Goal: Task Accomplishment & Management: Manage account settings

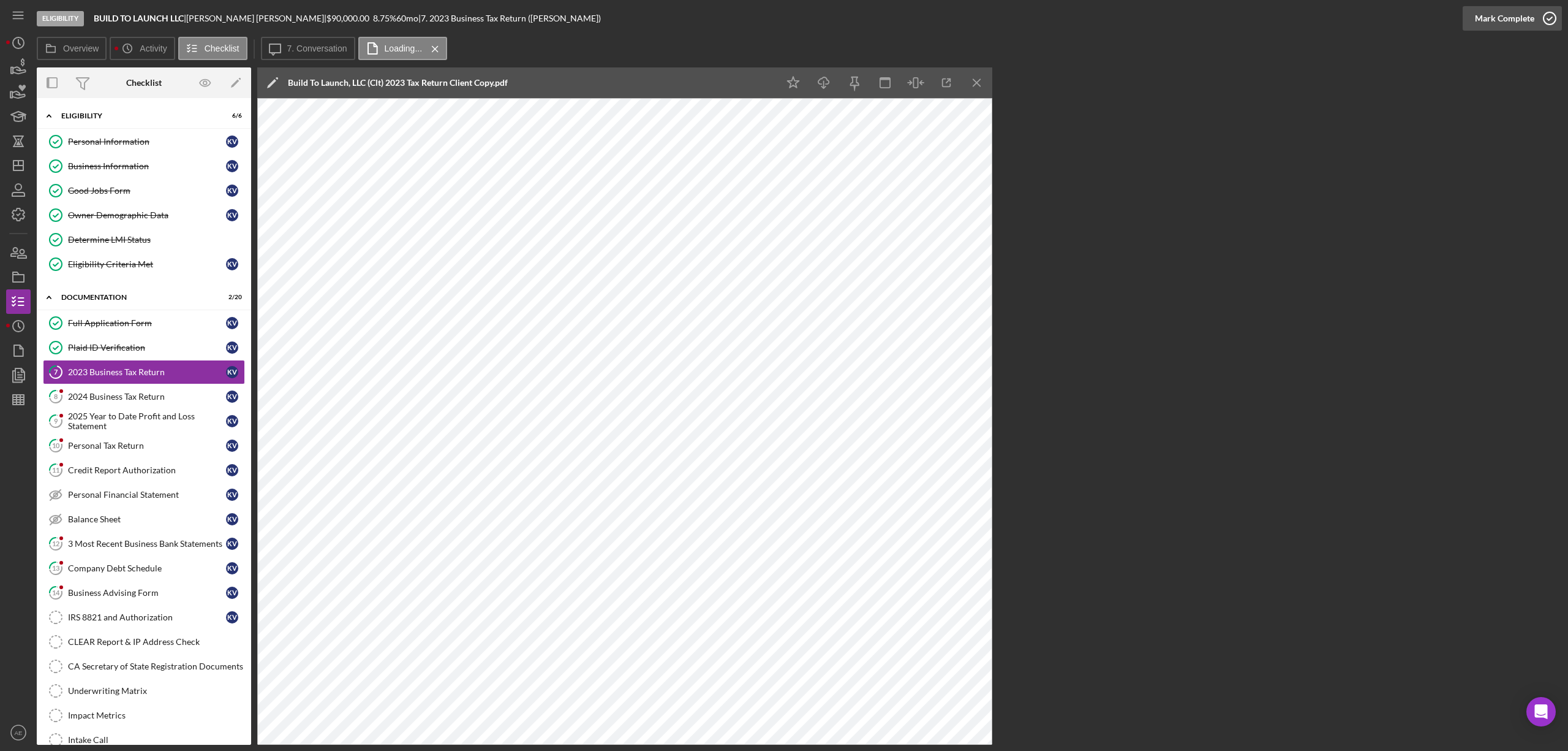
click at [1516, 16] on div "Mark Complete" at bounding box center [1505, 18] width 59 height 25
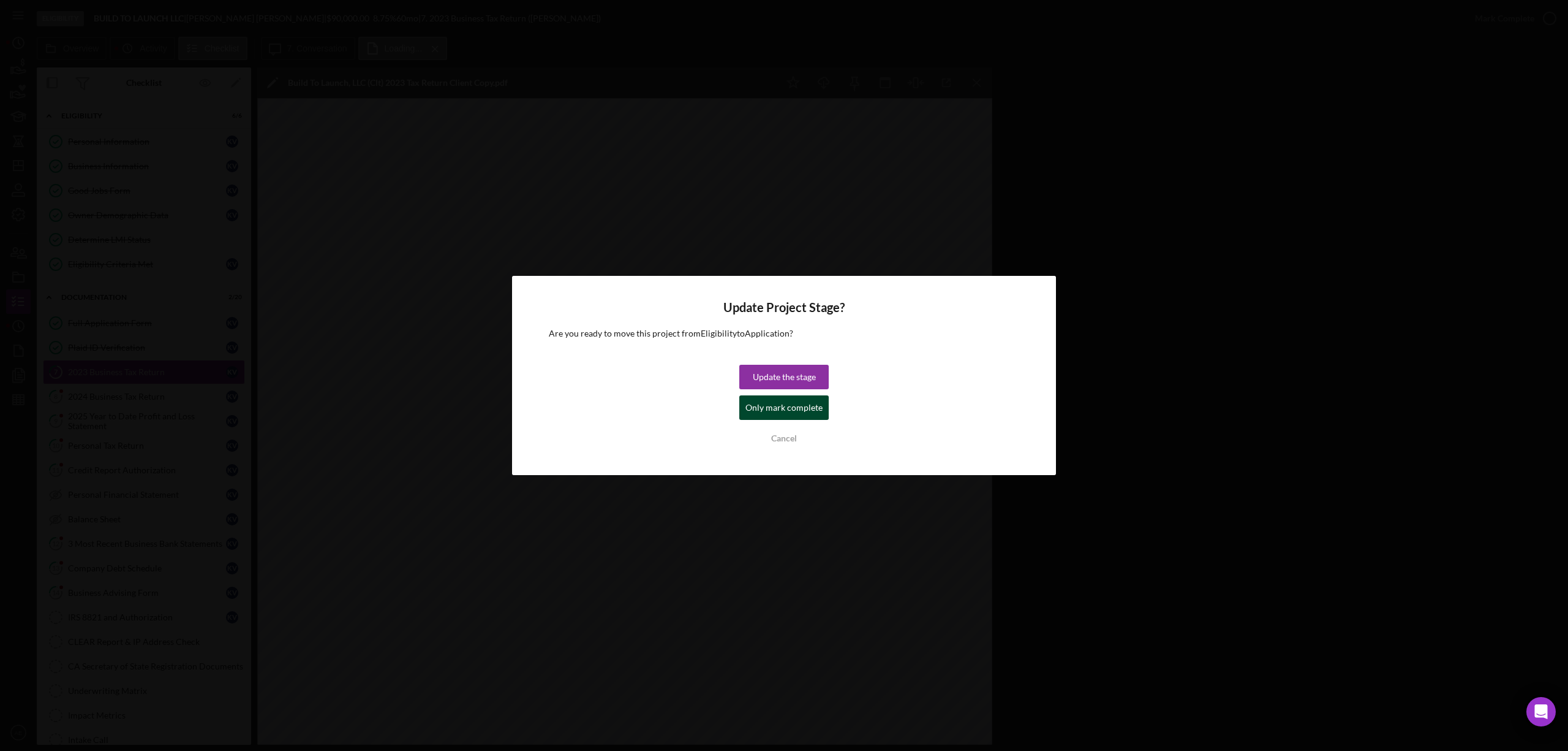
click at [800, 407] on div "Only mark complete" at bounding box center [784, 407] width 77 height 25
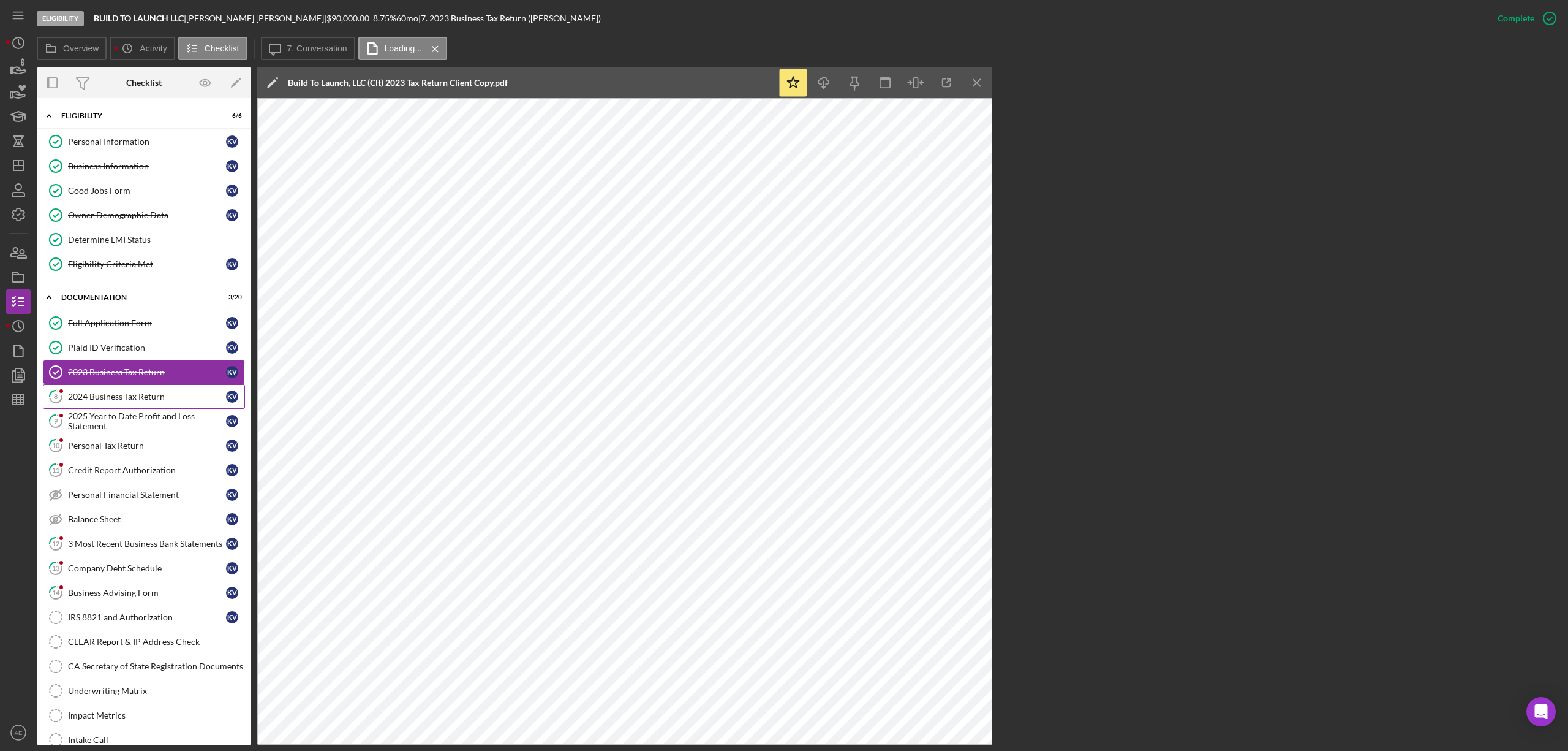
click at [174, 399] on div "2024 Business Tax Return" at bounding box center [148, 396] width 158 height 10
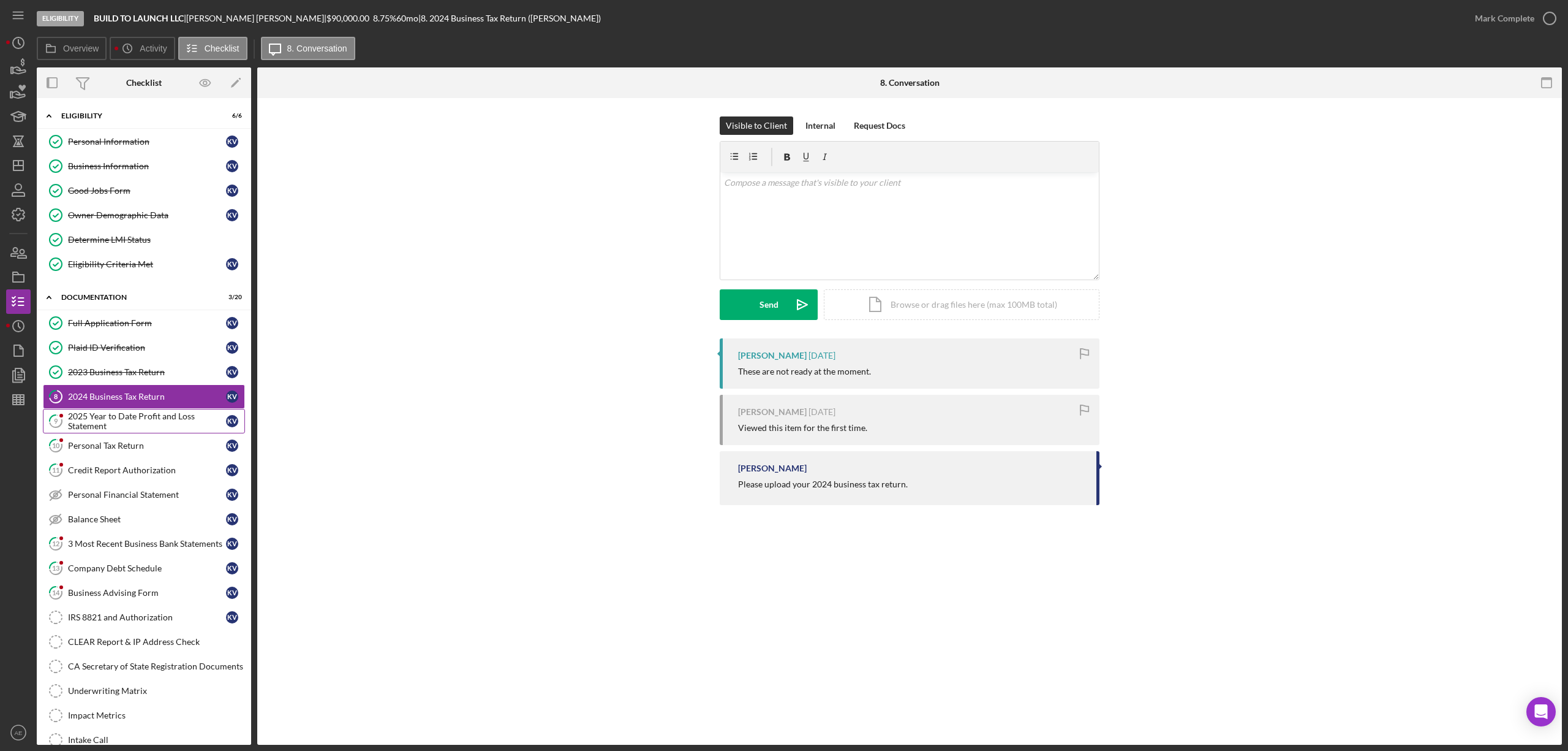
click at [138, 415] on div "2025 Year to Date Profit and Loss Statement" at bounding box center [148, 421] width 158 height 20
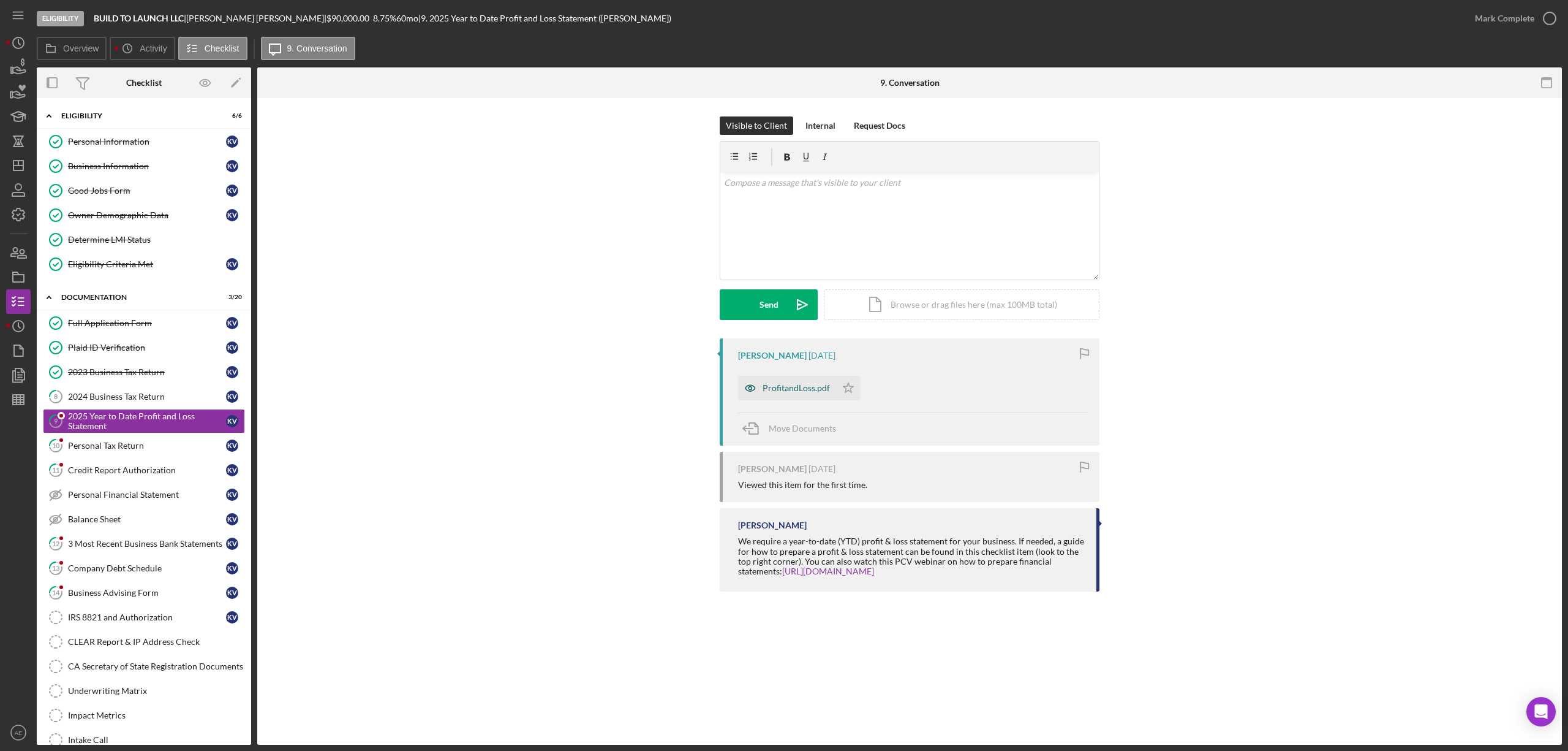
click at [756, 387] on icon "button" at bounding box center [750, 387] width 25 height 25
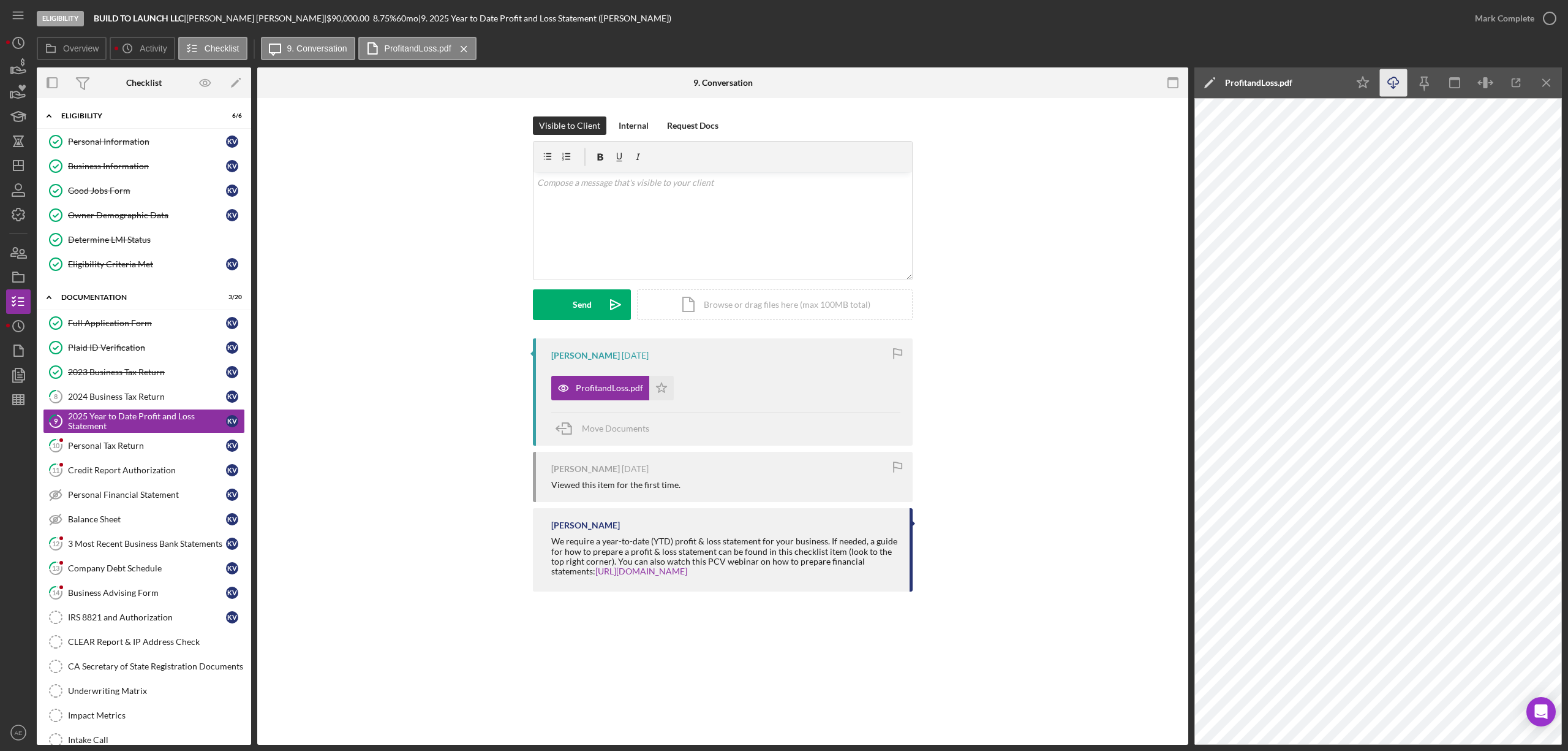
click at [1388, 89] on icon "Icon/Download" at bounding box center [1395, 83] width 28 height 28
click at [172, 443] on link "10 Personal Tax Return K V" at bounding box center [144, 445] width 202 height 25
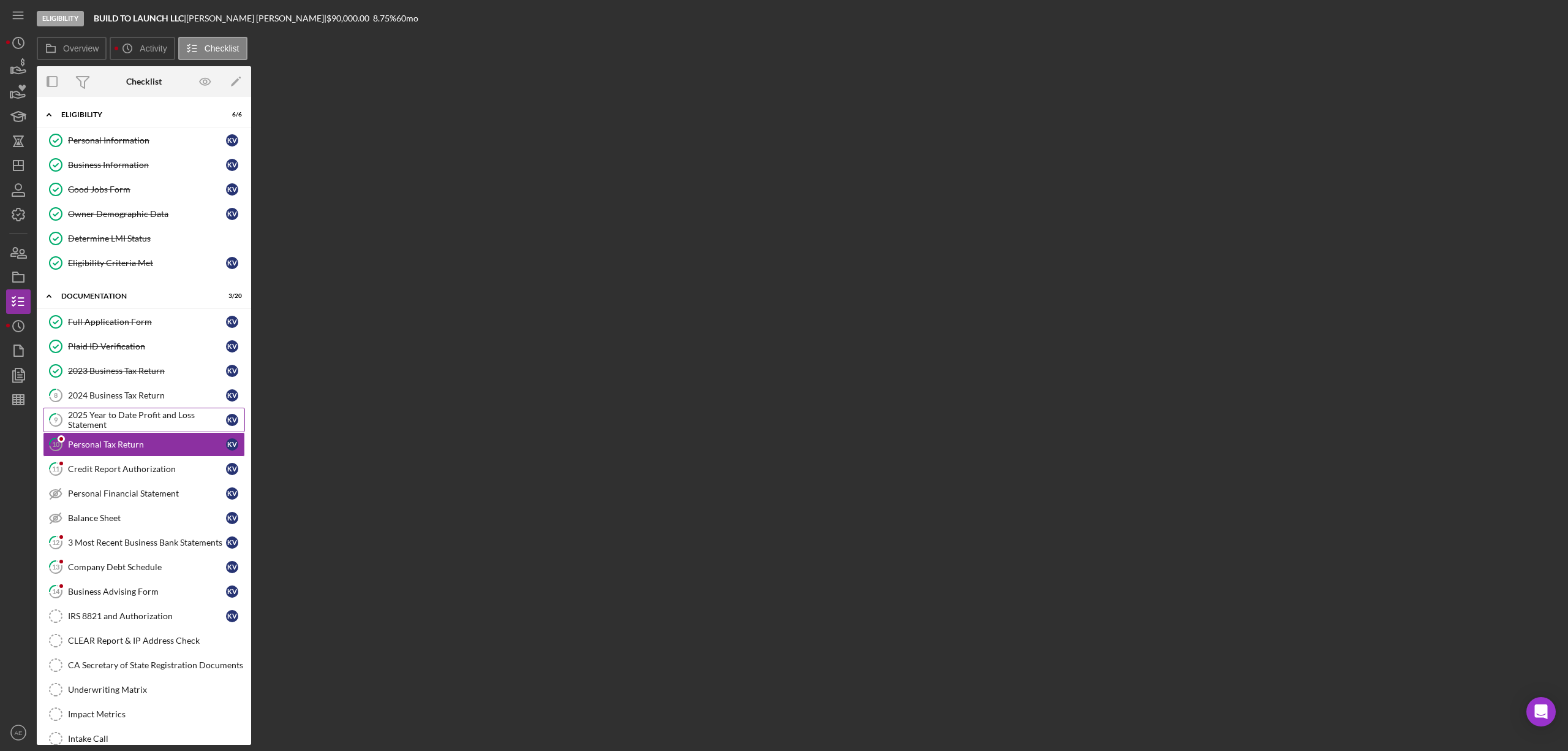
click at [156, 413] on link "9 2025 Year to Date Profit and Loss Statement K V" at bounding box center [144, 419] width 202 height 25
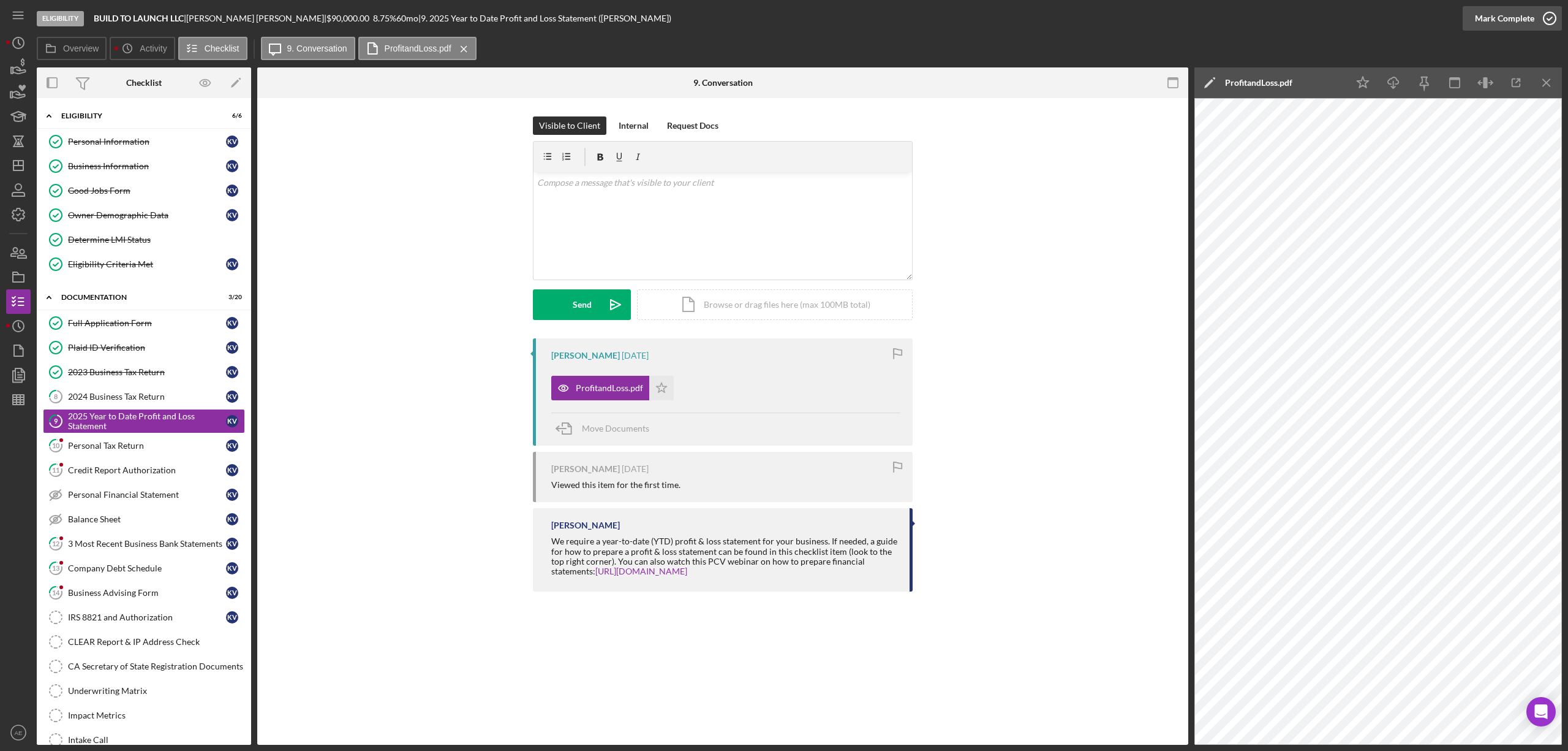
click at [1511, 28] on div "Mark Complete" at bounding box center [1505, 18] width 59 height 25
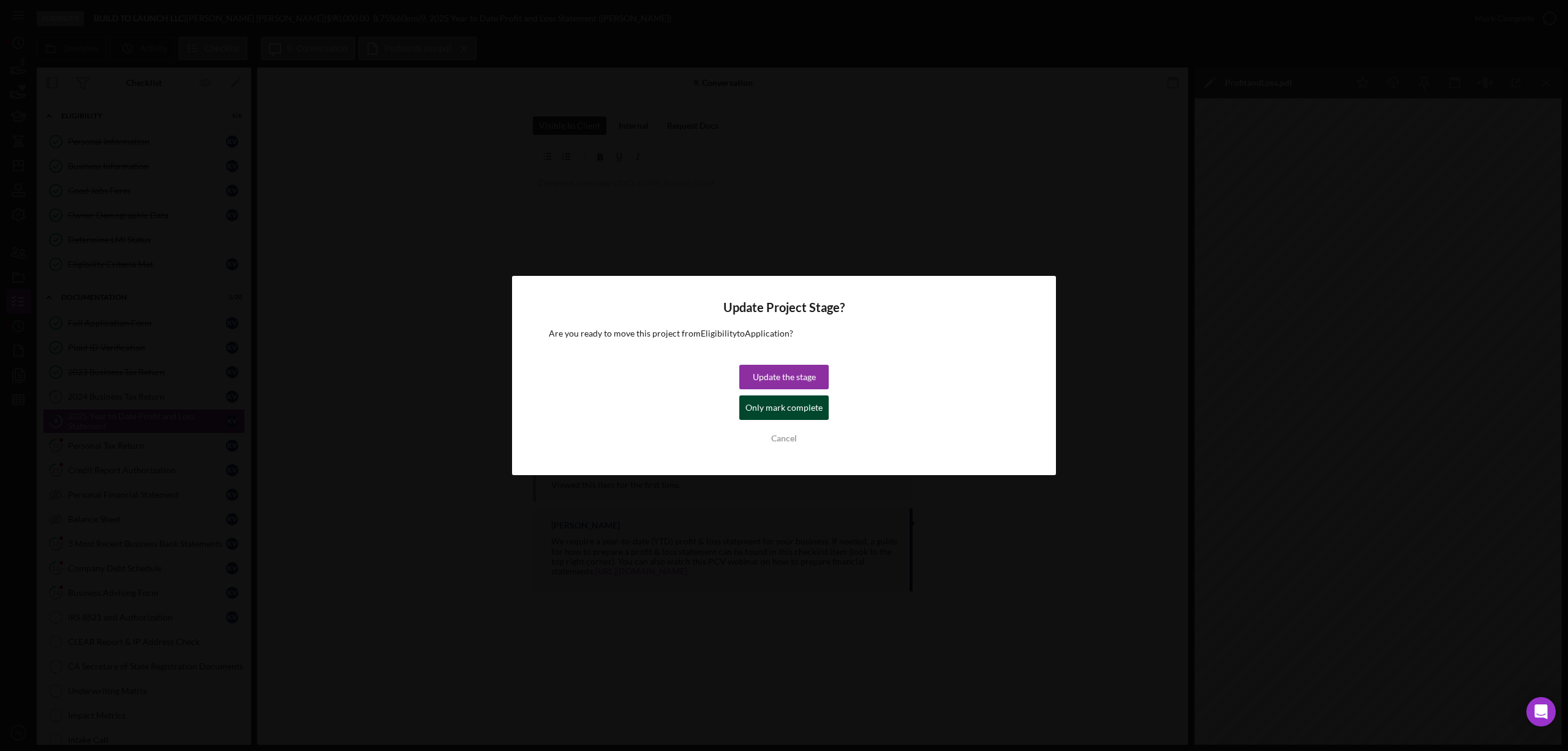
click at [780, 405] on div "Only mark complete" at bounding box center [784, 407] width 77 height 25
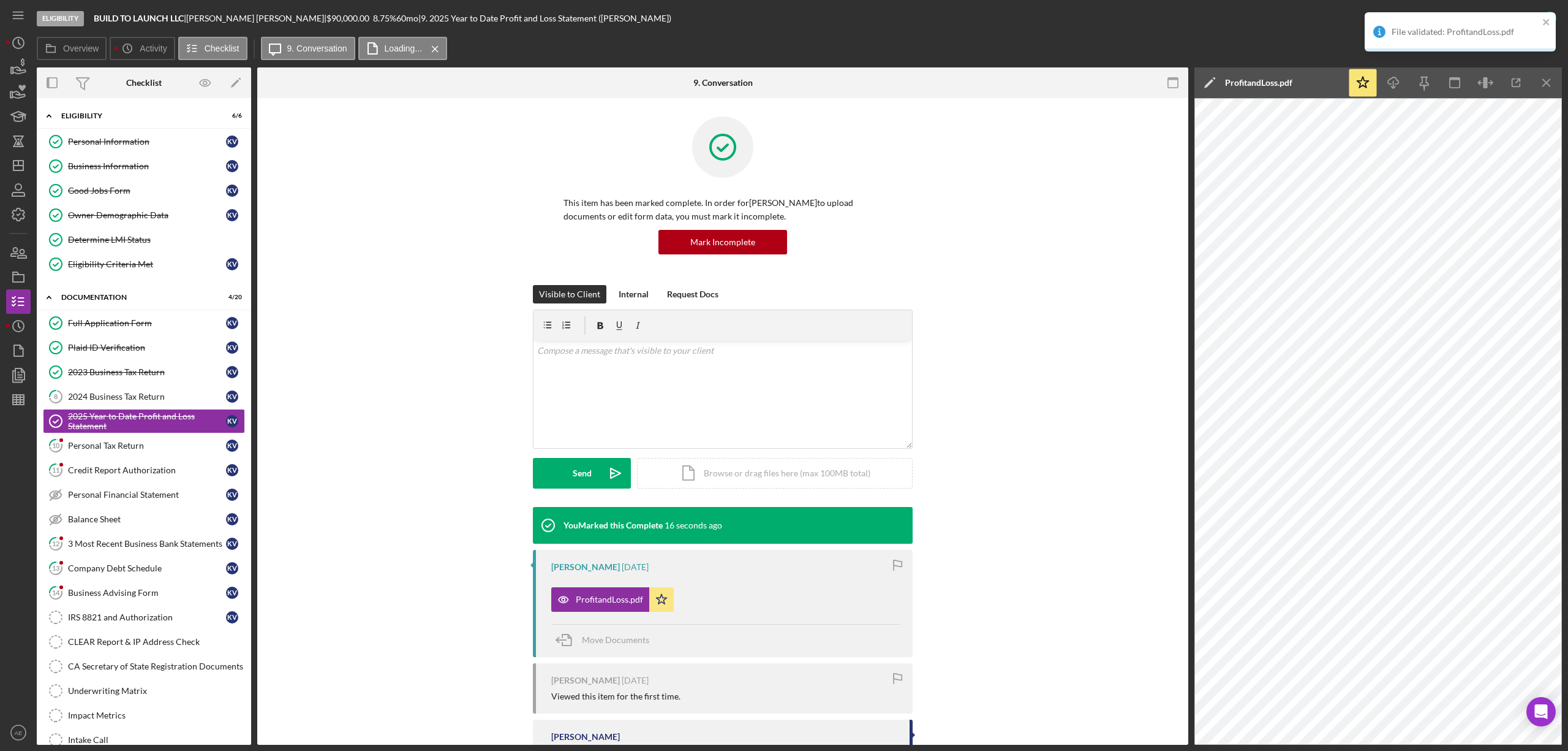
drag, startPoint x: 161, startPoint y: 451, endPoint x: 546, endPoint y: 466, distance: 385.3
click at [161, 451] on div "Personal Tax Return" at bounding box center [148, 446] width 158 height 10
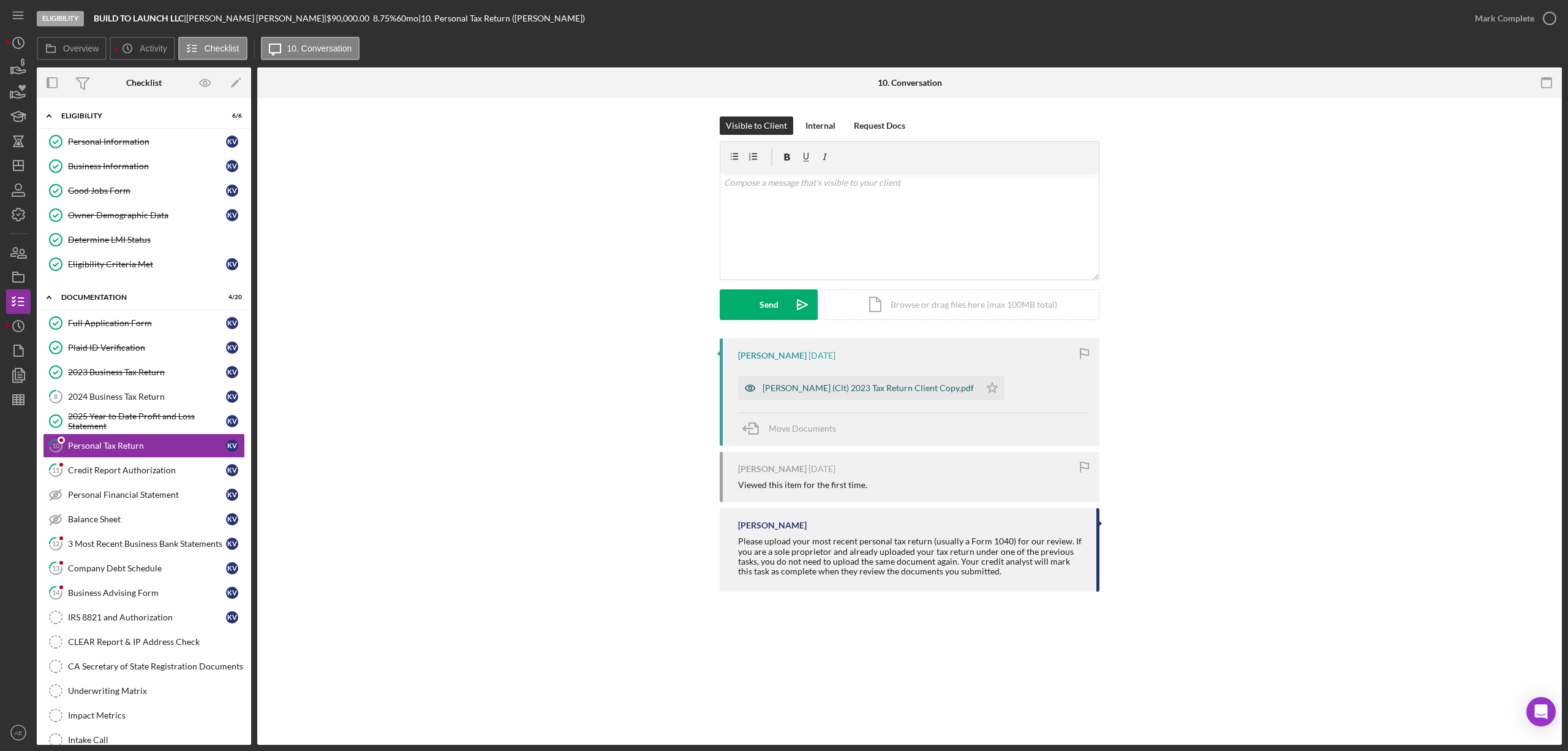
click at [748, 392] on icon "button" at bounding box center [750, 387] width 25 height 25
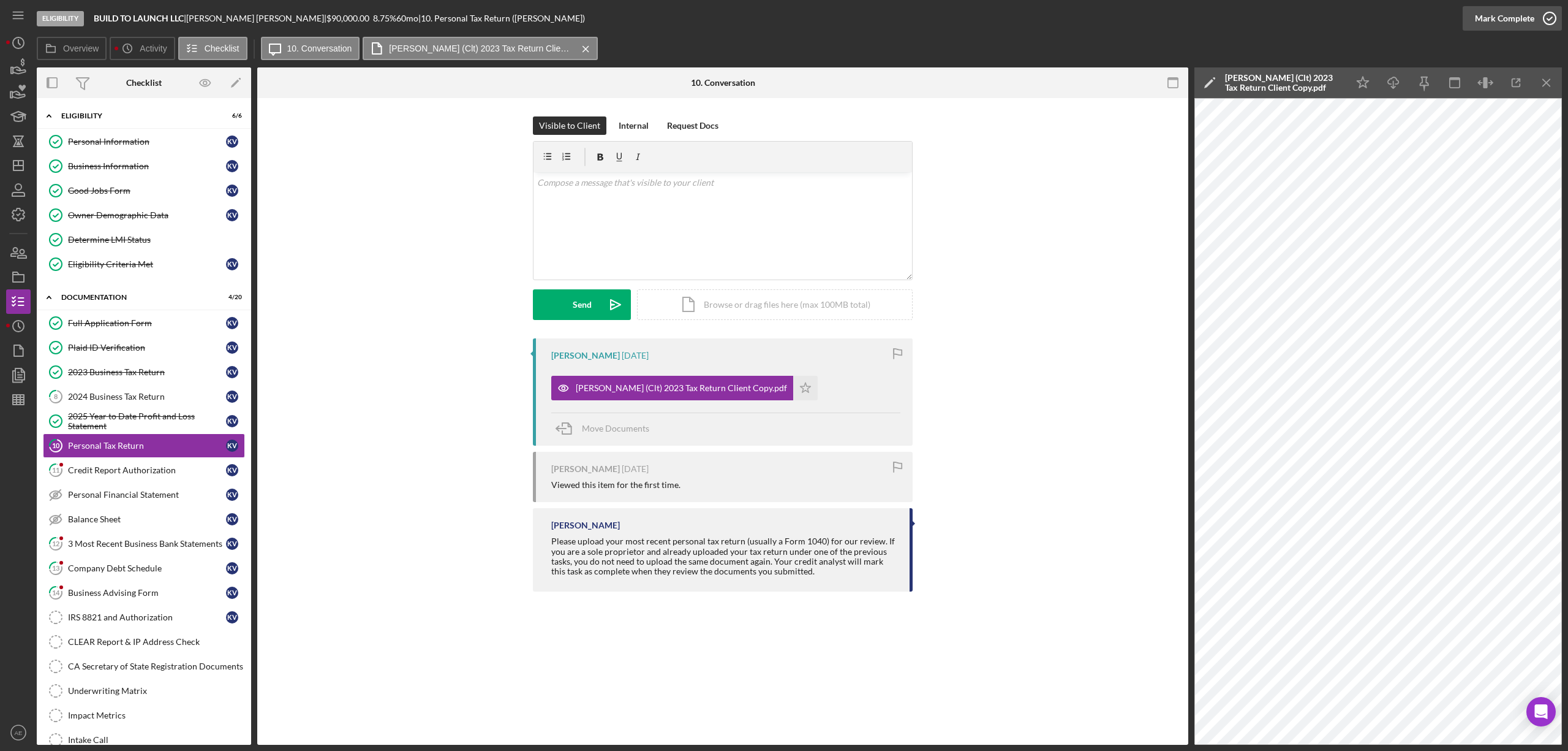
click at [1484, 25] on div "Mark Complete" at bounding box center [1505, 18] width 59 height 25
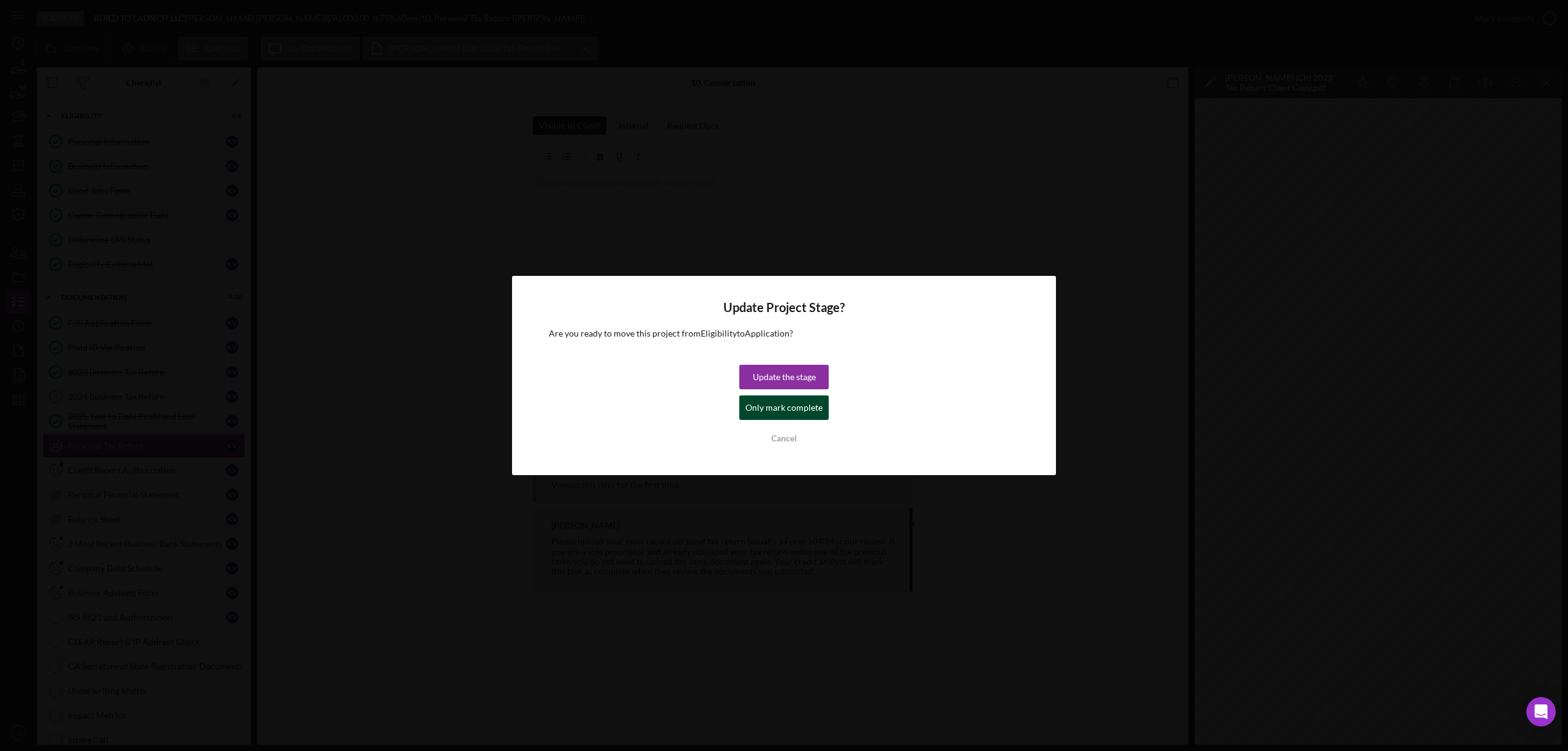
click at [758, 413] on div "Only mark complete" at bounding box center [784, 407] width 77 height 25
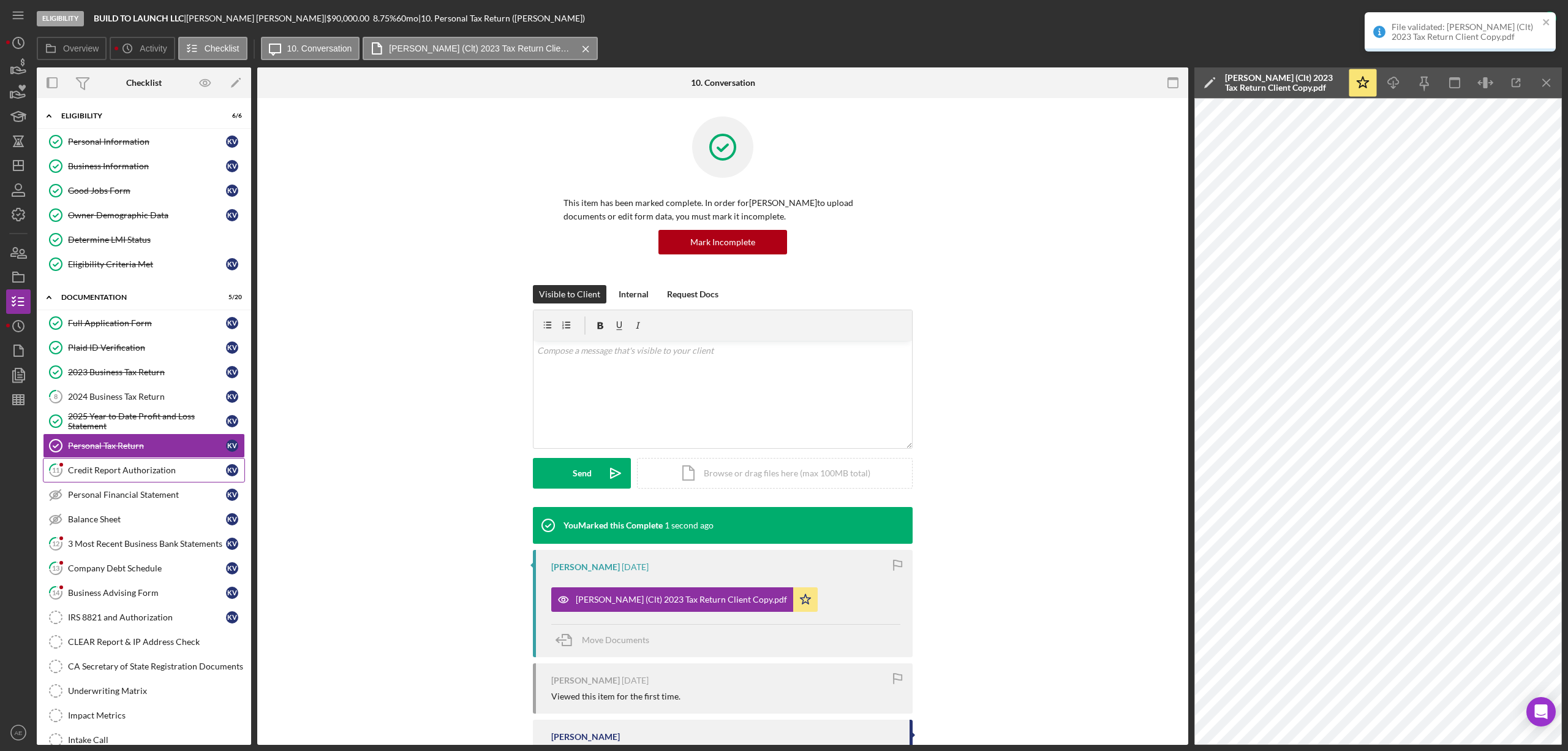
click at [121, 471] on div "Credit Report Authorization" at bounding box center [148, 470] width 158 height 10
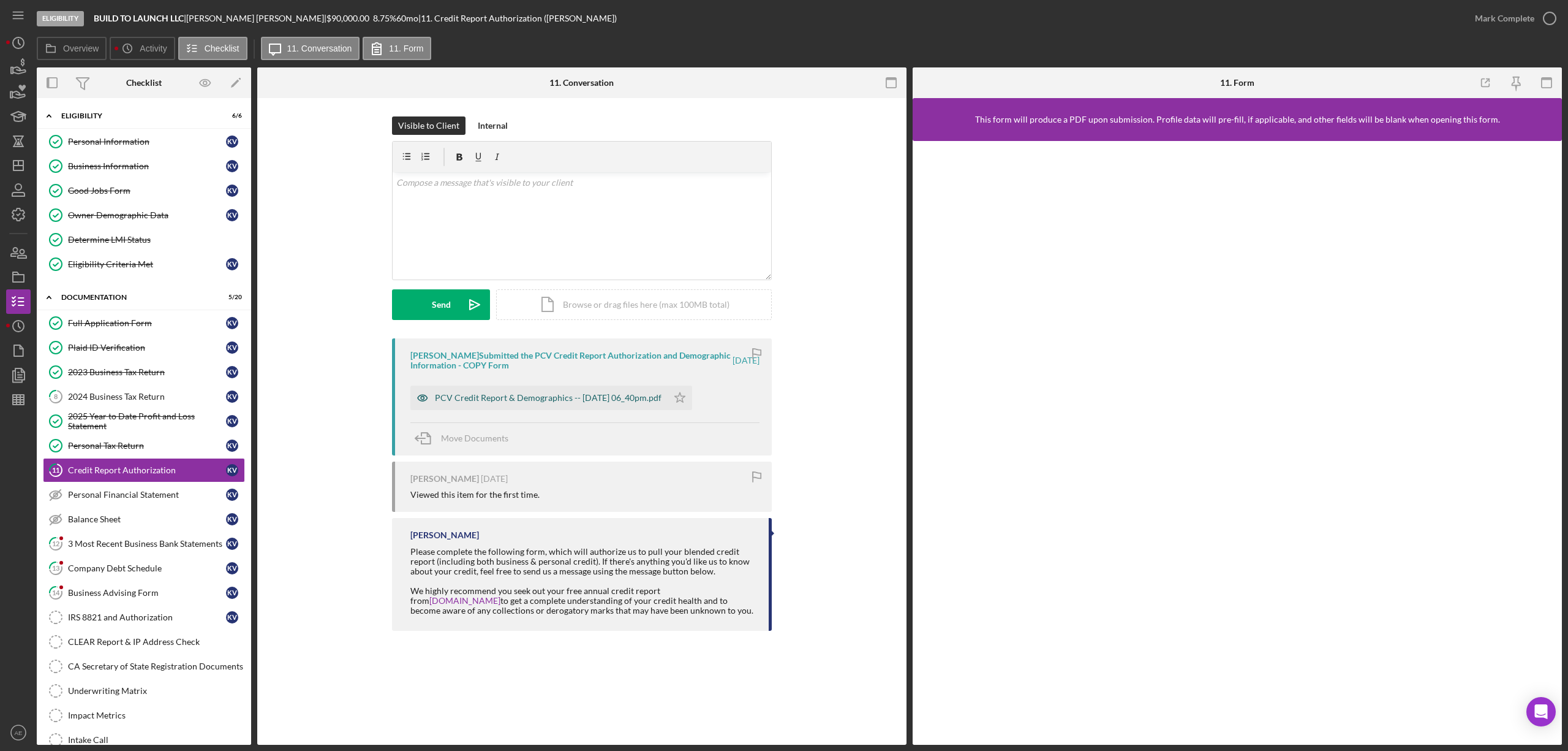
click at [424, 402] on icon "button" at bounding box center [422, 397] width 25 height 25
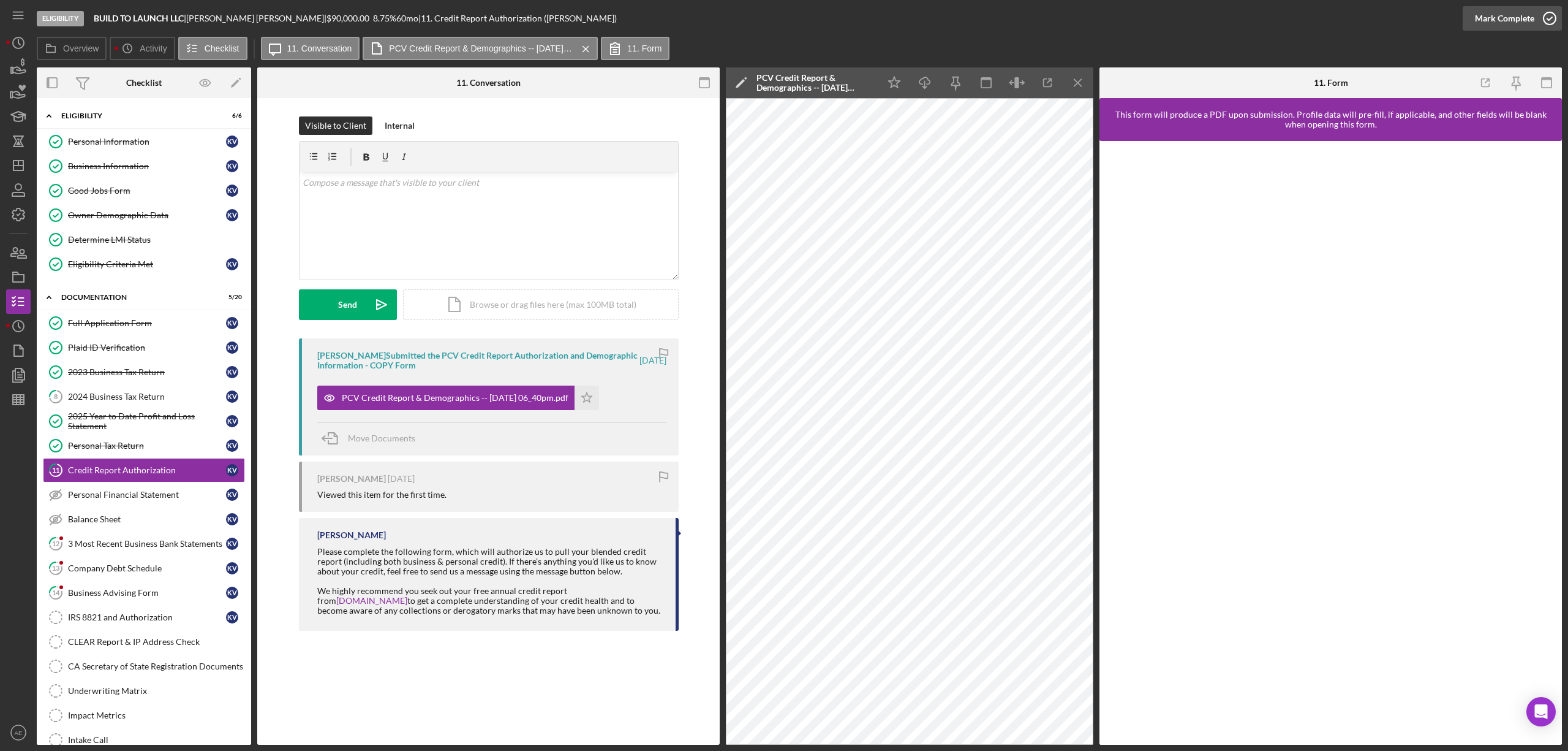
click at [1494, 20] on div "Mark Complete" at bounding box center [1505, 18] width 59 height 25
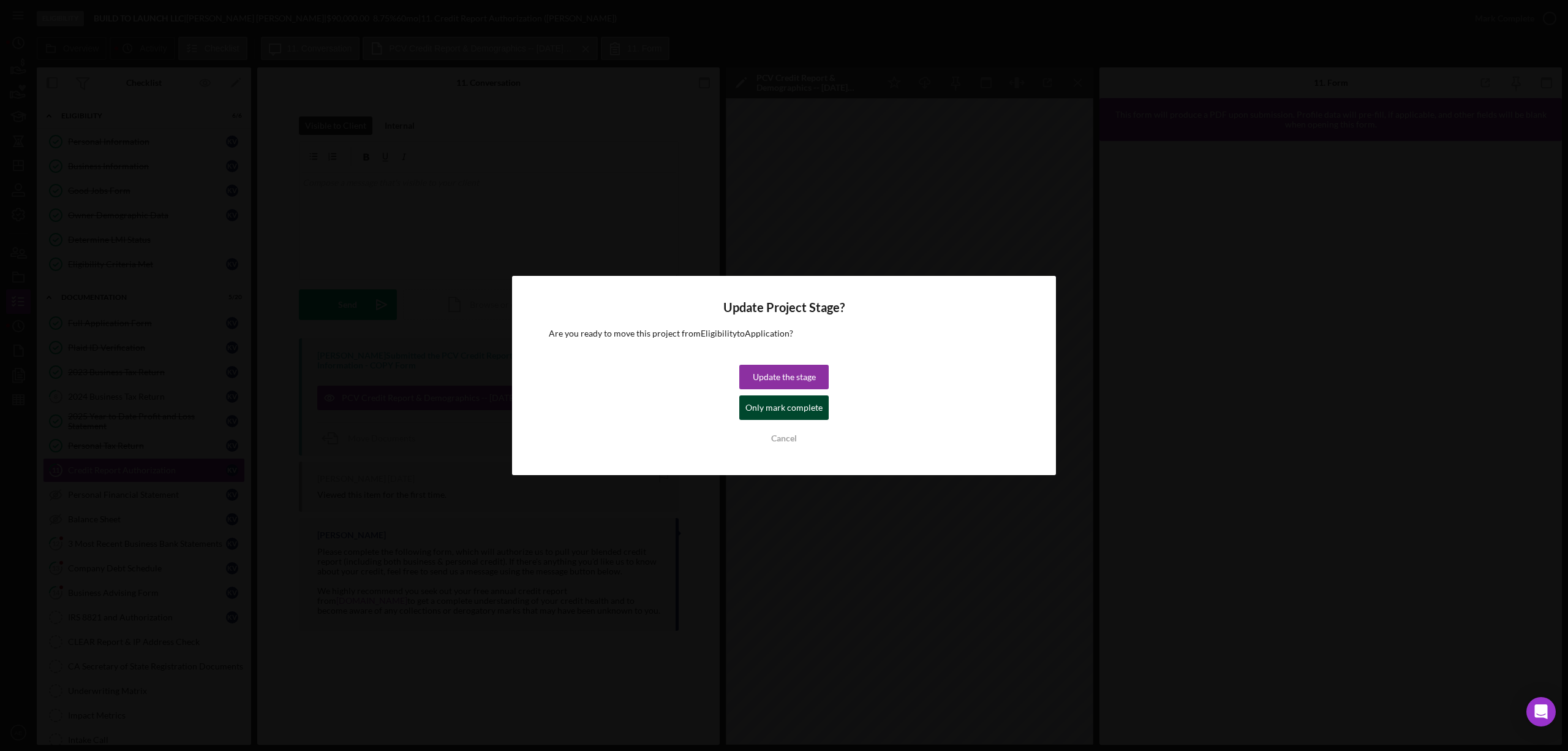
click at [769, 397] on div "Only mark complete" at bounding box center [784, 407] width 77 height 25
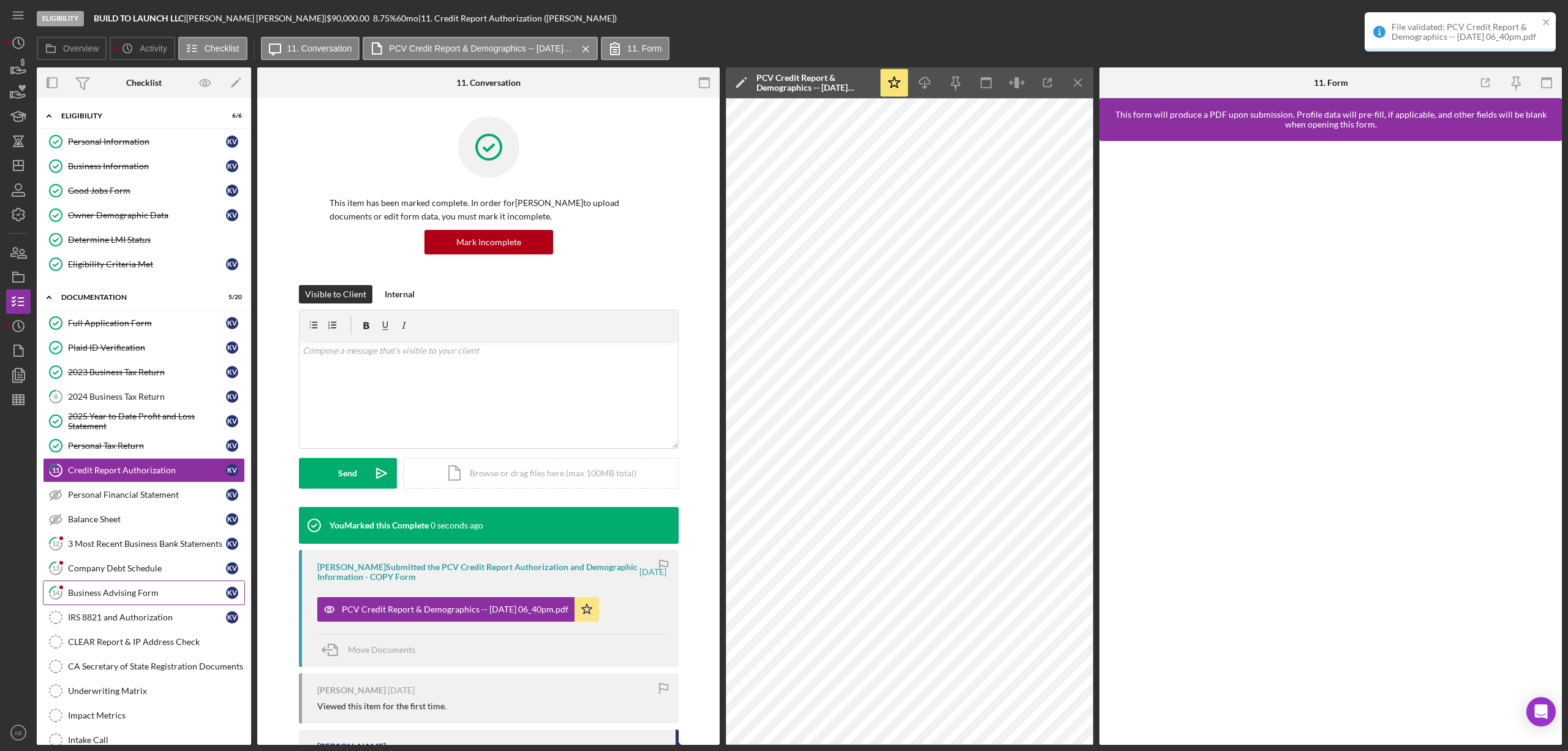
click at [158, 596] on div "Business Advising Form" at bounding box center [148, 592] width 158 height 10
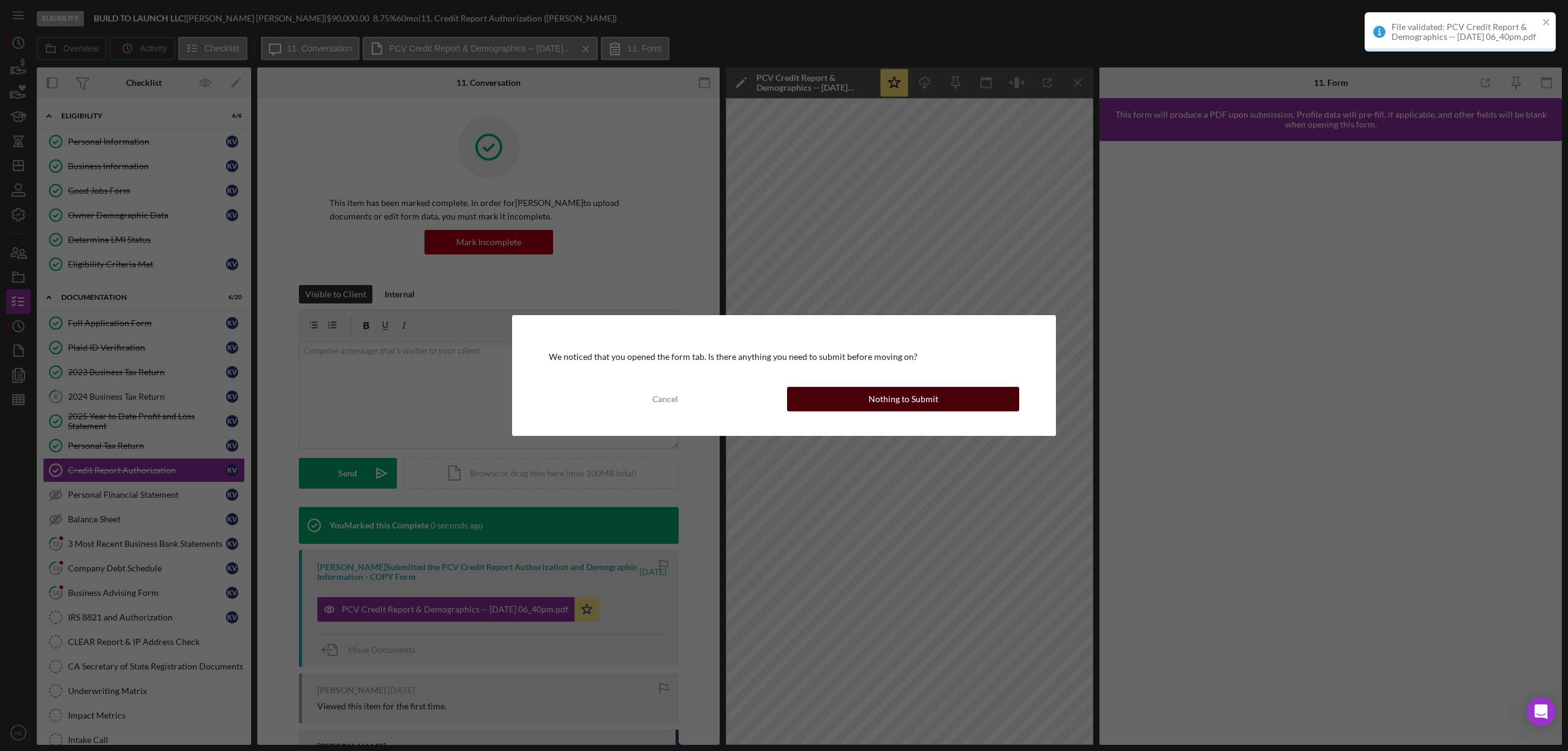
click at [870, 404] on div "Nothing to Submit" at bounding box center [903, 398] width 70 height 25
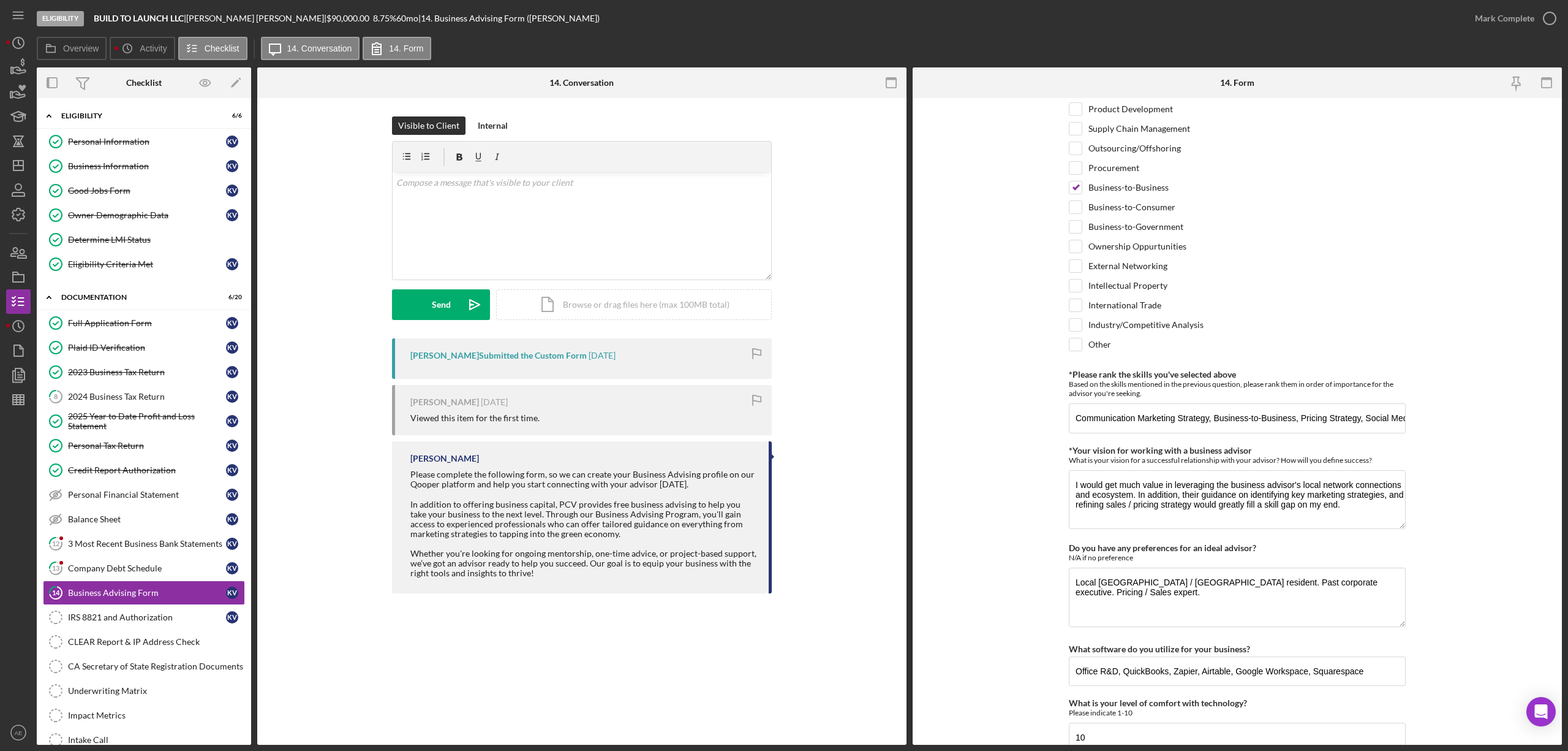
scroll to position [851, 0]
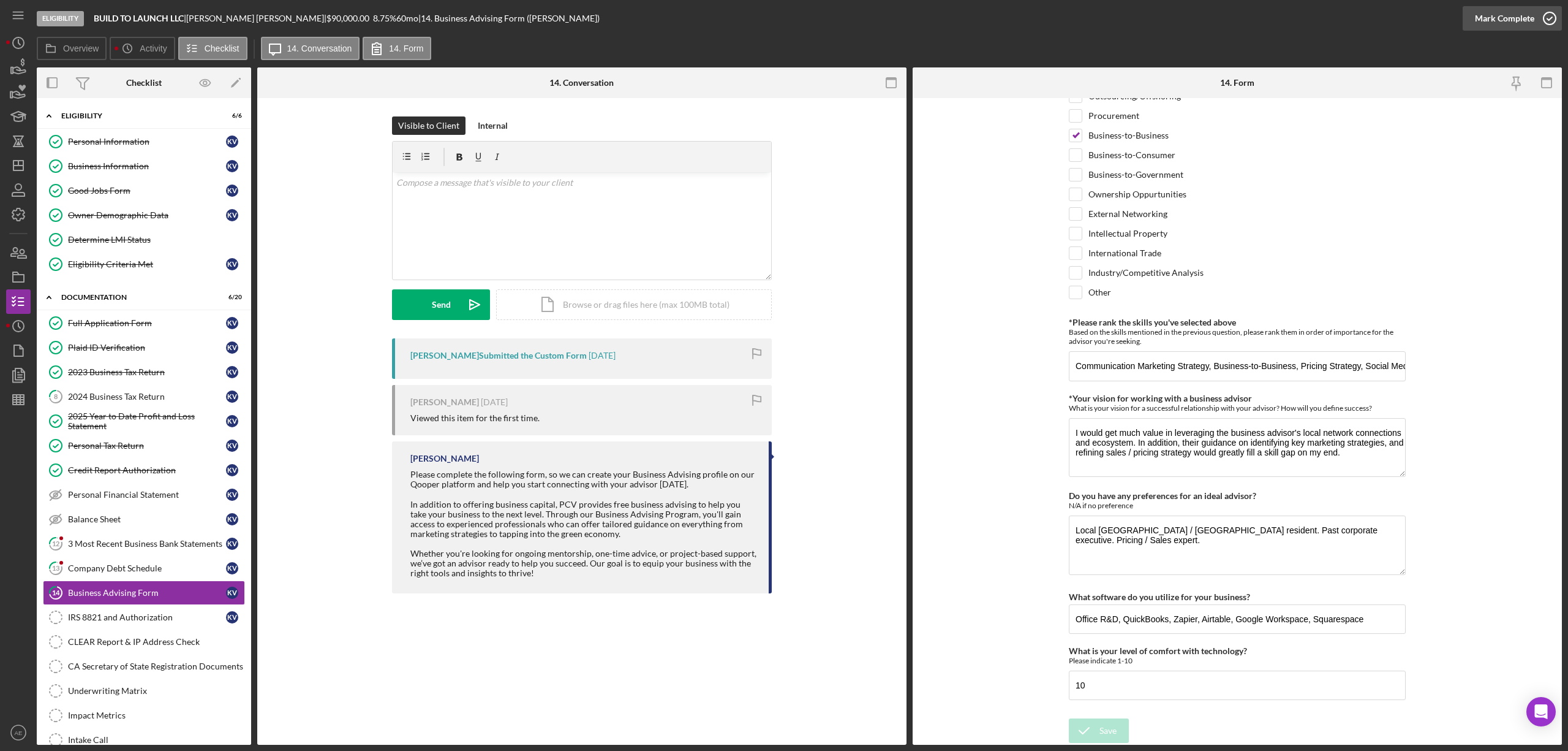
click at [1496, 9] on div "Mark Complete" at bounding box center [1505, 18] width 59 height 25
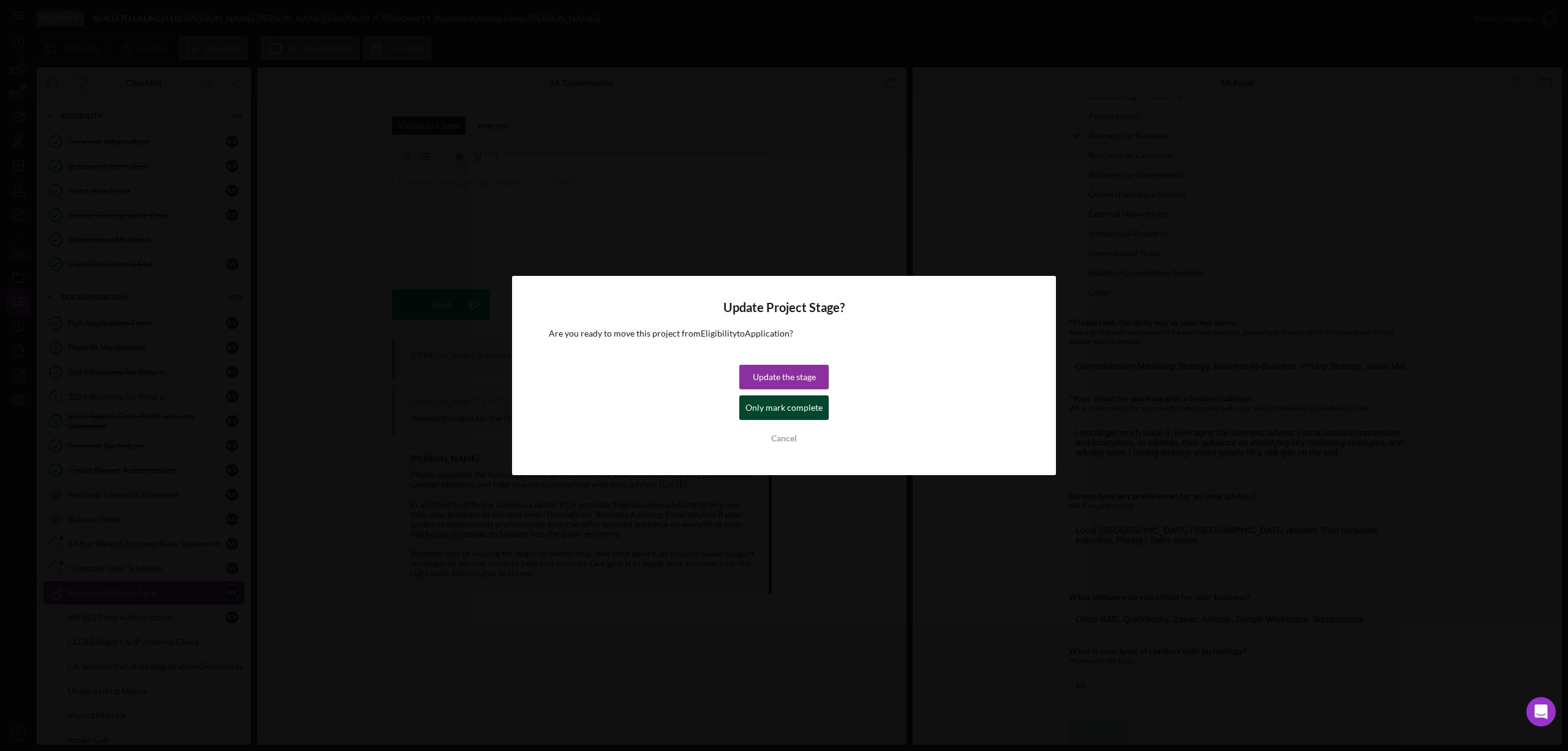
click at [802, 405] on div "Only mark complete" at bounding box center [784, 407] width 77 height 25
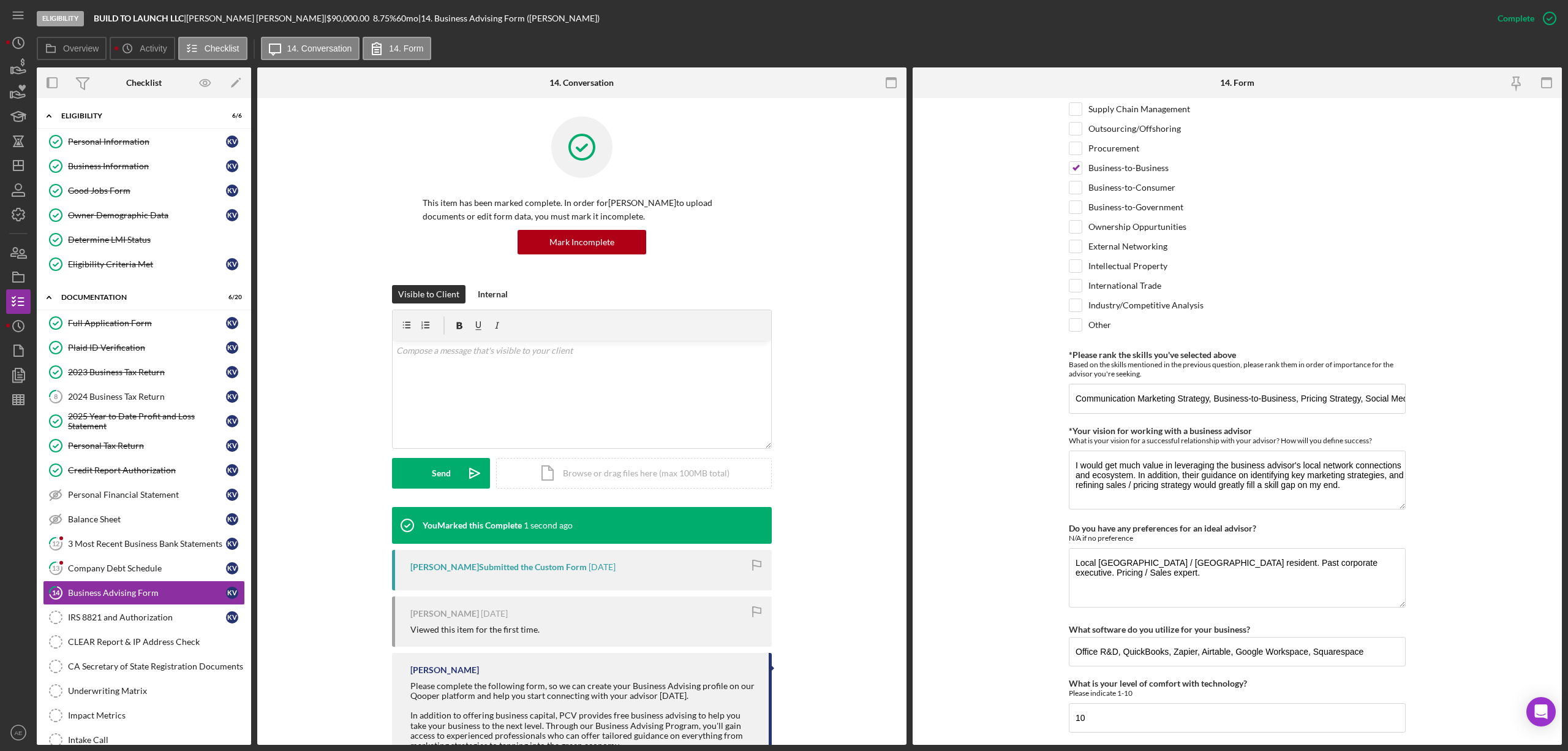
scroll to position [901, 0]
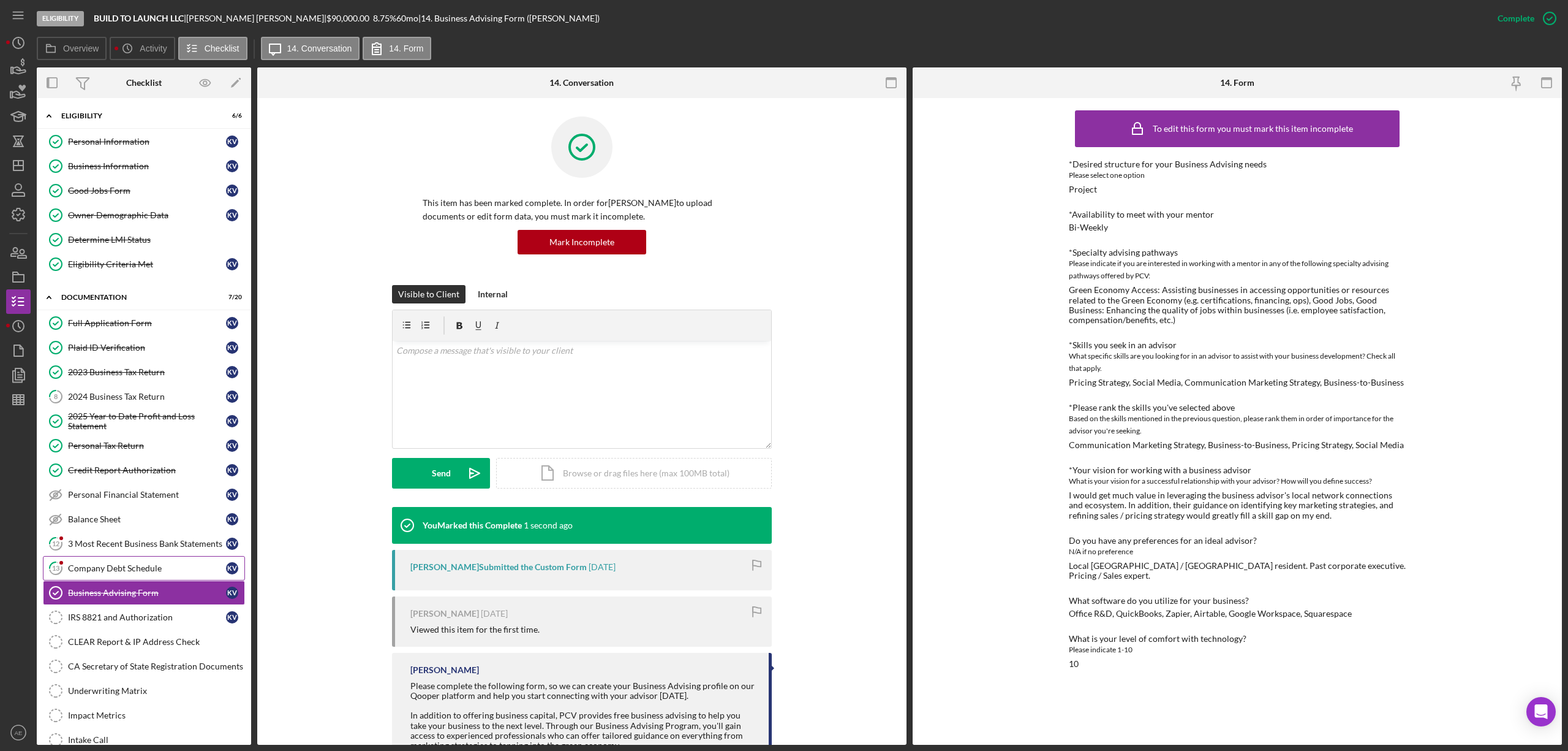
click at [180, 573] on div "Company Debt Schedule" at bounding box center [148, 568] width 158 height 10
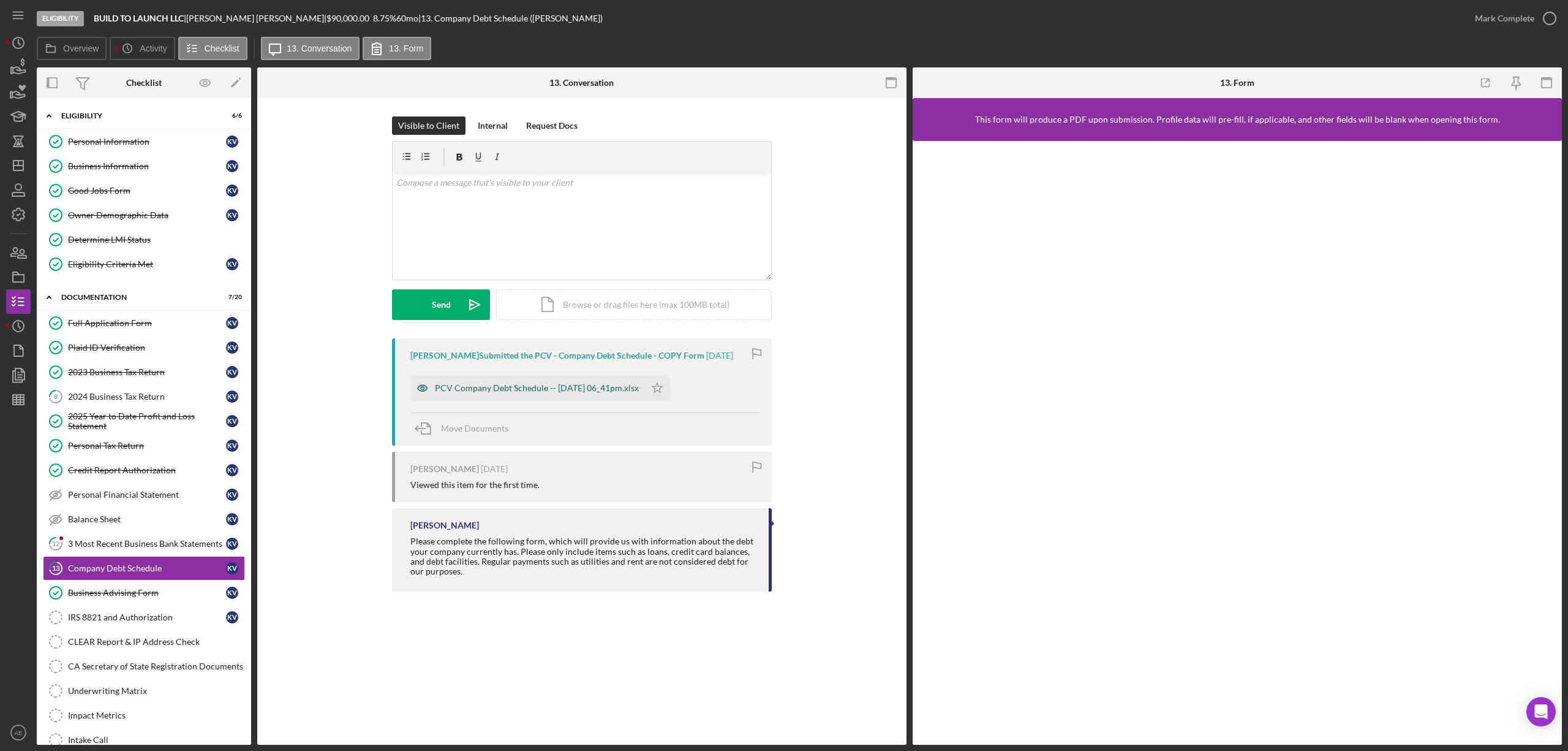
click at [419, 383] on icon "button" at bounding box center [422, 387] width 25 height 25
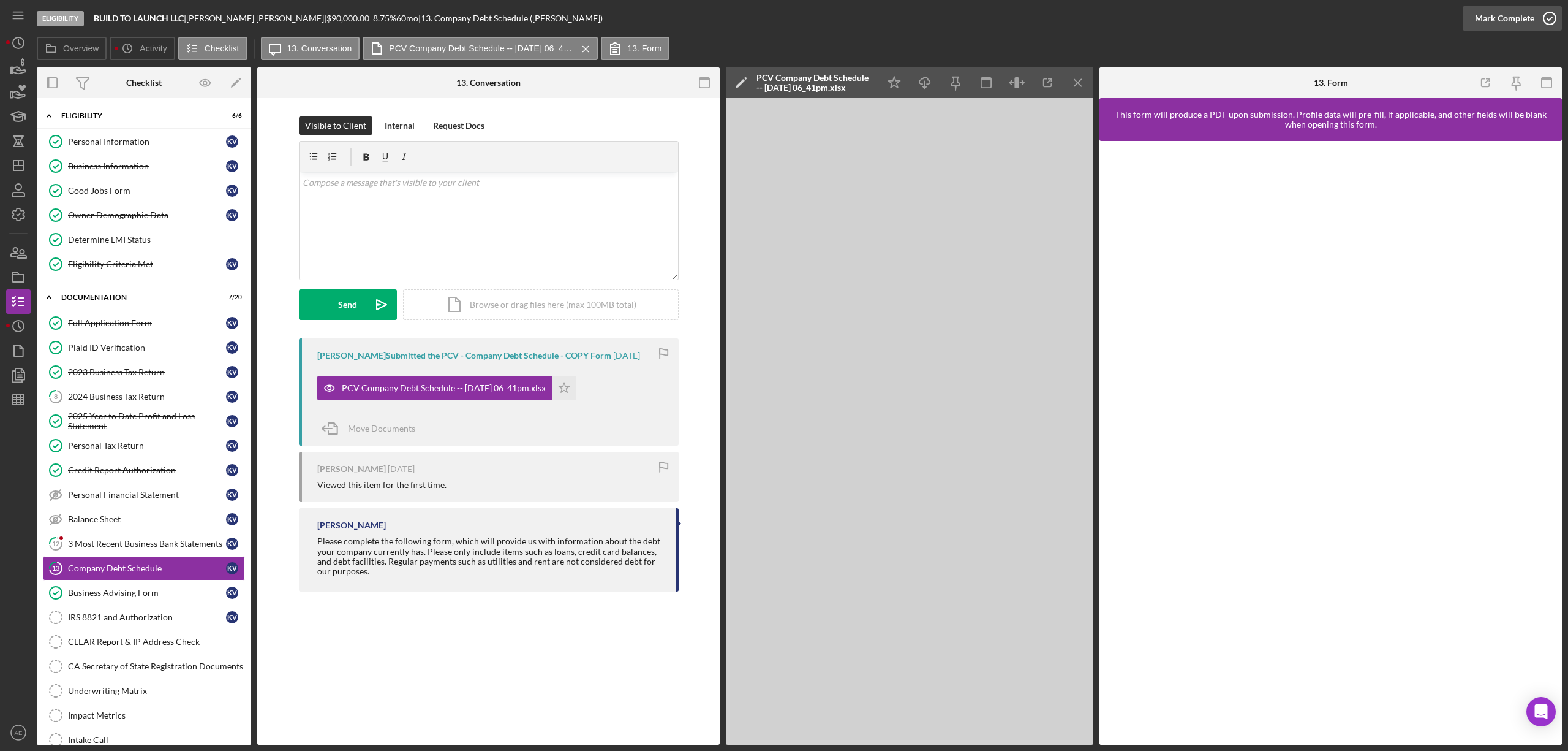
click at [1509, 20] on div "Mark Complete" at bounding box center [1505, 18] width 59 height 25
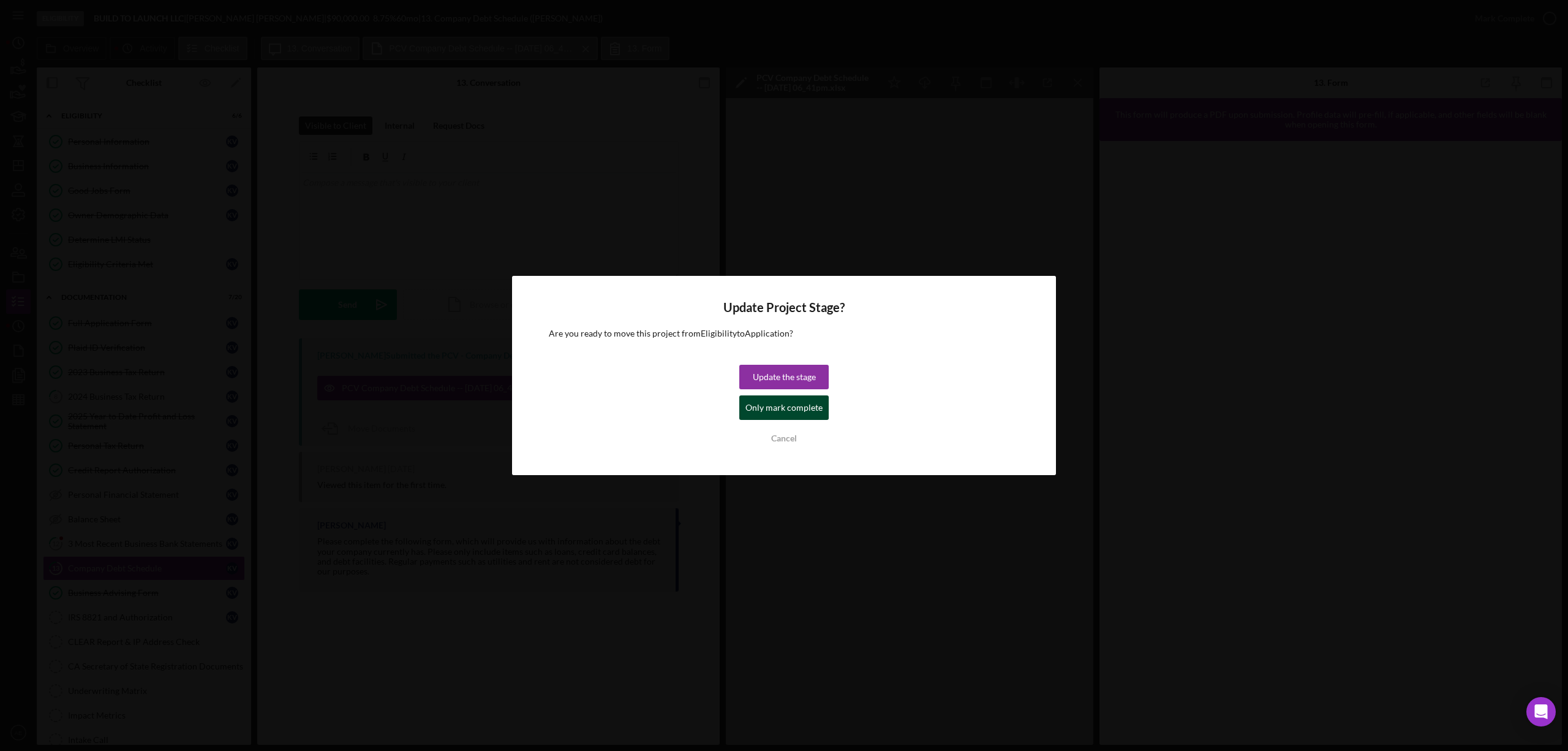
click at [817, 408] on div "Only mark complete" at bounding box center [784, 407] width 77 height 25
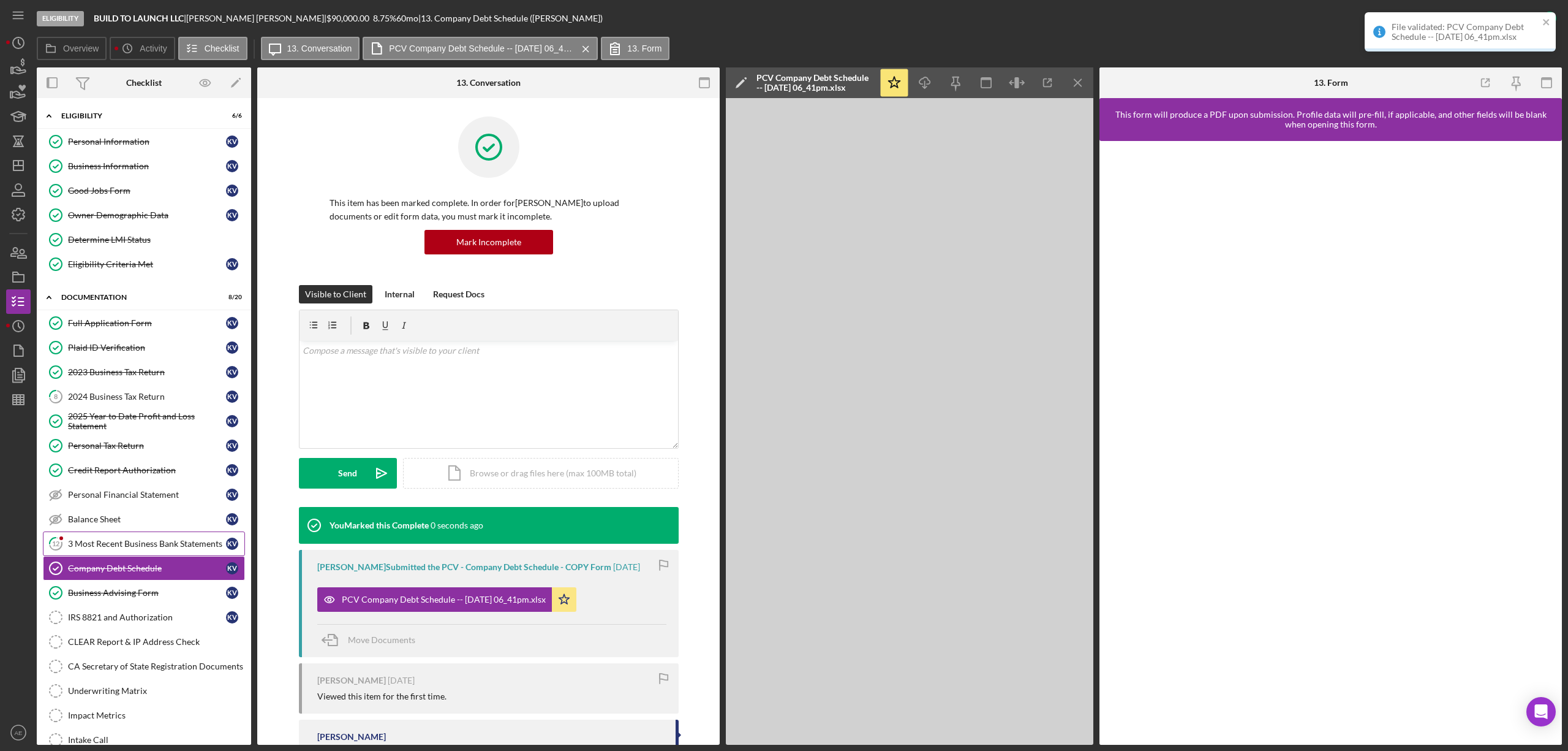
click at [167, 546] on div "3 Most Recent Business Bank Statements" at bounding box center [148, 544] width 158 height 10
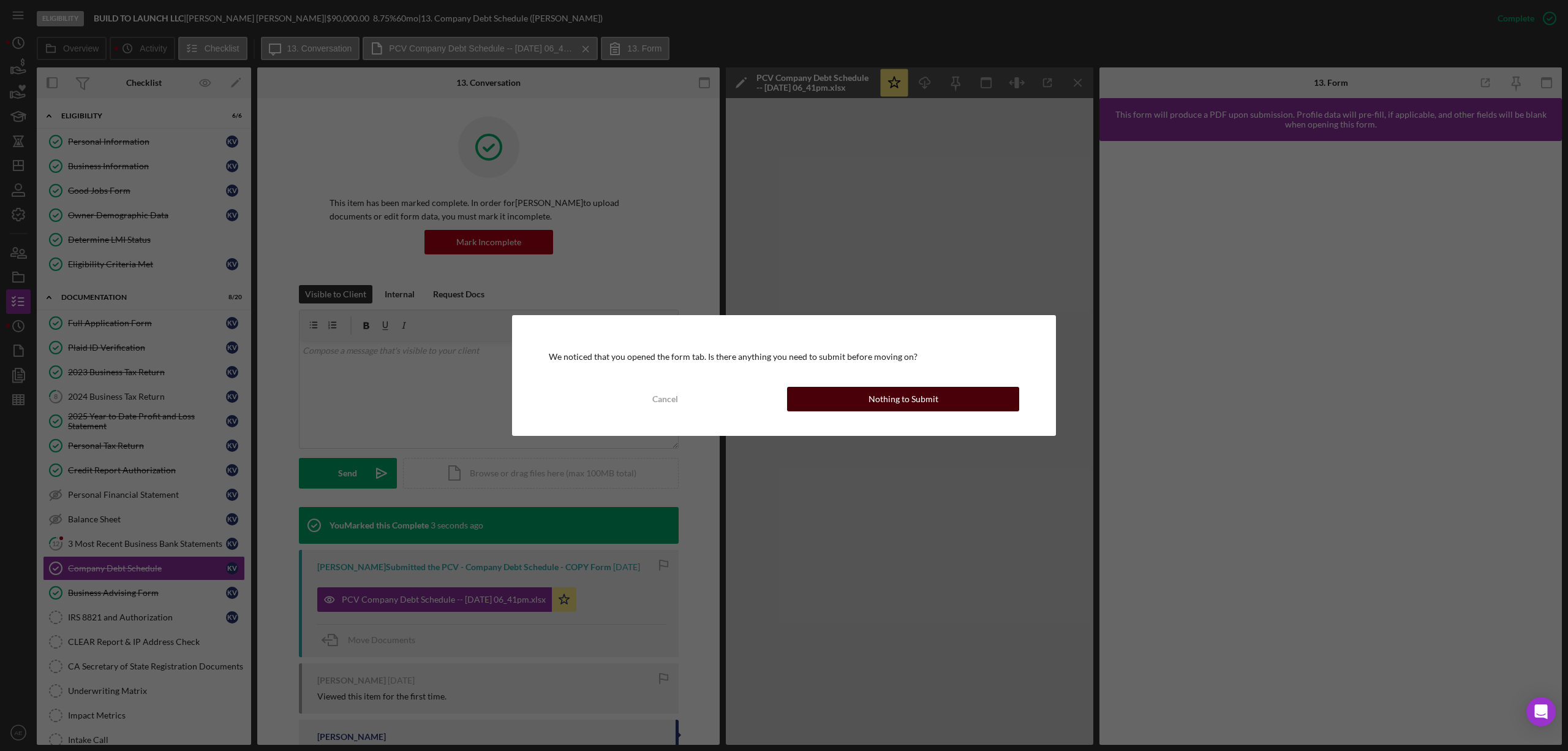
click at [886, 390] on div "Nothing to Submit" at bounding box center [903, 398] width 70 height 25
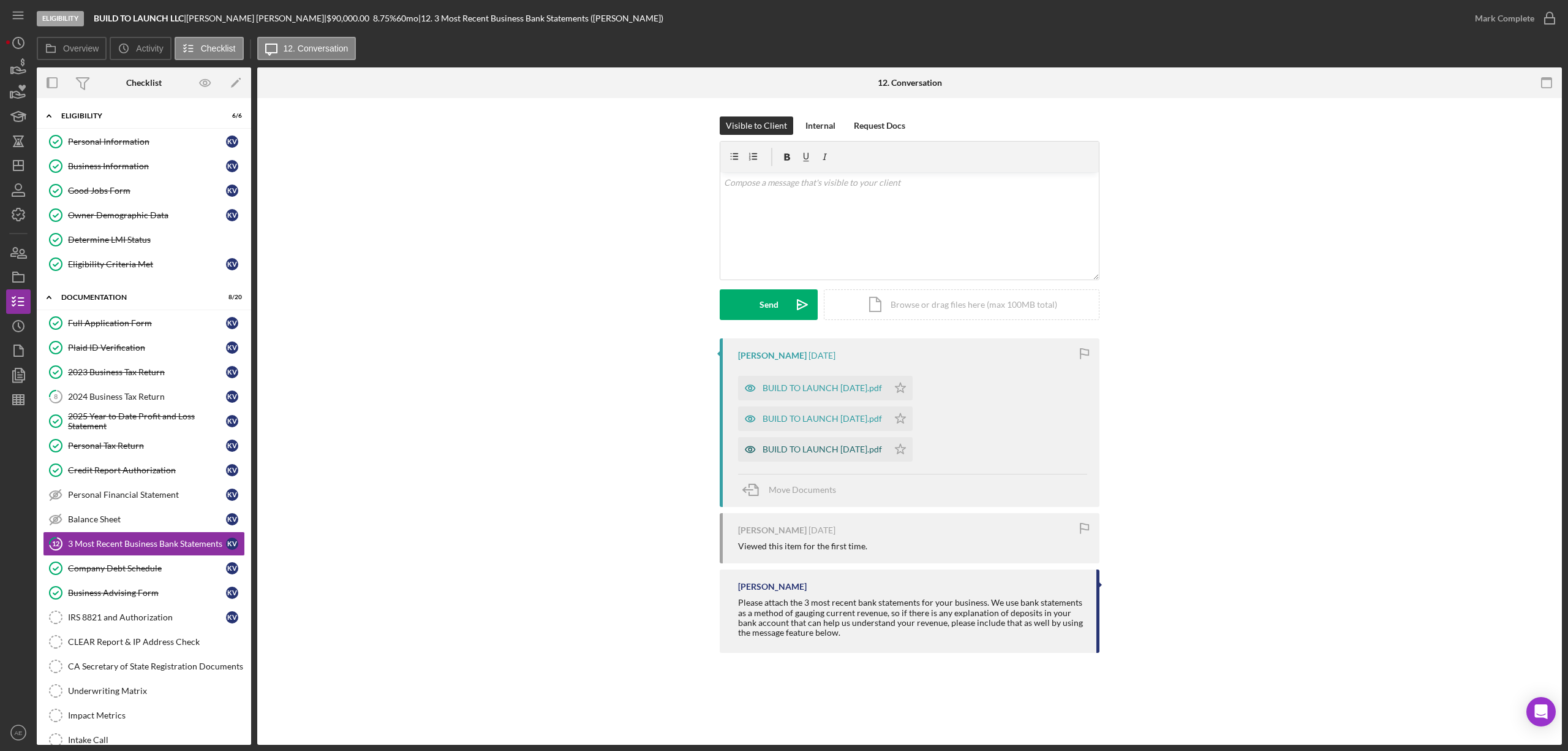
click at [750, 389] on icon "button" at bounding box center [750, 387] width 3 height 3
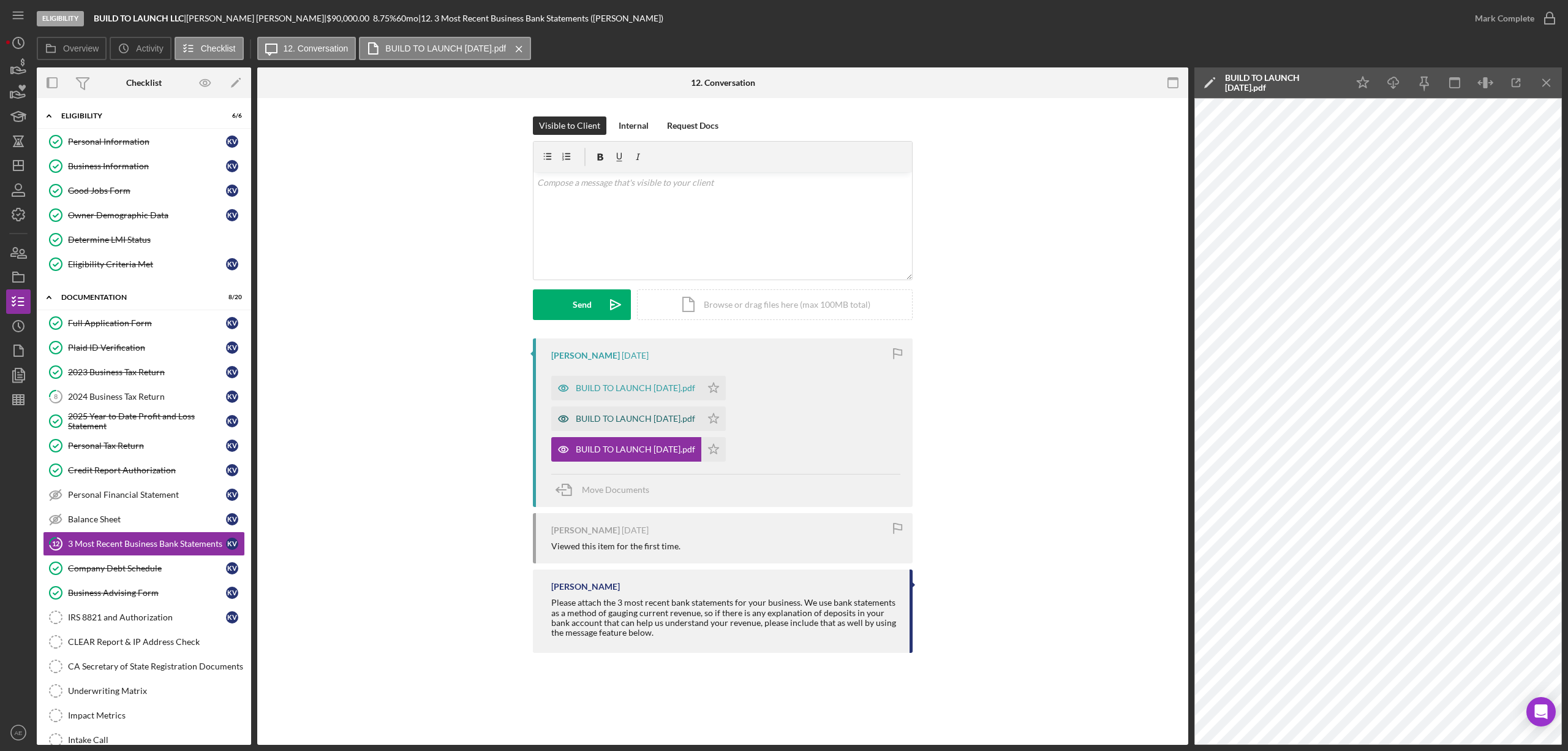
click at [560, 420] on icon "button" at bounding box center [564, 418] width 25 height 25
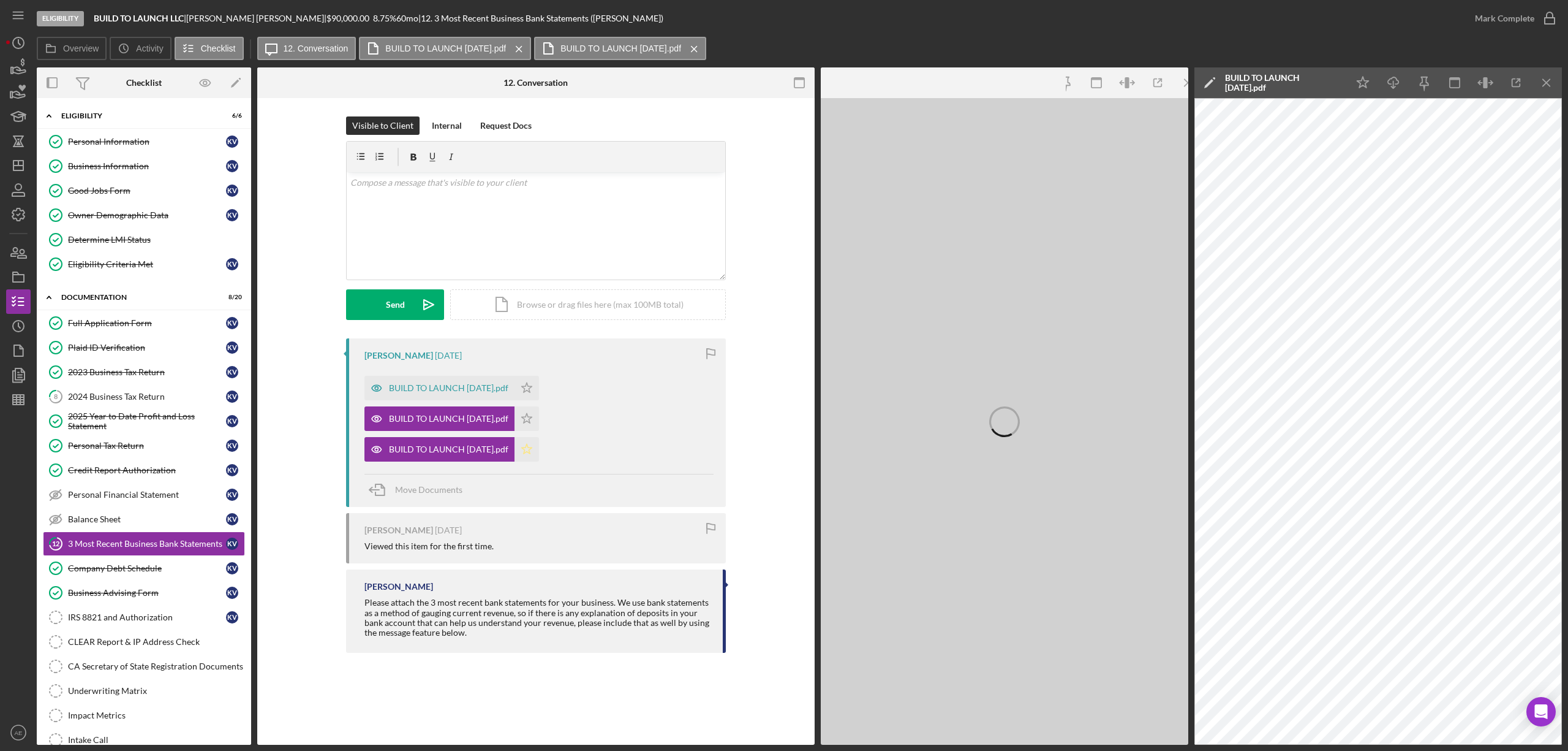
click at [518, 446] on icon "Icon/Star" at bounding box center [527, 449] width 25 height 25
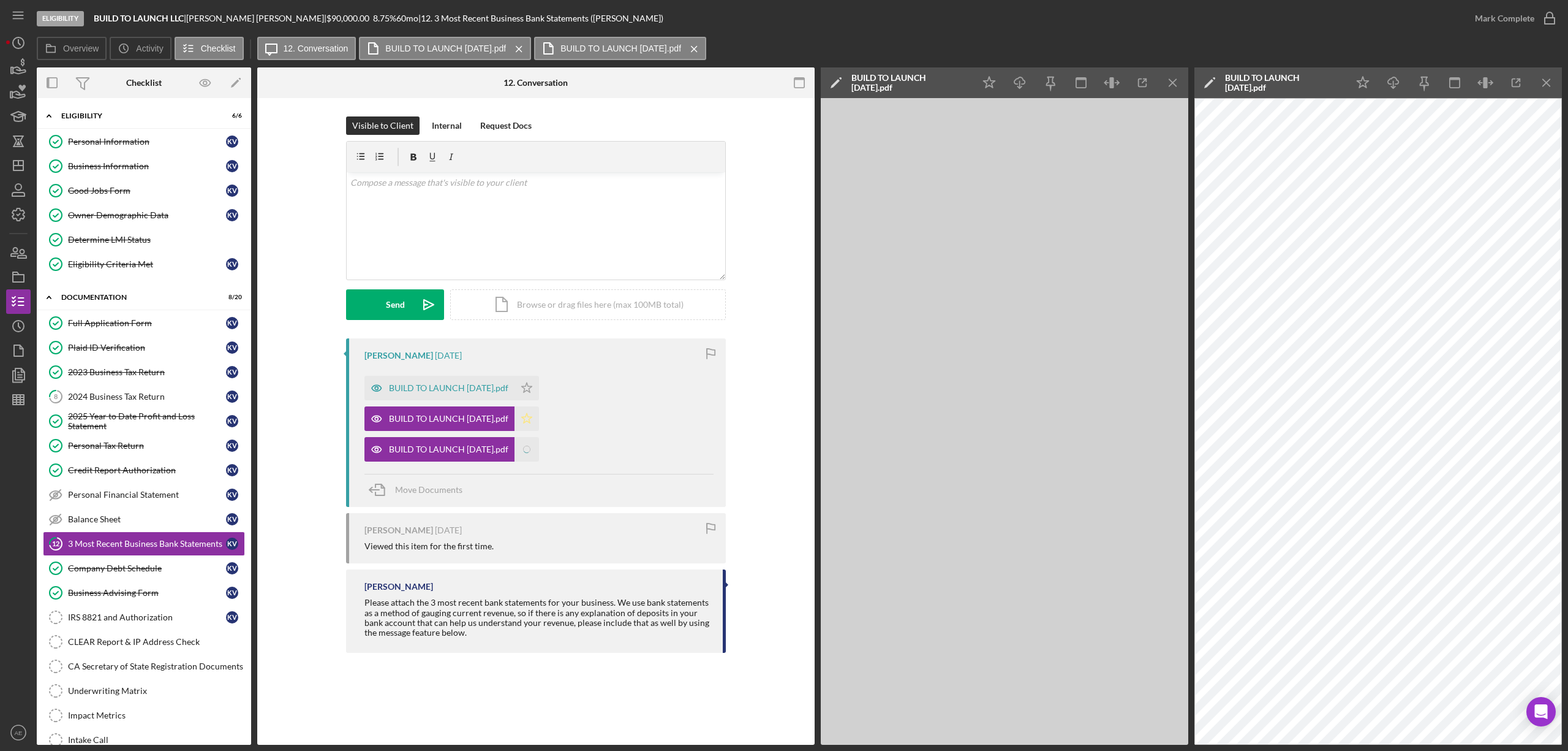
click at [524, 427] on icon "Icon/Star" at bounding box center [527, 418] width 25 height 25
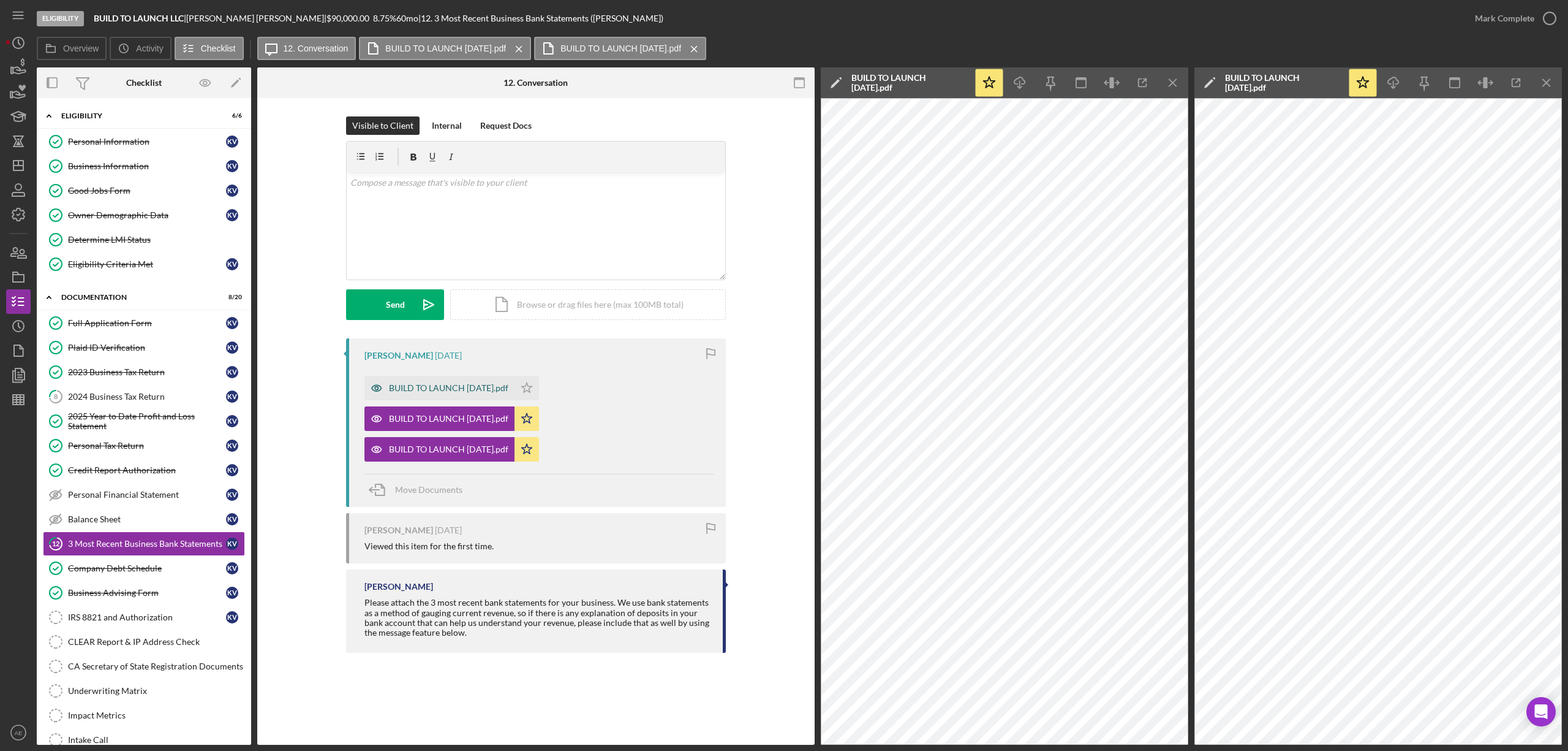
click at [372, 388] on icon "button" at bounding box center [376, 387] width 25 height 25
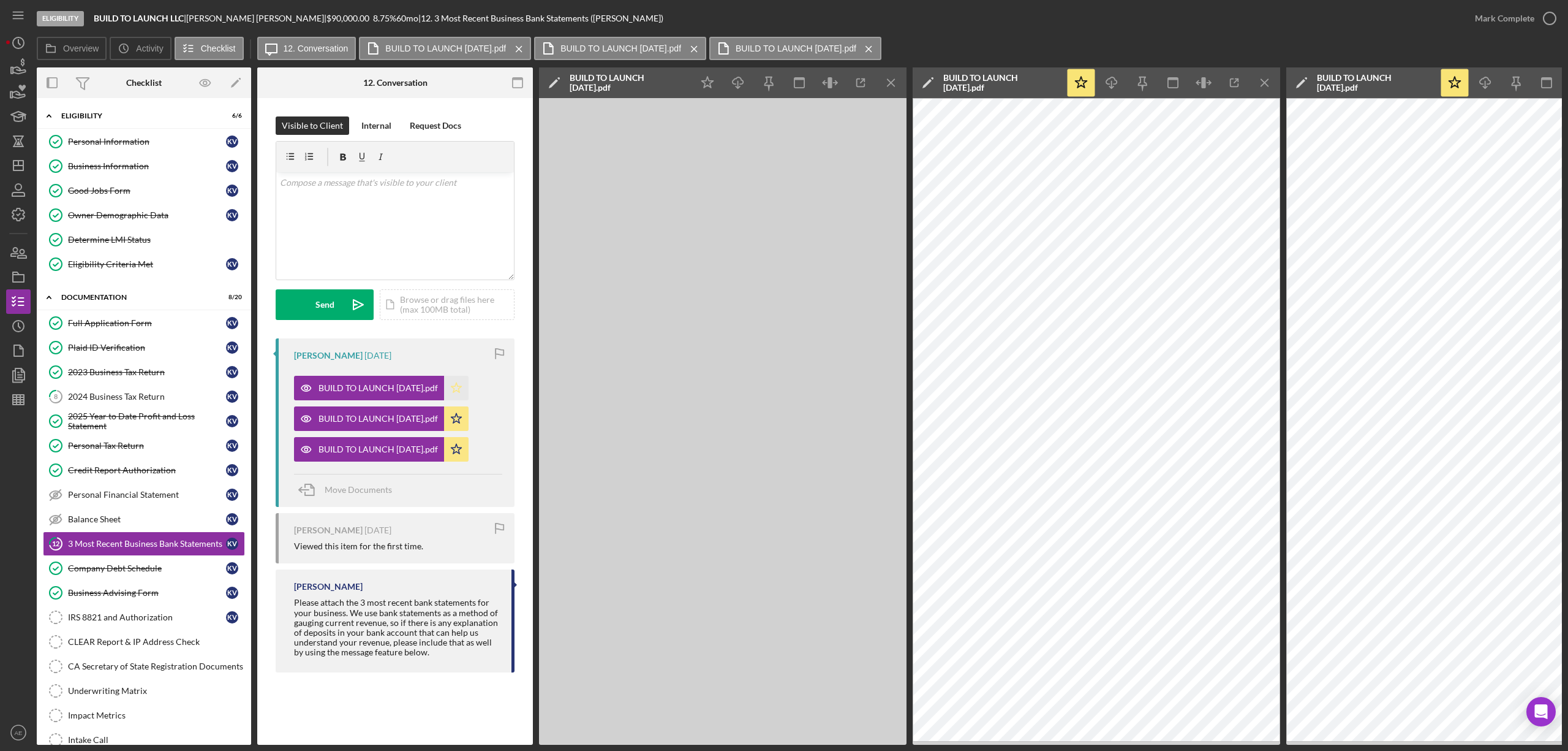
click at [462, 388] on icon "Icon/Star" at bounding box center [456, 387] width 25 height 25
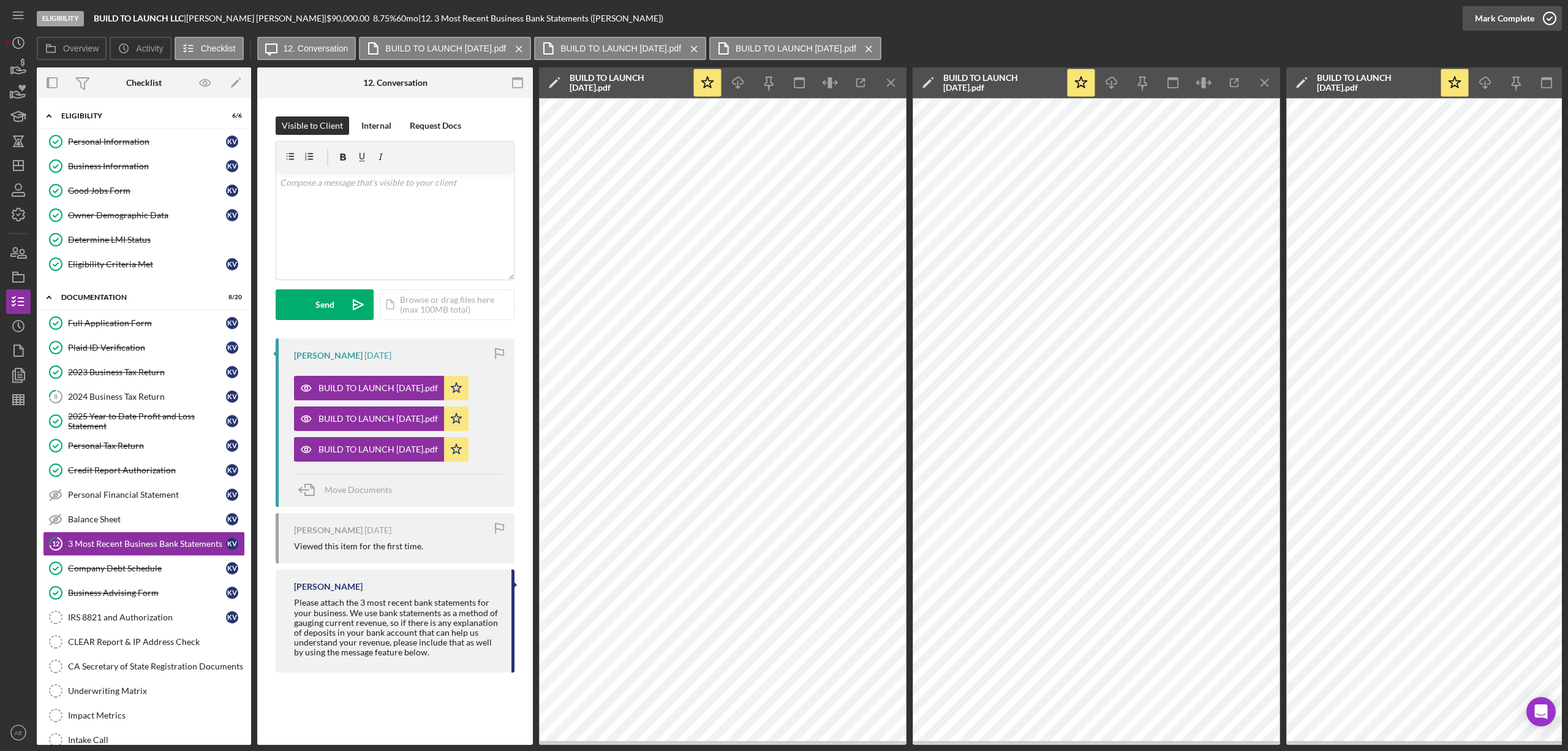
click at [1508, 26] on div "Mark Complete" at bounding box center [1505, 18] width 59 height 25
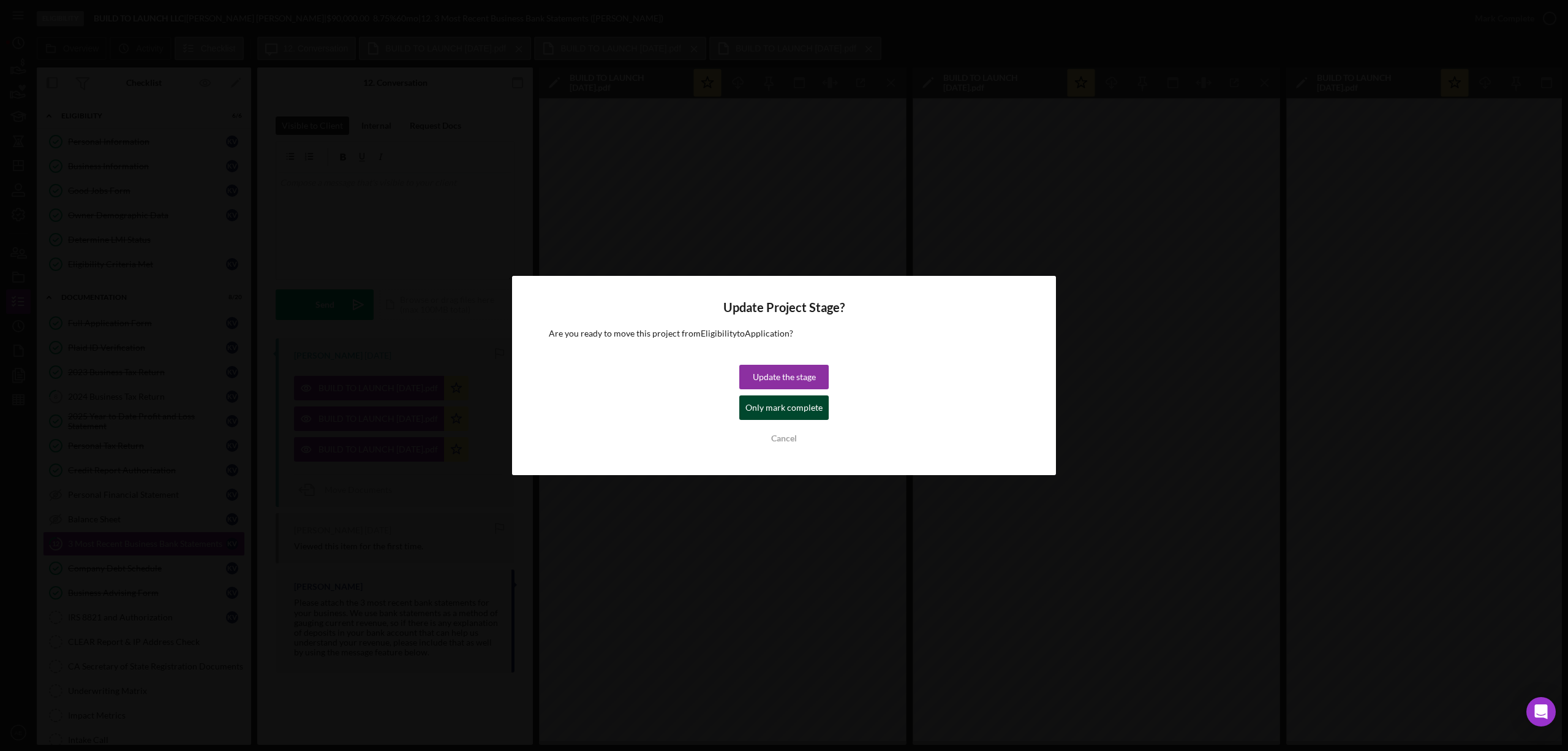
click at [746, 402] on button "Only mark complete" at bounding box center [784, 407] width 89 height 25
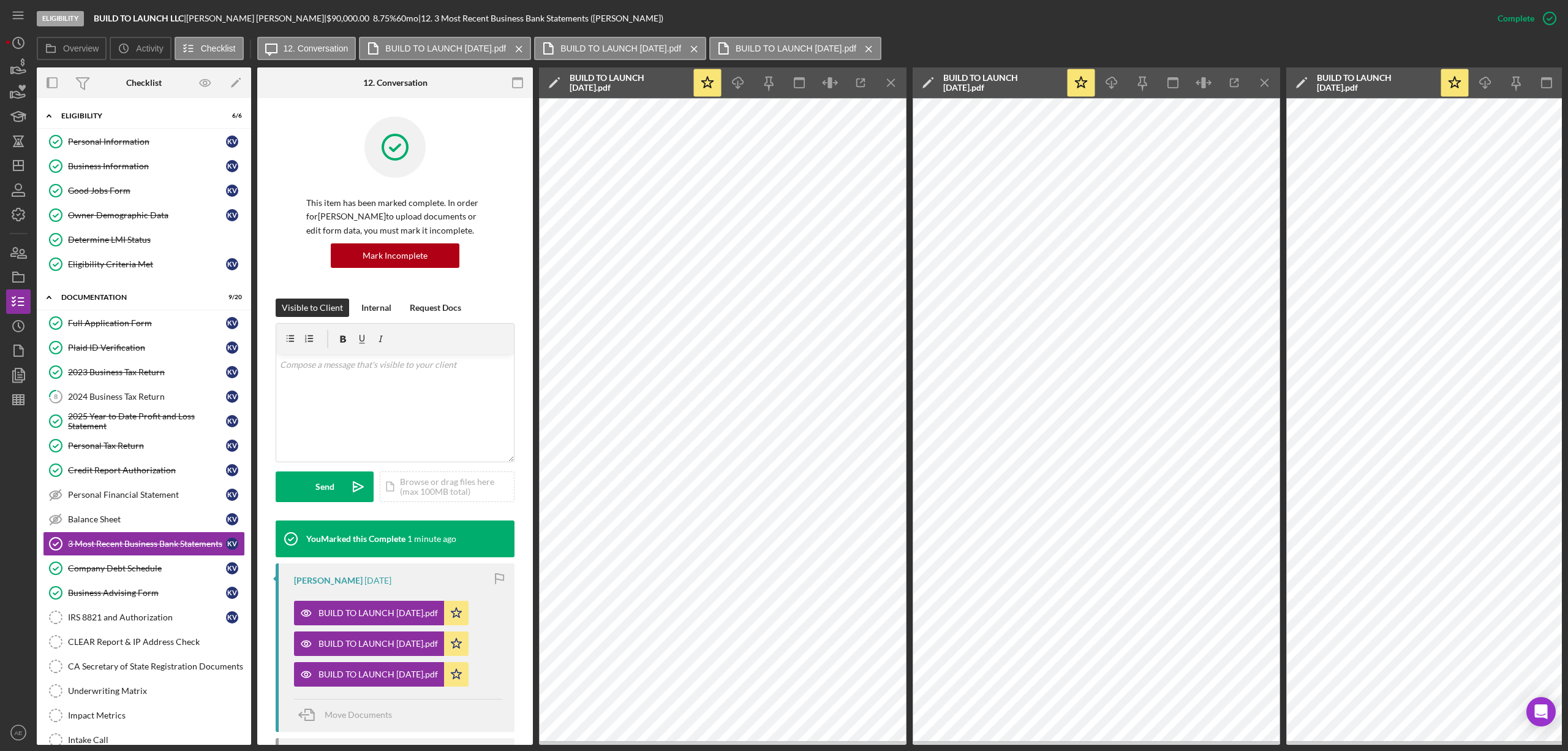
drag, startPoint x: 123, startPoint y: 238, endPoint x: 195, endPoint y: 284, distance: 85.4
click at [123, 238] on div "Determine LMI Status" at bounding box center [157, 240] width 176 height 10
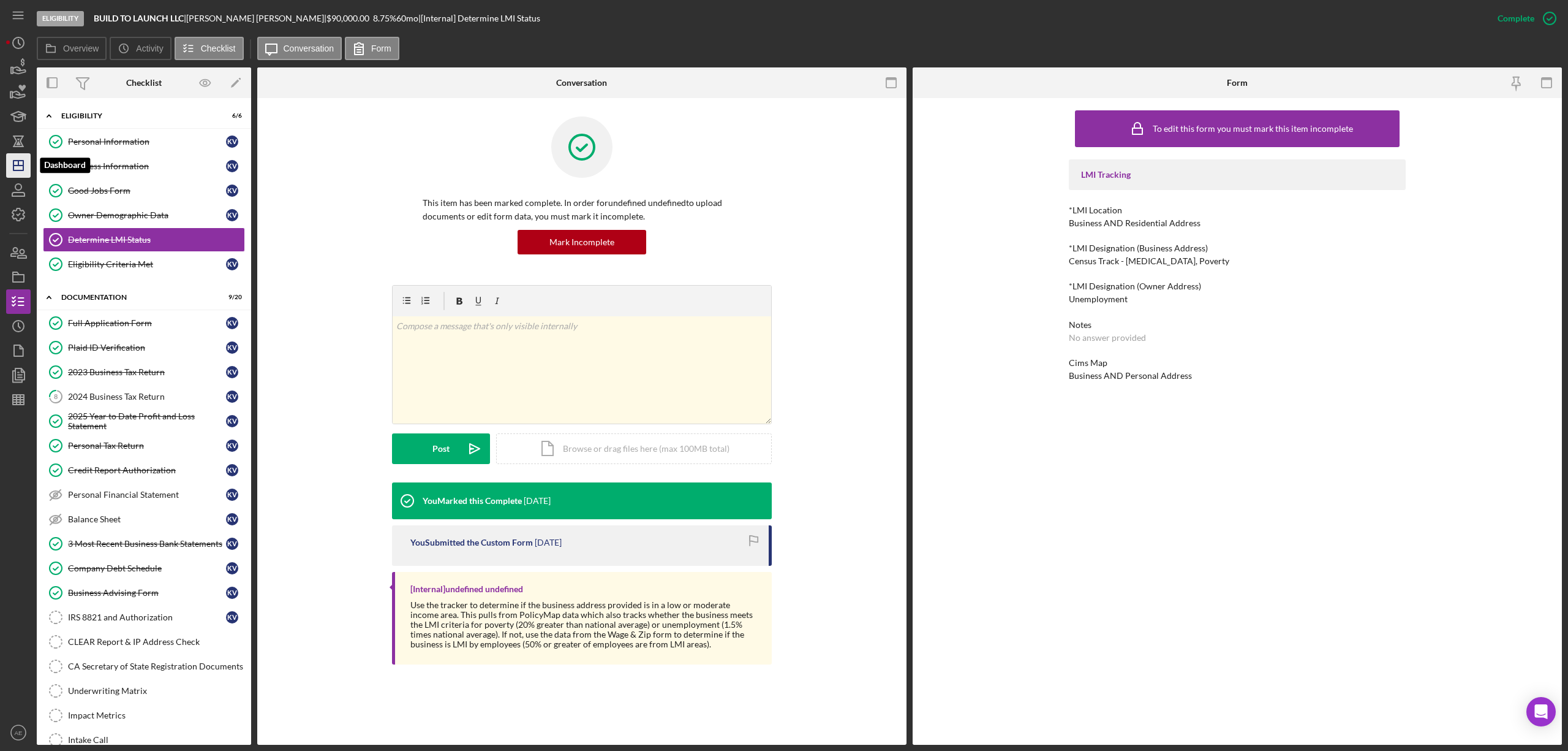
click at [23, 163] on polygon "button" at bounding box center [19, 165] width 10 height 10
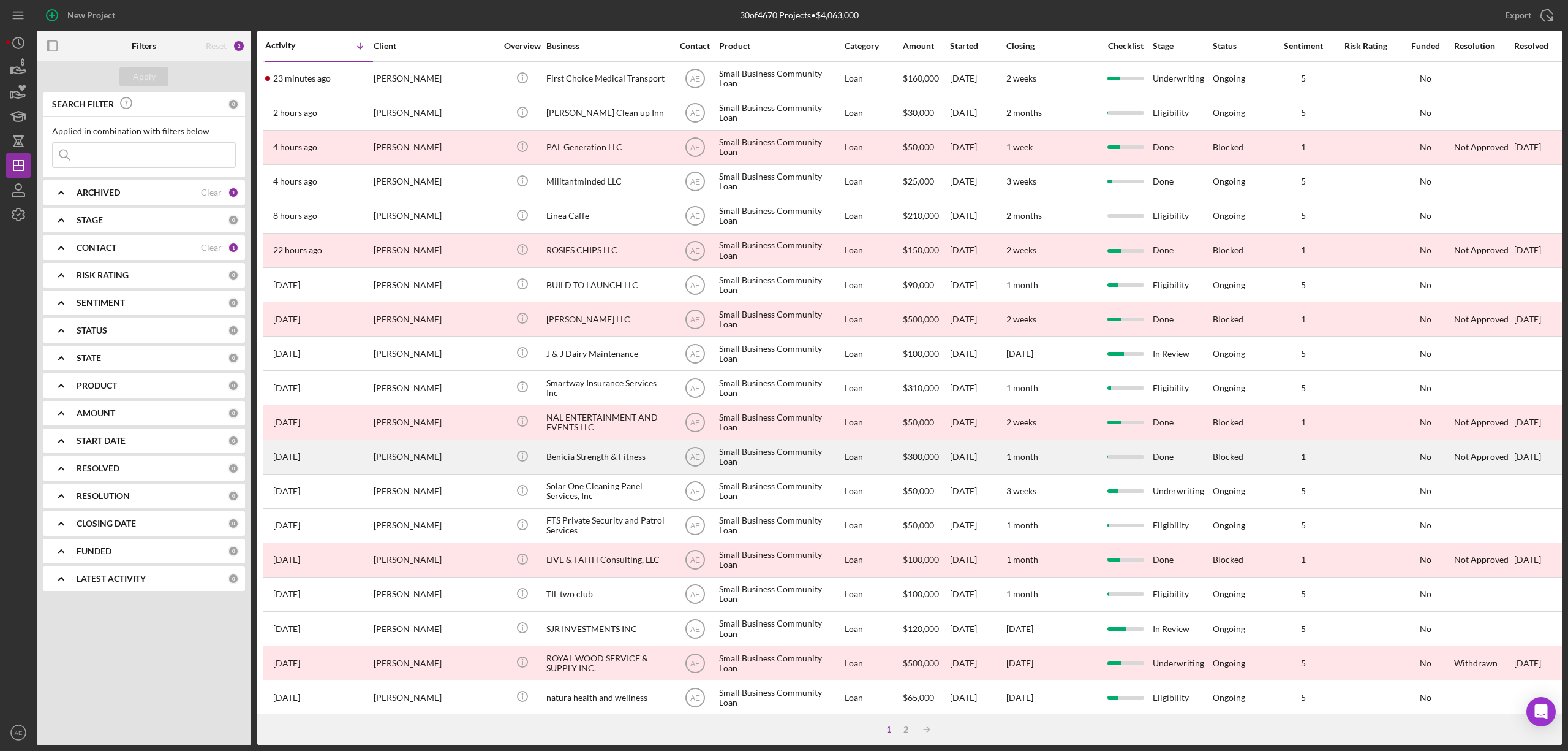
scroll to position [224, 0]
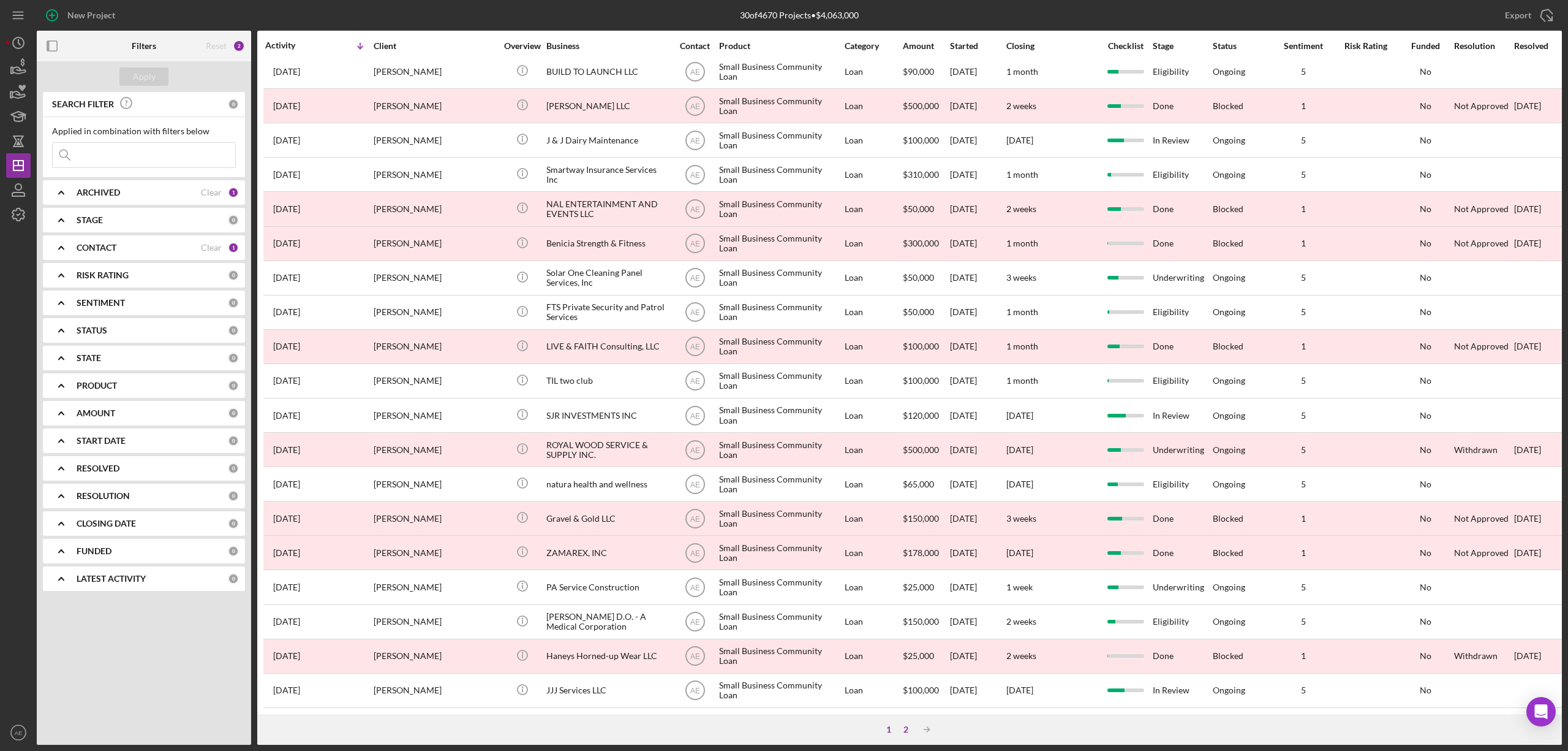
click at [906, 730] on div "2" at bounding box center [905, 729] width 17 height 10
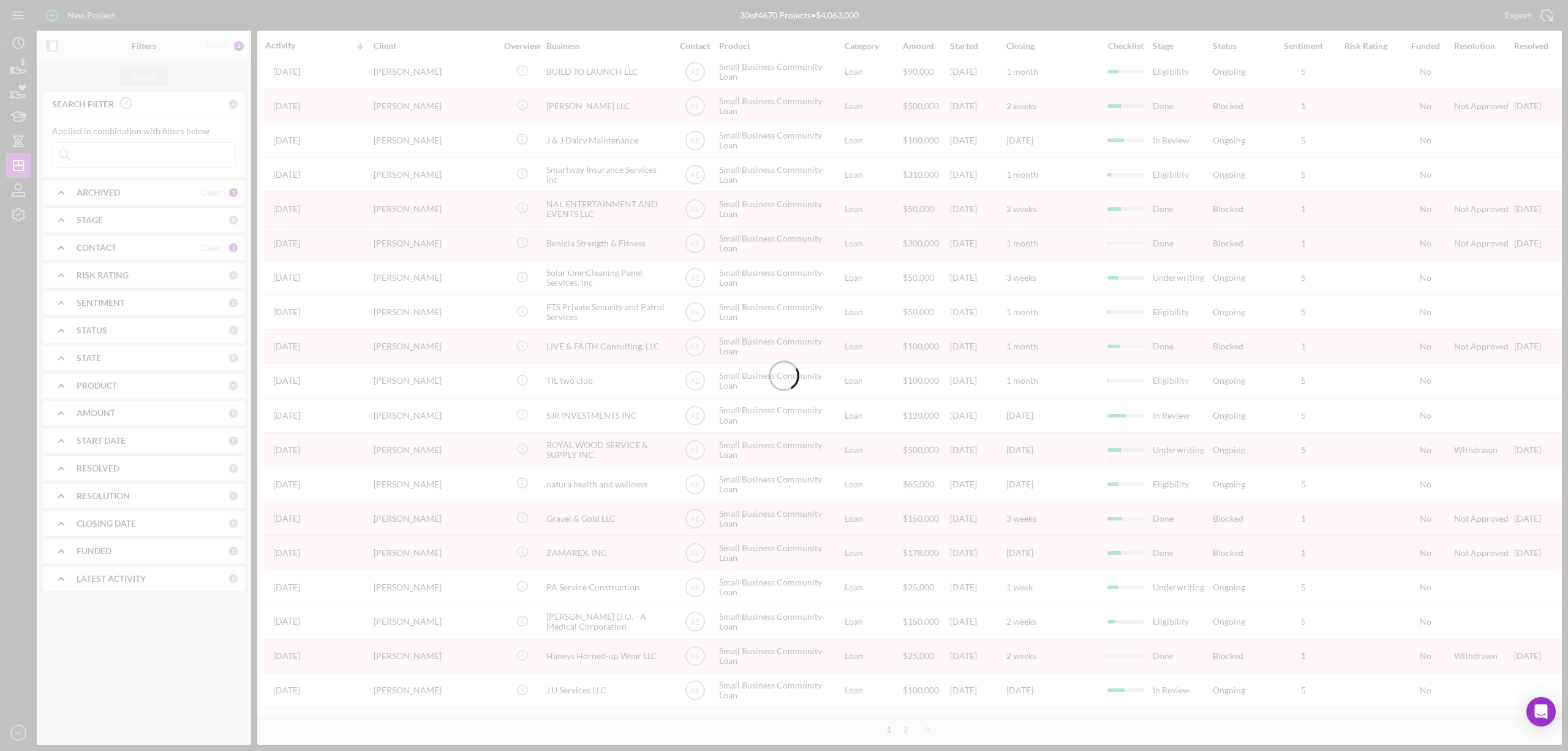
scroll to position [0, 0]
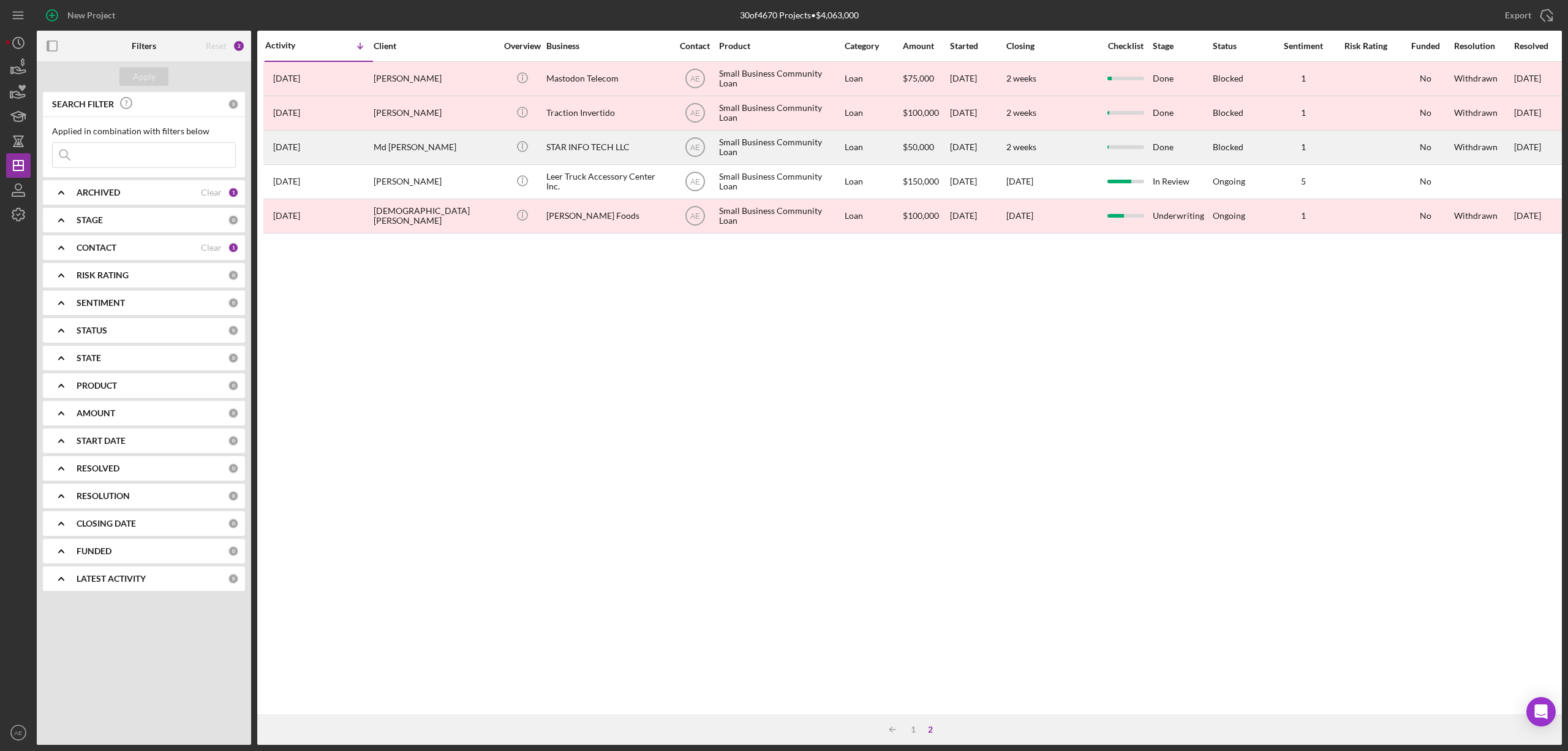
click at [575, 151] on div "STAR INFO TECH LLC" at bounding box center [608, 147] width 123 height 33
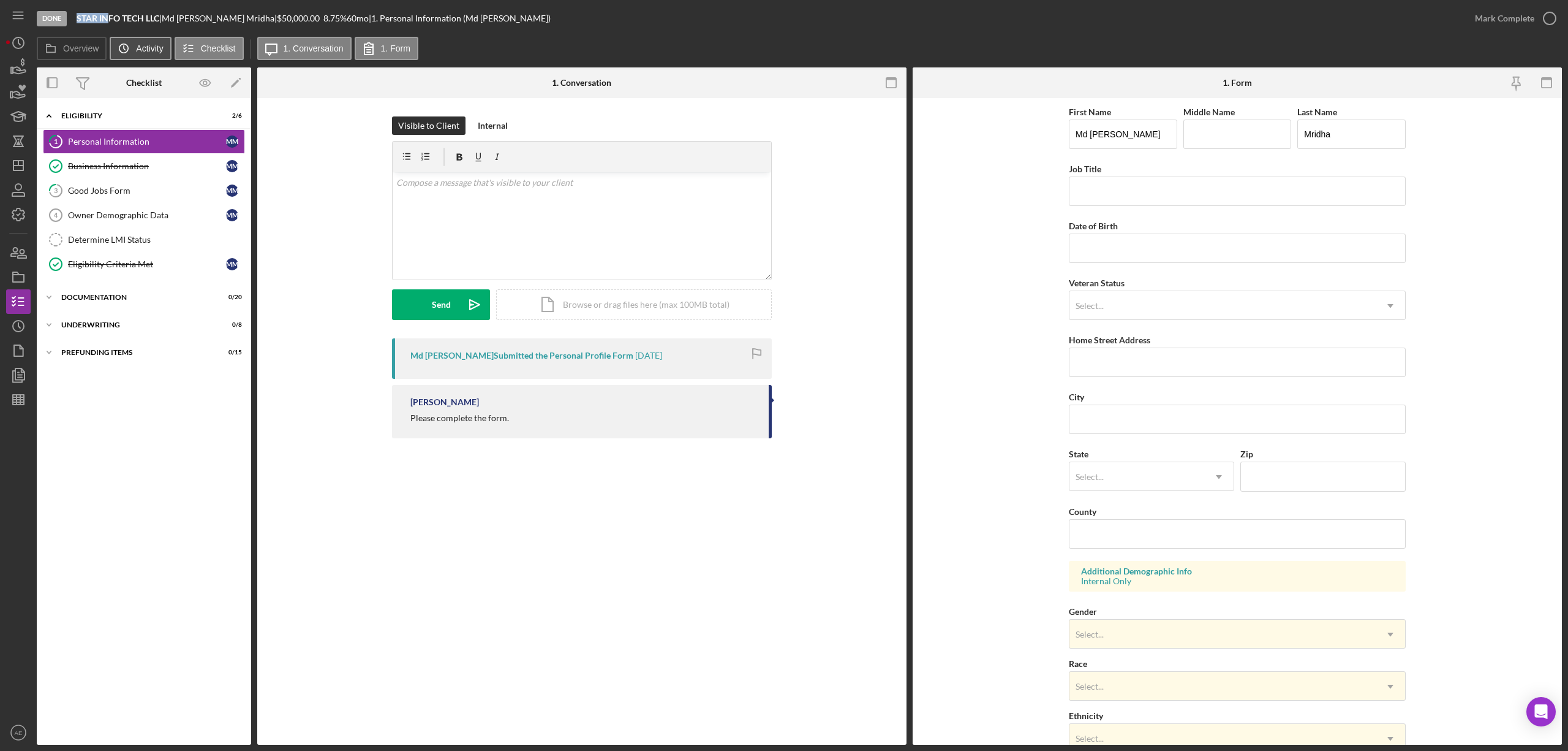
drag, startPoint x: 78, startPoint y: 16, endPoint x: 121, endPoint y: 38, distance: 48.3
click at [111, 20] on b "STAR INFO TECH LLC" at bounding box center [118, 18] width 83 height 11
click at [160, 268] on div "Eligibility Criteria Met" at bounding box center [148, 265] width 158 height 10
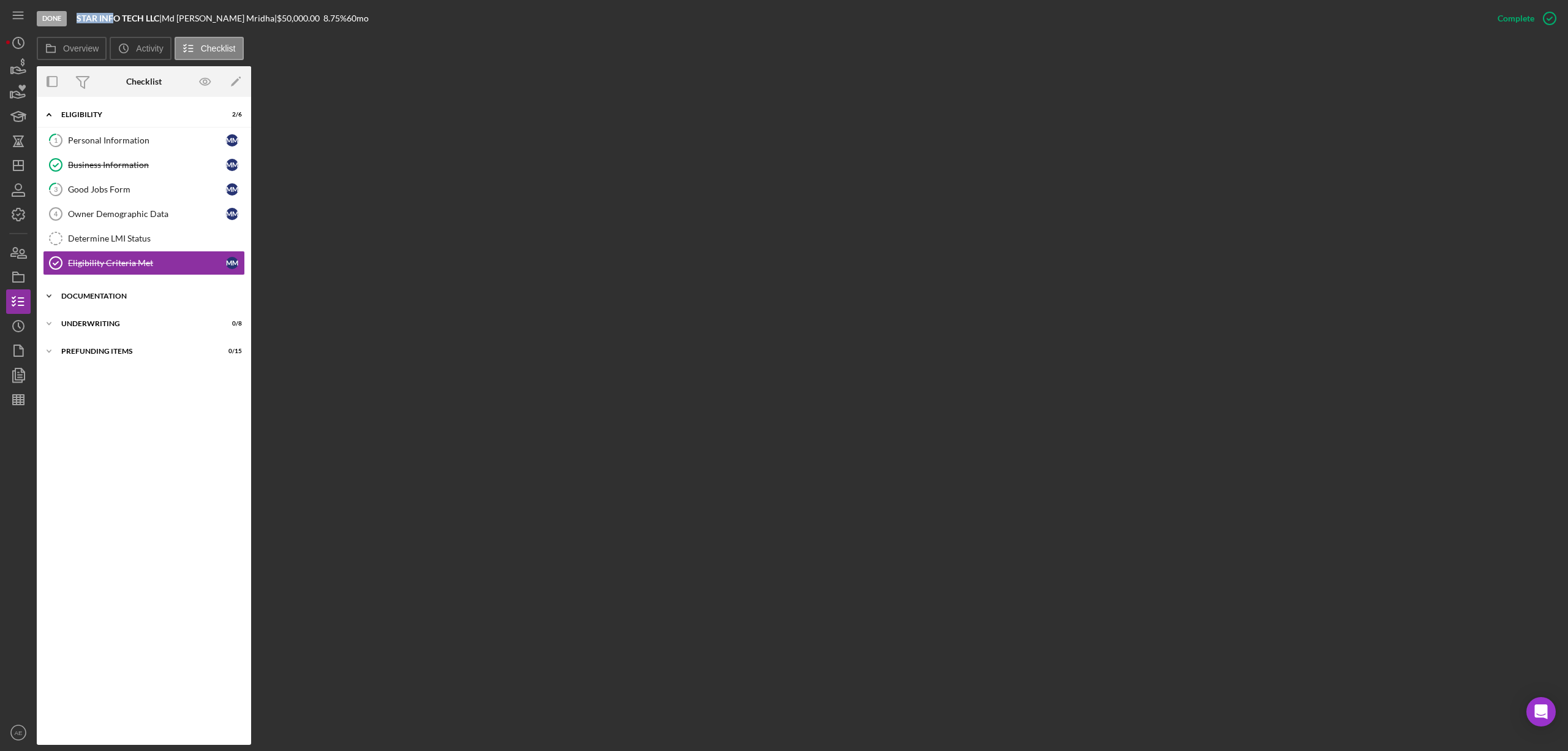
click at [147, 291] on div "Icon/Expander Documentation 0 / 20" at bounding box center [144, 295] width 214 height 25
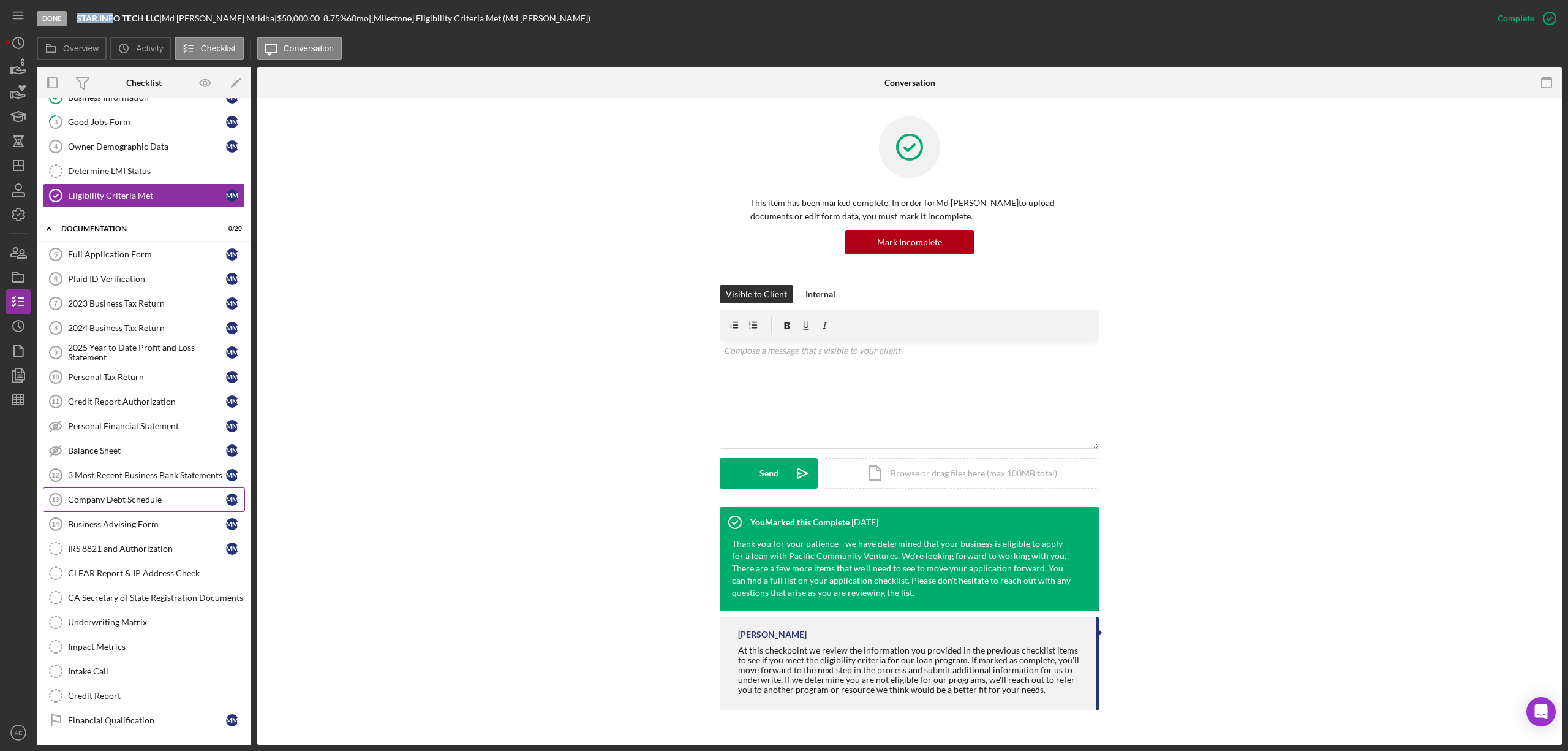
scroll to position [134, 0]
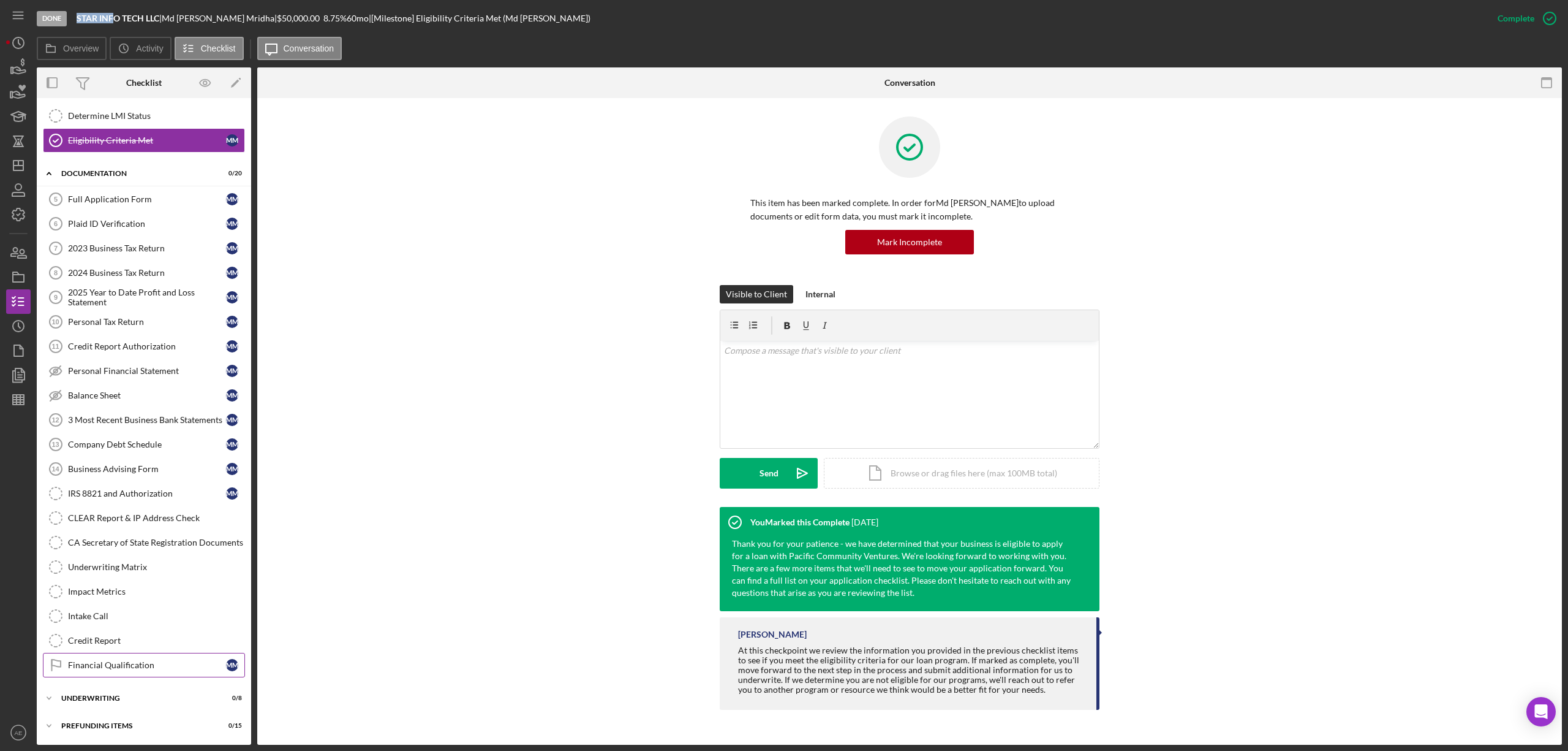
click at [159, 665] on div "Financial Qualification" at bounding box center [148, 665] width 158 height 10
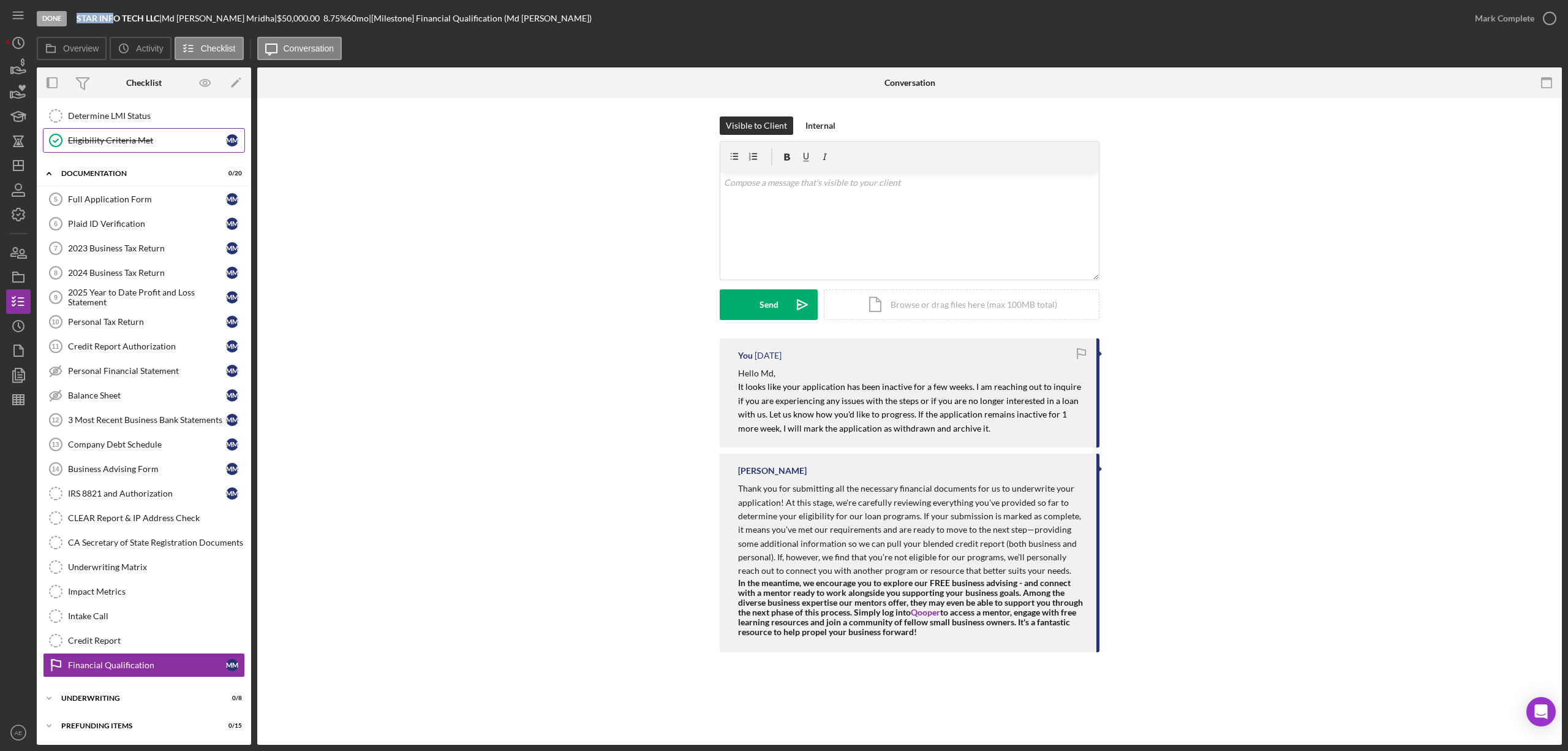
scroll to position [134, 0]
click at [86, 14] on b "STAR INFO TECH LLC" at bounding box center [118, 18] width 83 height 11
drag, startPoint x: 78, startPoint y: 20, endPoint x: 118, endPoint y: 20, distance: 40.0
click at [118, 20] on b "STAR INFO TECH LLC" at bounding box center [118, 18] width 83 height 11
copy b "STAR INFO"
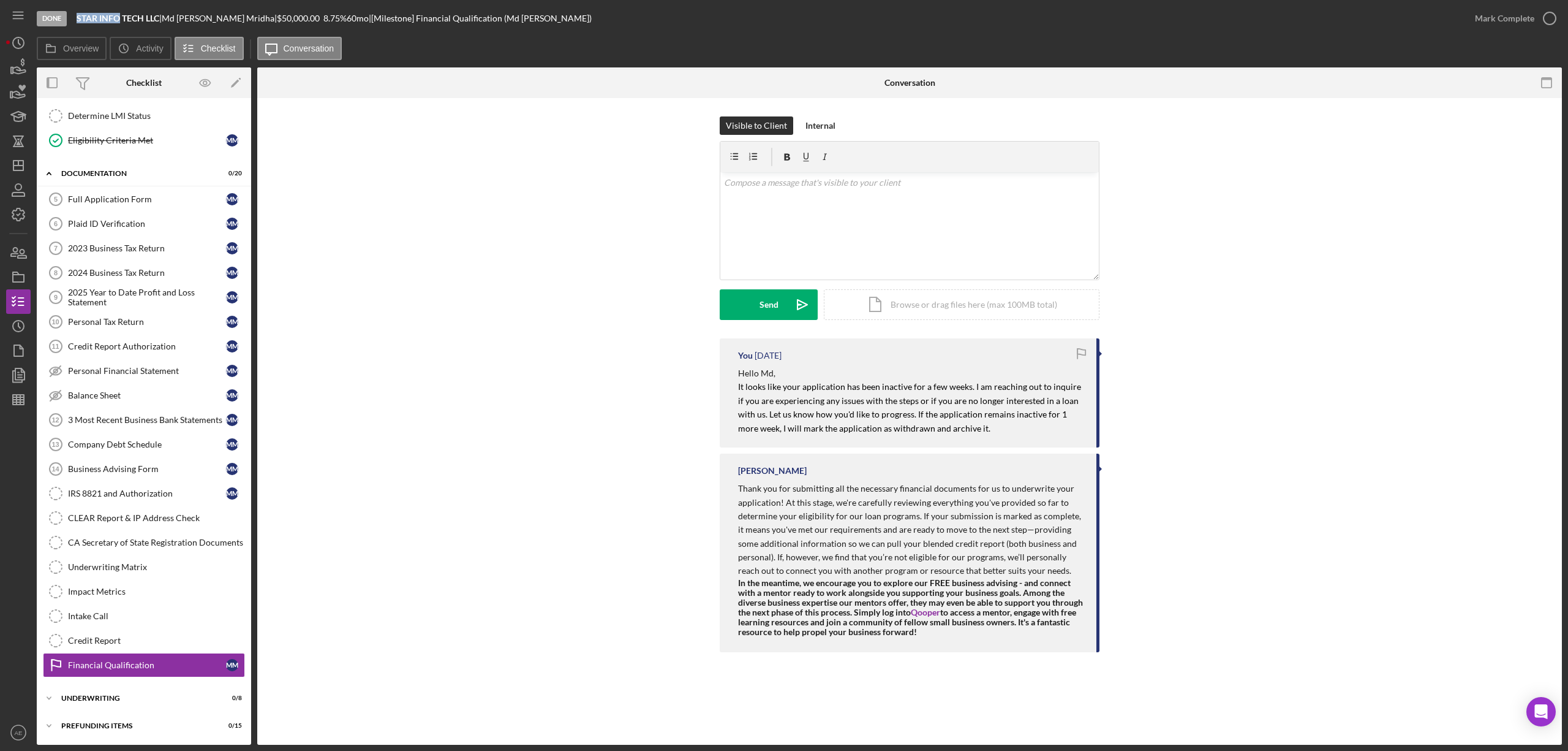
drag, startPoint x: 167, startPoint y: 20, endPoint x: 200, endPoint y: 20, distance: 33.0
click at [200, 20] on div "STAR INFO TECH LLC | Md [PERSON_NAME] | $50,000.00 8.75 % 60 mo | [Milestone] F…" at bounding box center [334, 19] width 515 height 10
copy div "Md Rafe"
click at [25, 270] on icon "button" at bounding box center [18, 276] width 31 height 31
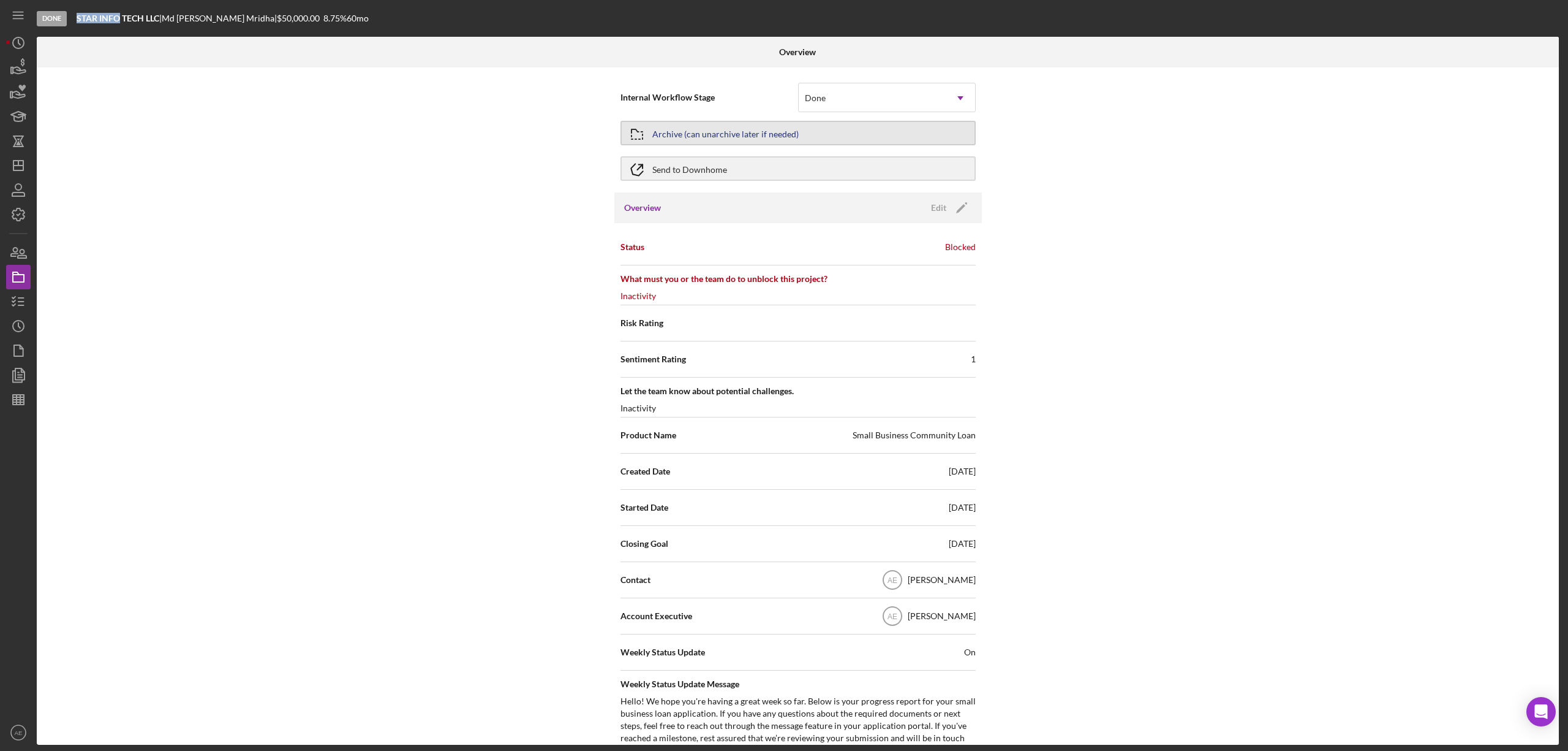
click at [692, 128] on div "Archive (can unarchive later if needed)" at bounding box center [726, 133] width 147 height 22
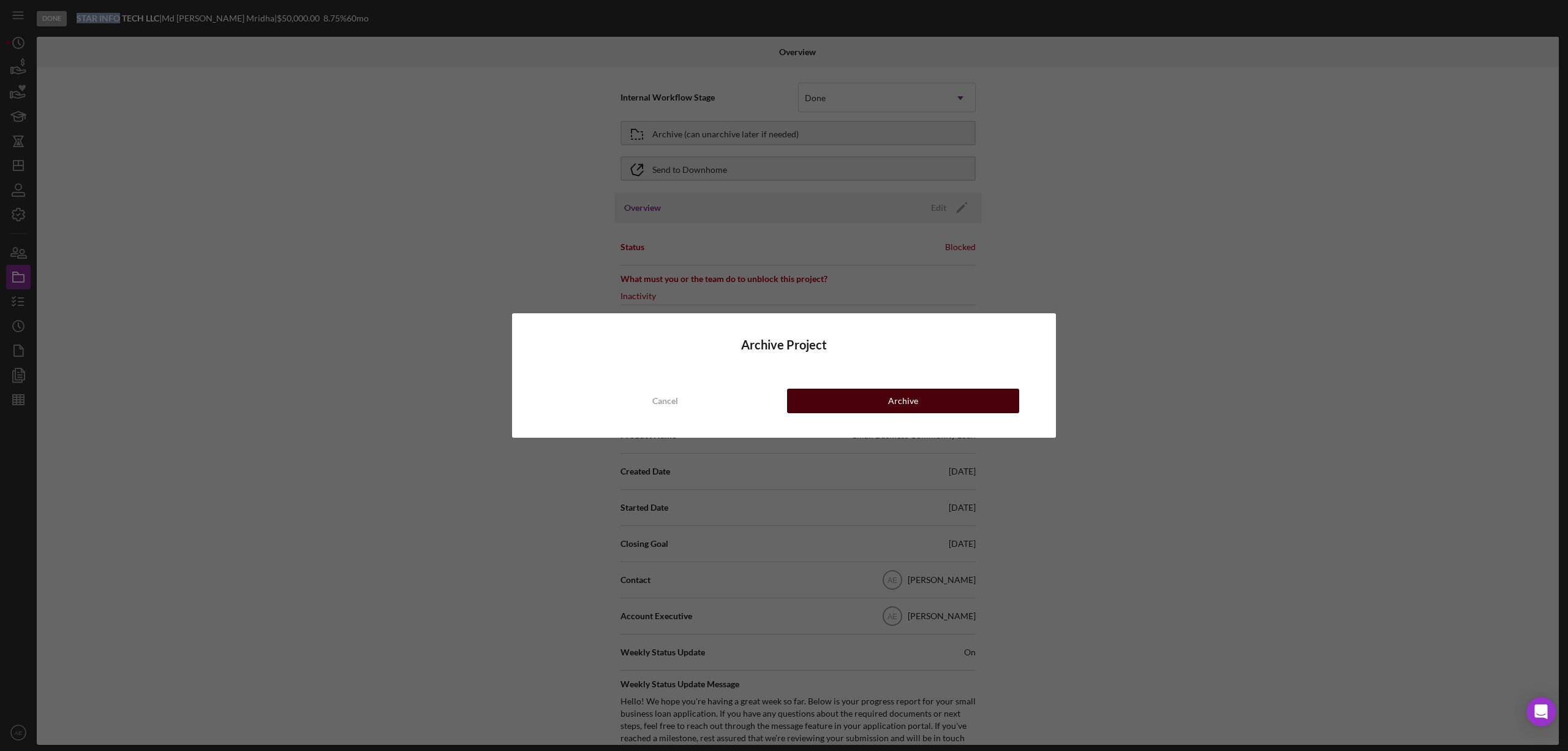
click at [926, 391] on button "Archive" at bounding box center [903, 400] width 232 height 25
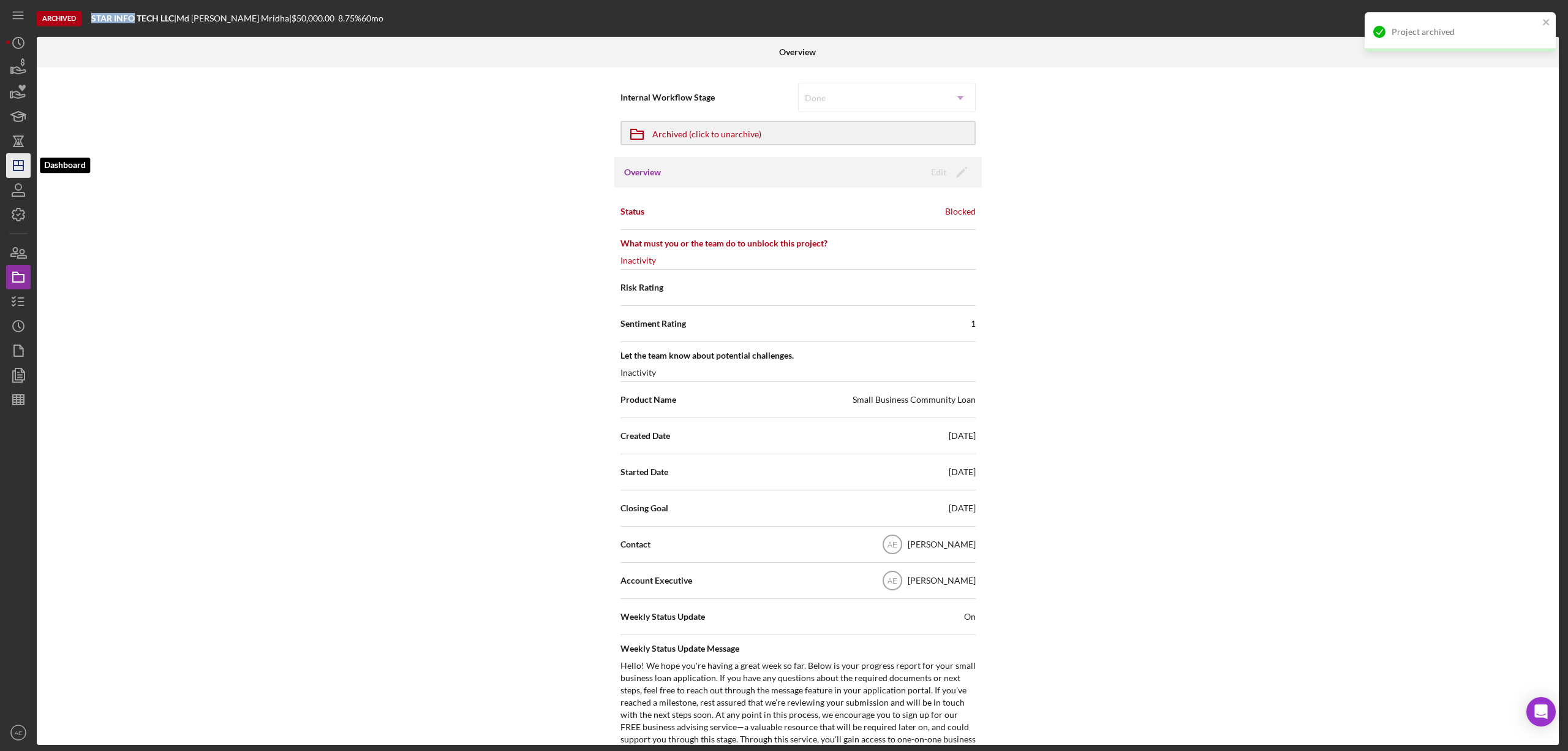
click at [20, 157] on icon "Icon/Dashboard" at bounding box center [18, 165] width 31 height 31
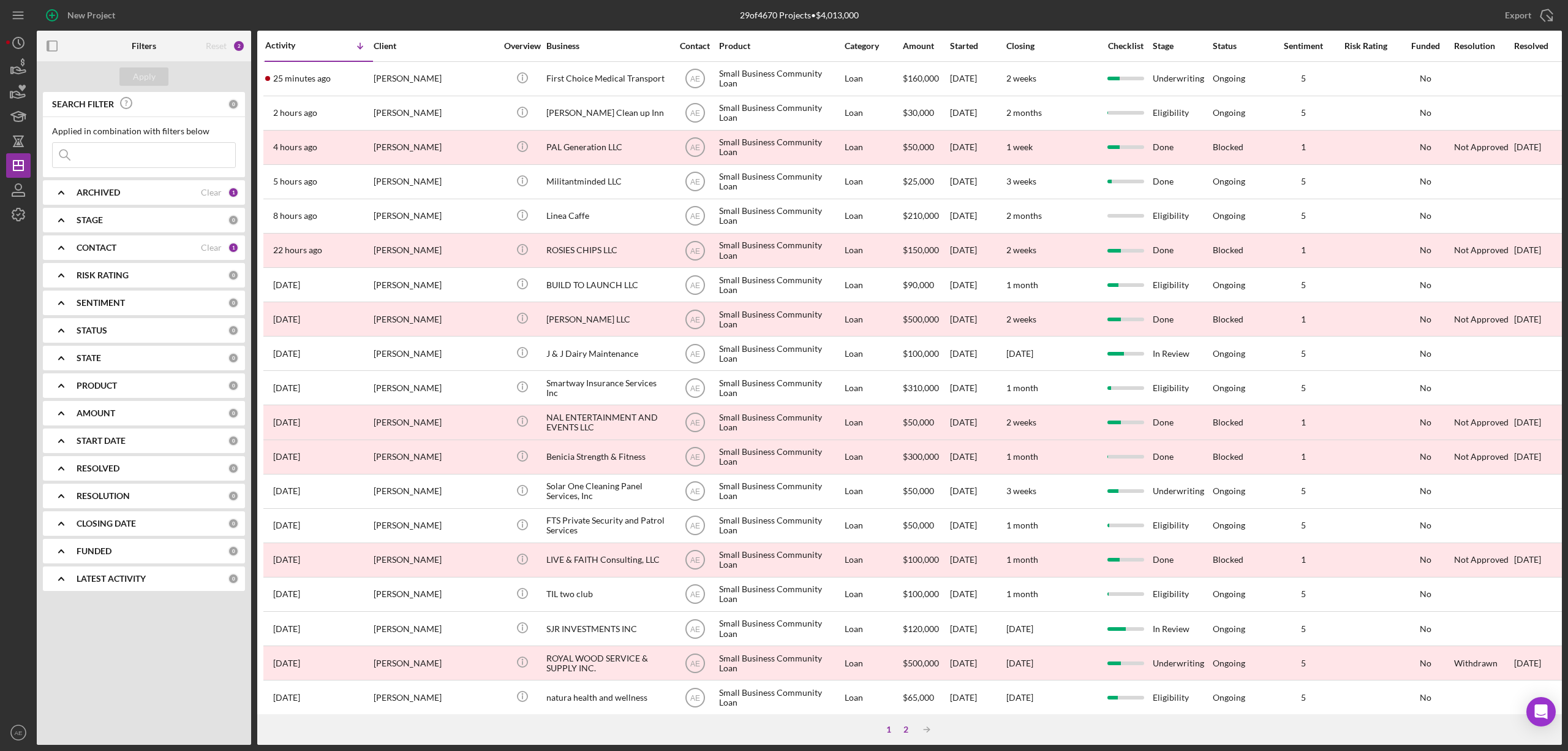
click at [906, 724] on div "2" at bounding box center [905, 729] width 17 height 10
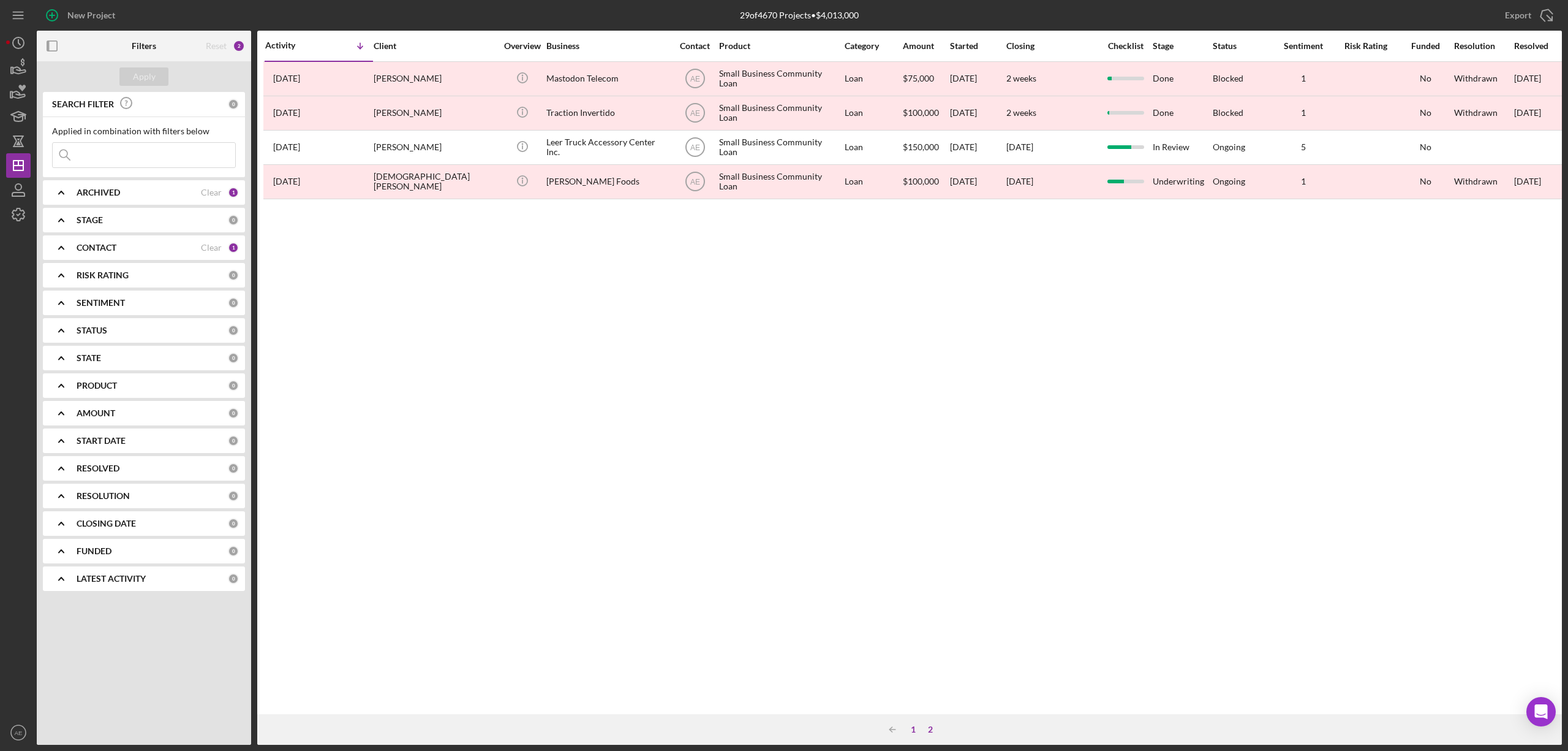
click at [909, 729] on div "1" at bounding box center [913, 729] width 17 height 10
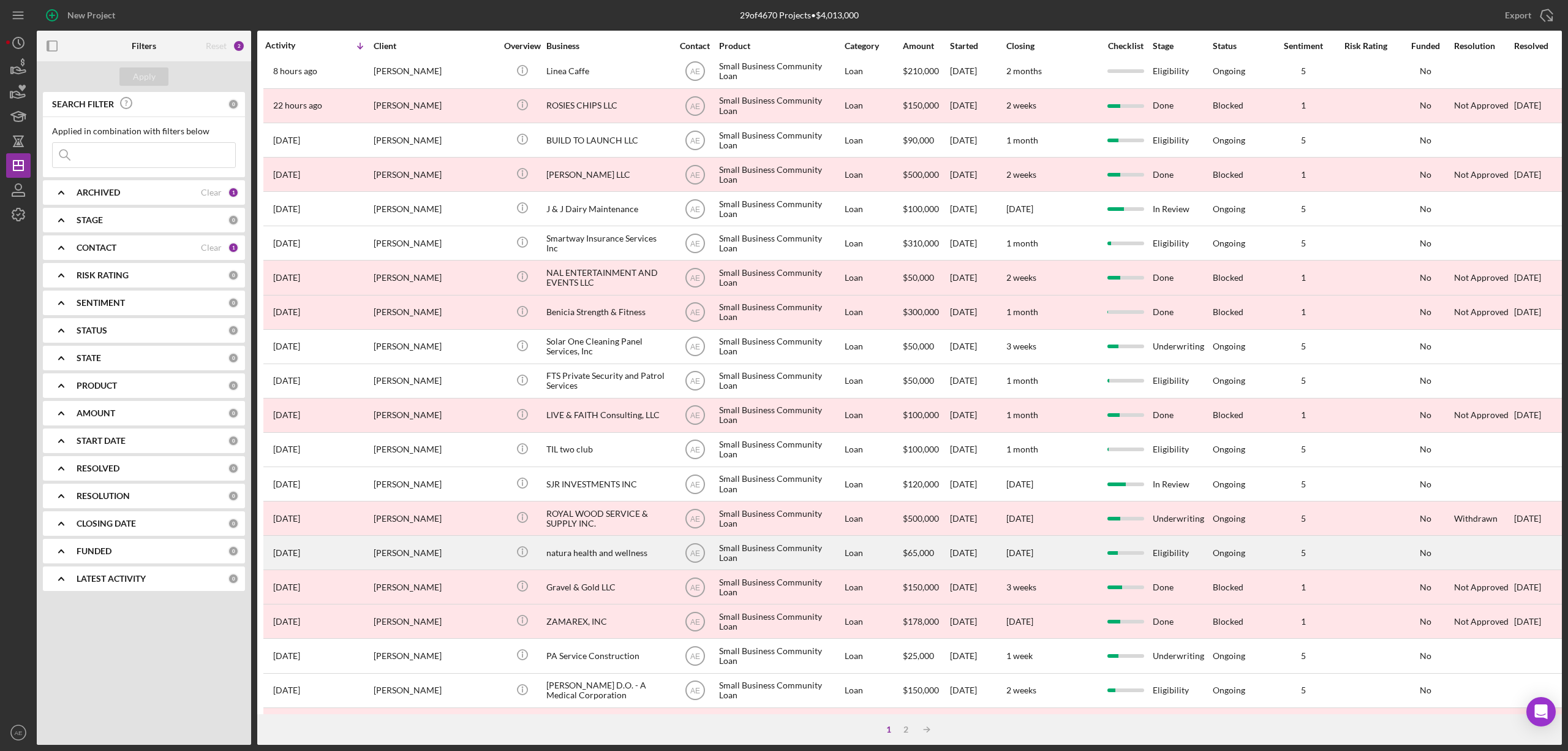
scroll to position [224, 0]
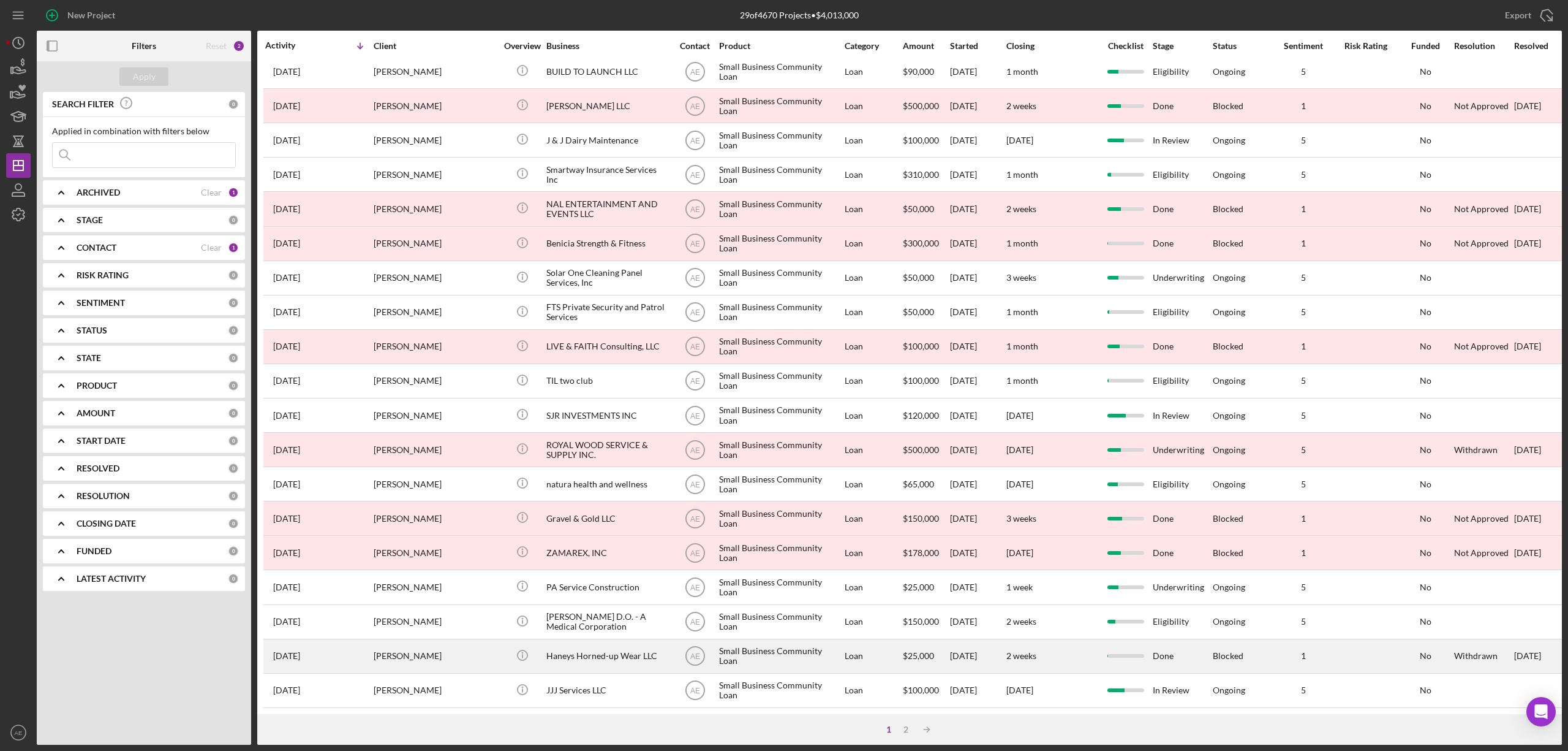
click at [603, 646] on div "Haneys Horned-up Wear LLC" at bounding box center [608, 656] width 123 height 33
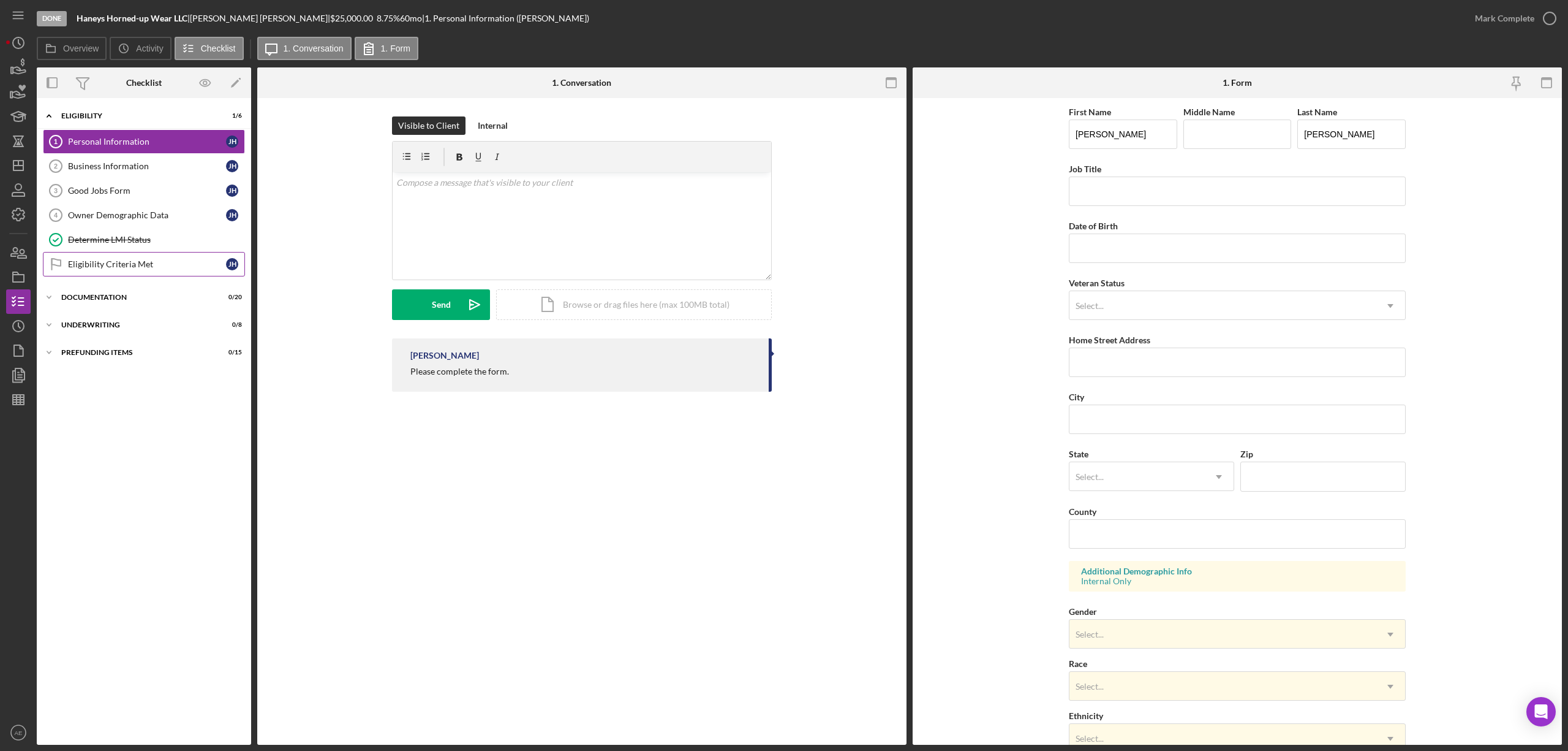
click at [121, 268] on div "Eligibility Criteria Met" at bounding box center [148, 265] width 158 height 10
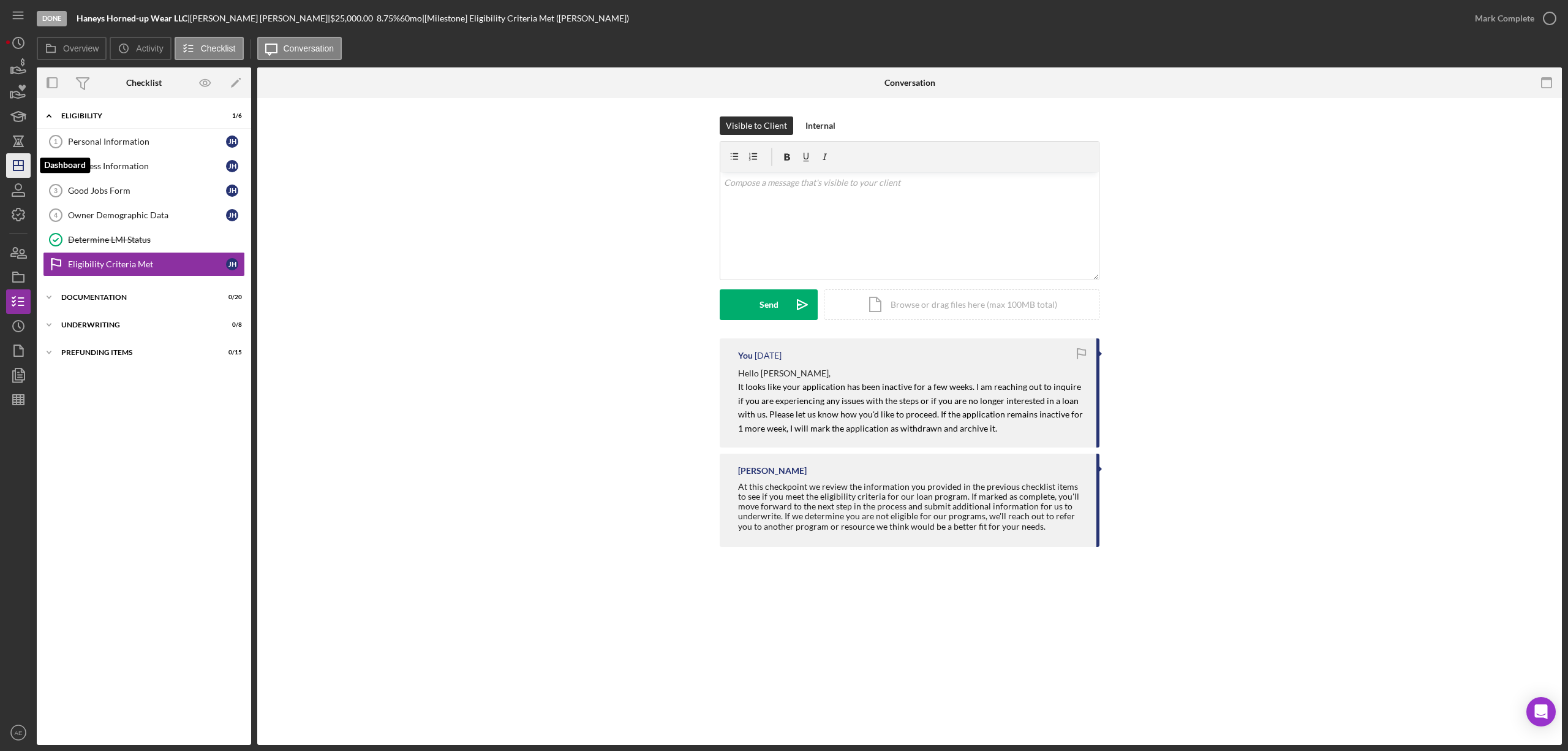
click at [20, 165] on line "button" at bounding box center [19, 165] width 10 height 0
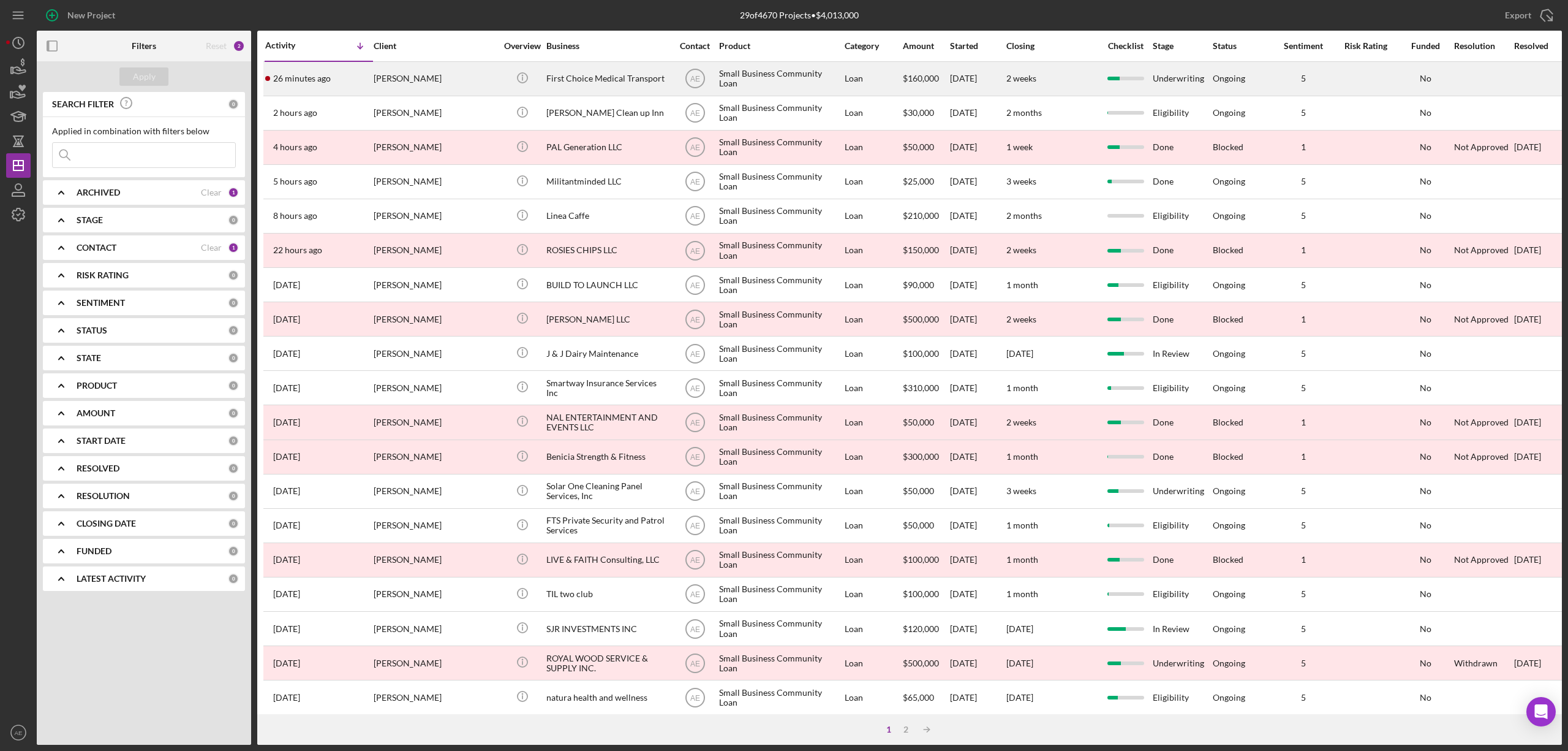
click at [587, 73] on div "First Choice Medical Transport" at bounding box center [608, 78] width 123 height 33
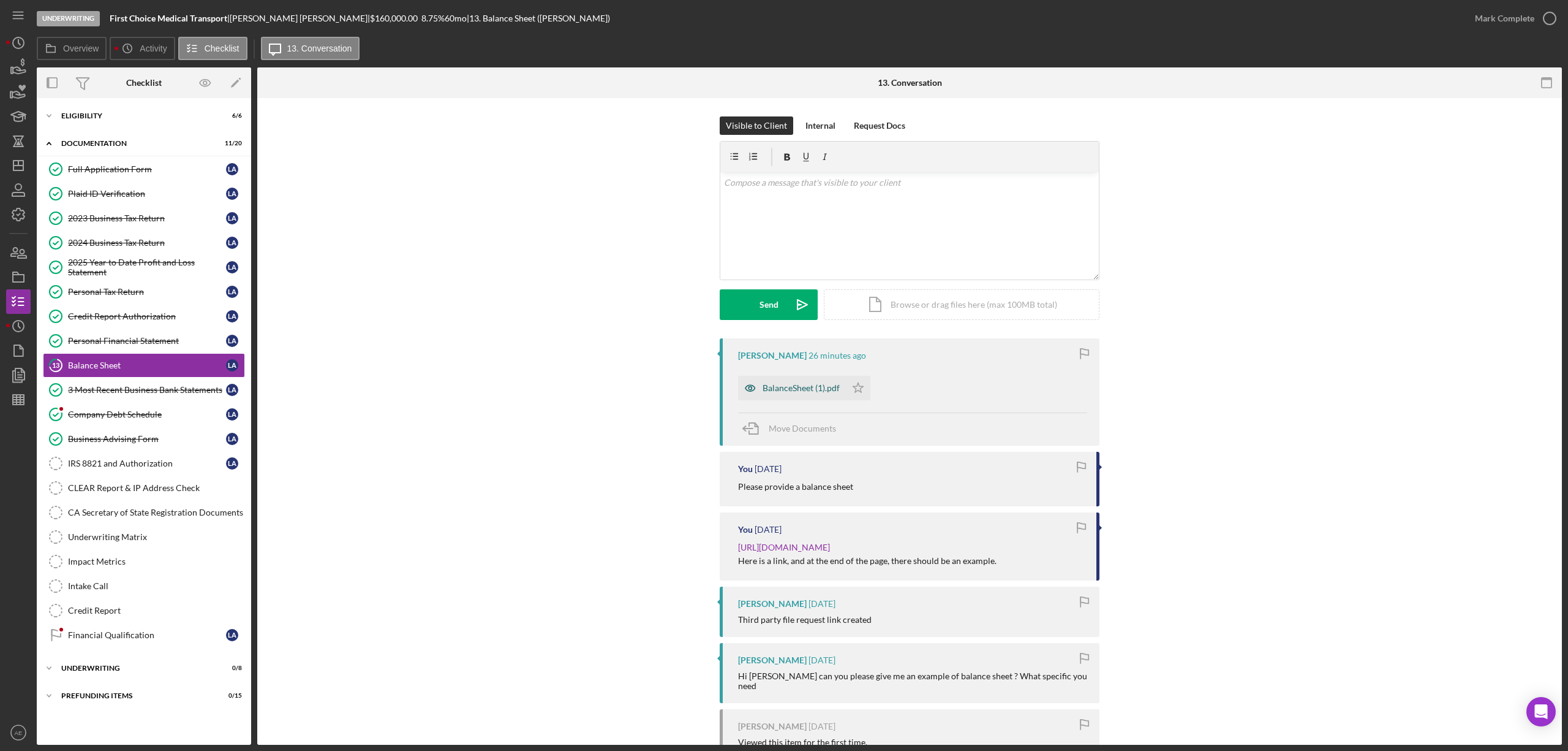
click at [754, 384] on icon "button" at bounding box center [750, 387] width 25 height 25
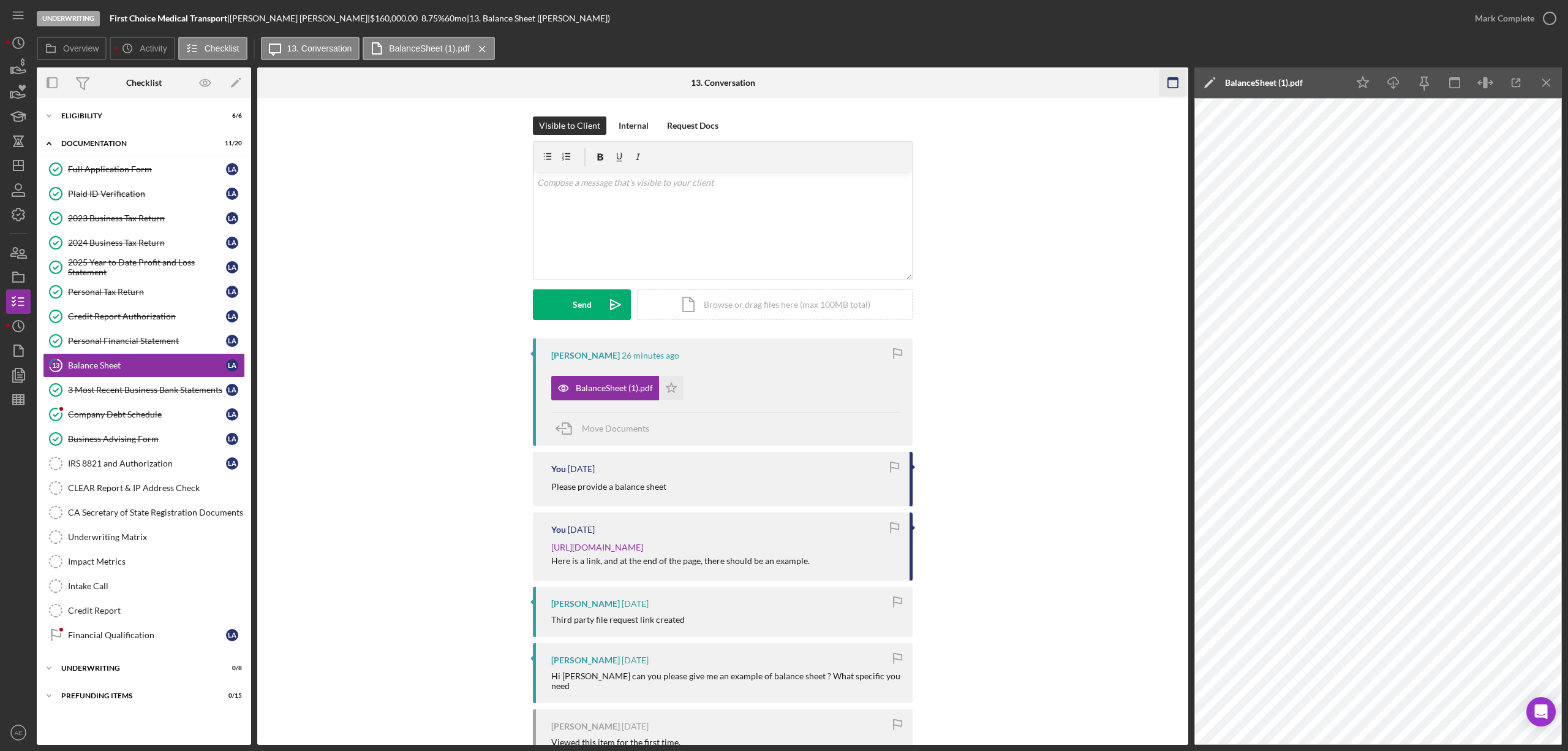
click at [1169, 86] on rect "button" at bounding box center [1174, 83] width 10 height 10
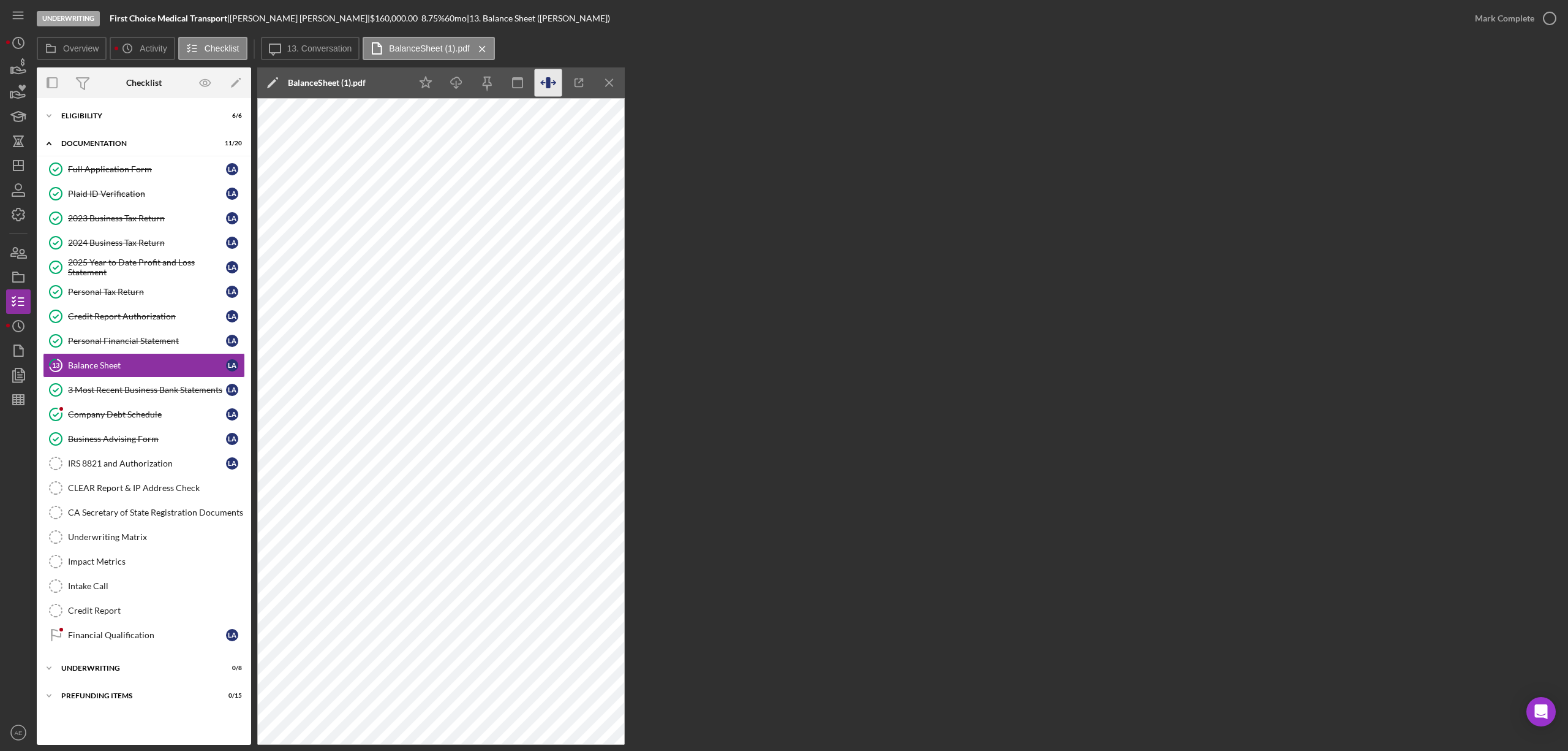
click at [552, 84] on icon "button" at bounding box center [549, 83] width 28 height 28
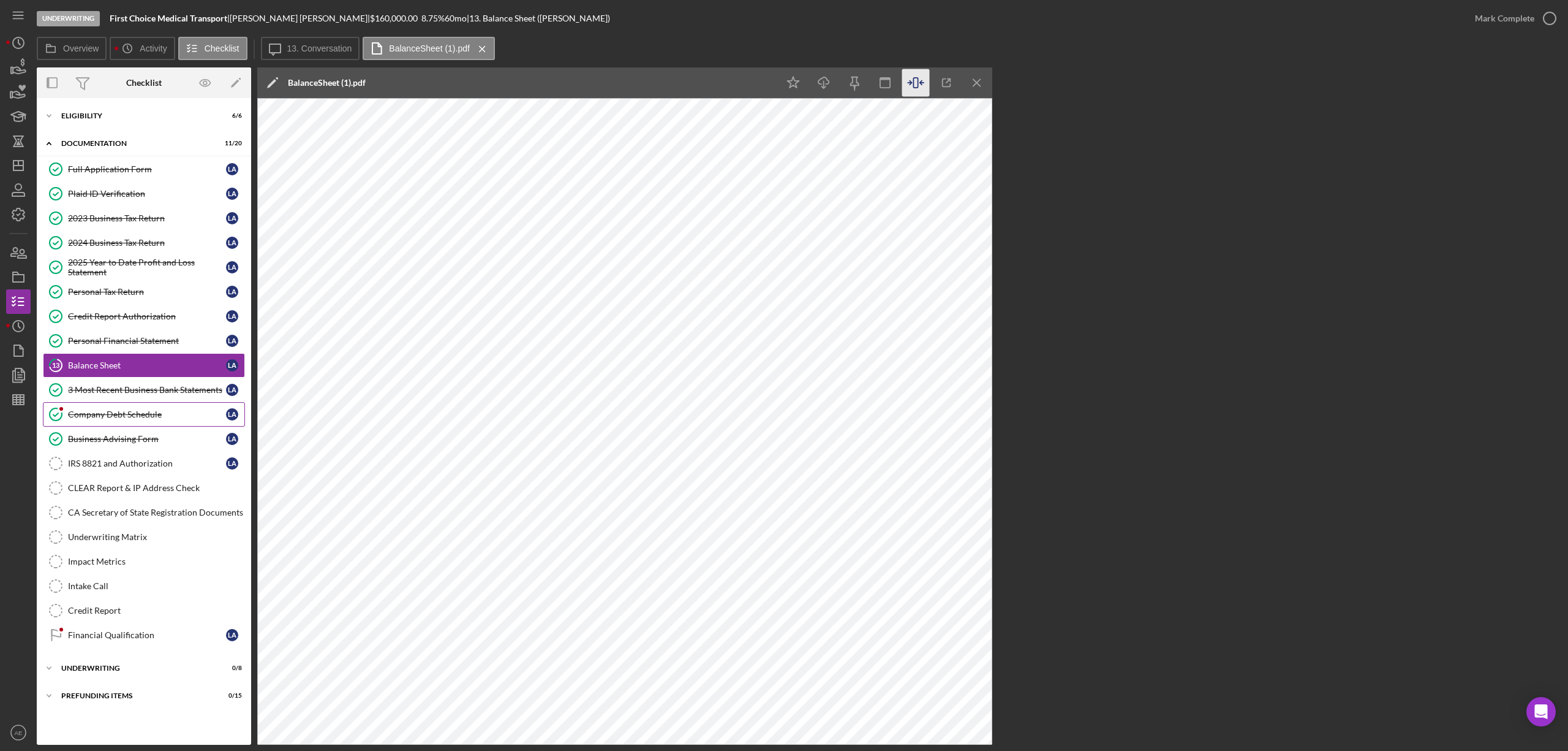
click at [159, 414] on div "Company Debt Schedule" at bounding box center [148, 414] width 158 height 10
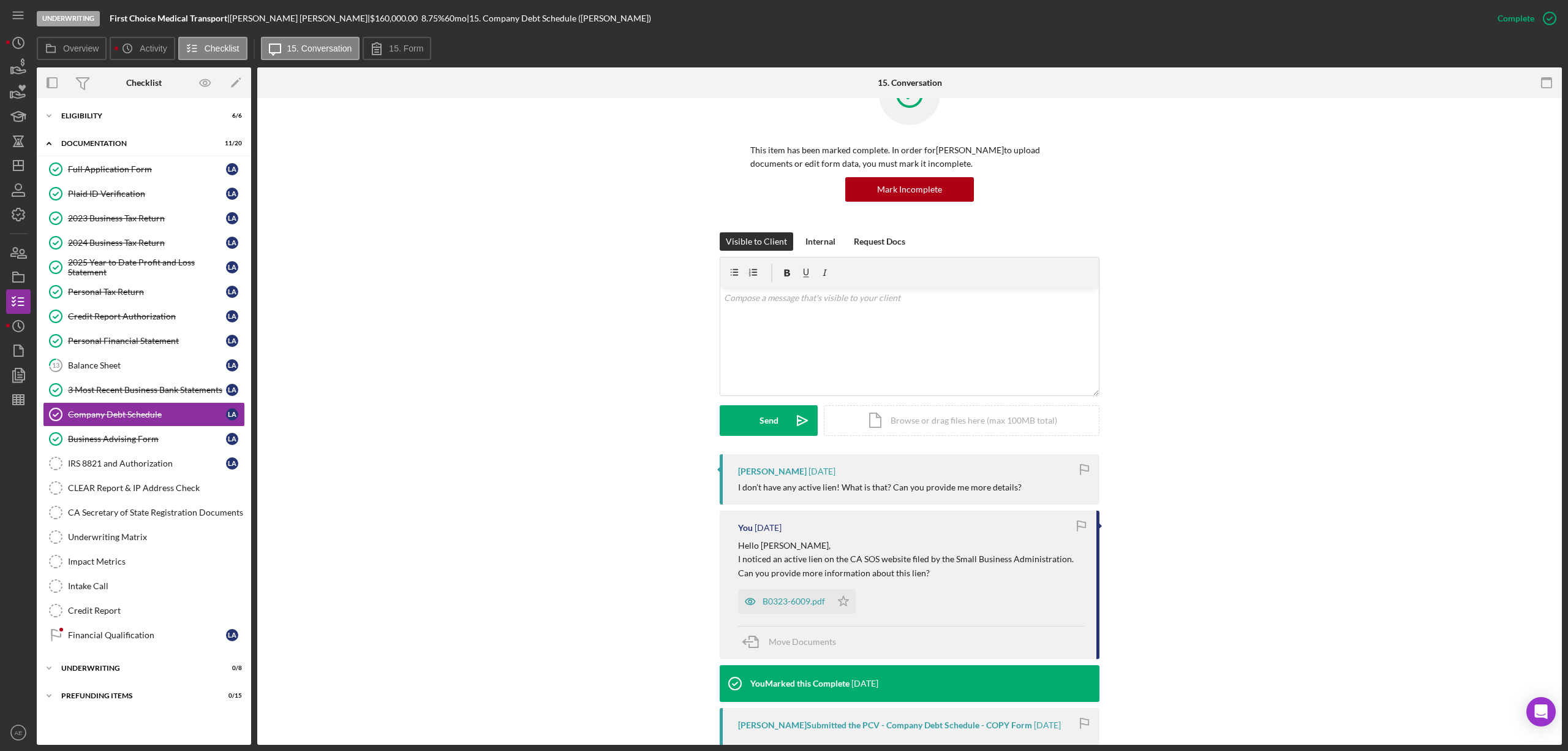
scroll to position [81, 0]
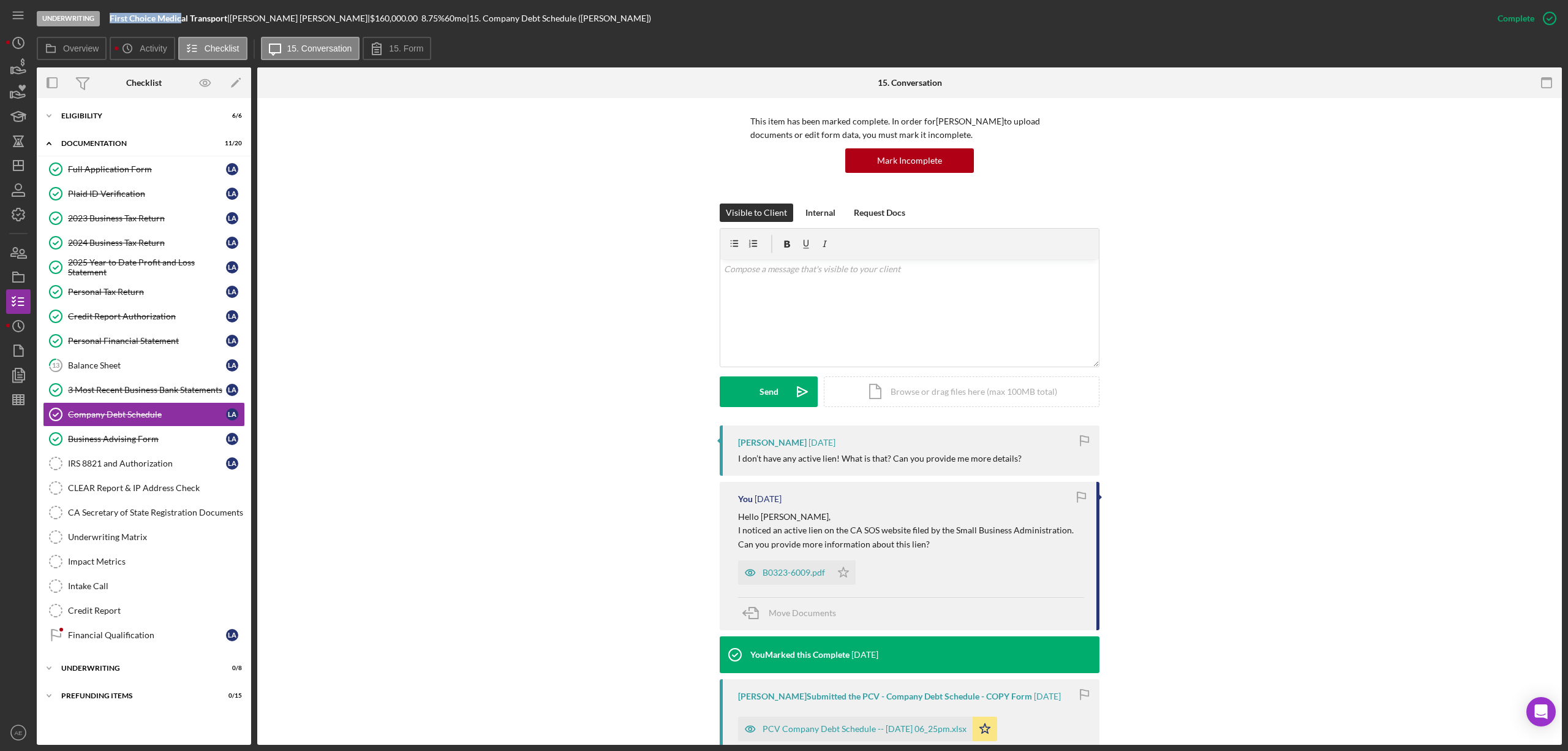
drag, startPoint x: 113, startPoint y: 17, endPoint x: 182, endPoint y: 16, distance: 69.0
click at [182, 16] on div "Underwriting First Choice Medical Transport | [PERSON_NAME] | $160,000.00 8.75 …" at bounding box center [761, 18] width 1449 height 37
copy b "First Choice Medic"
click at [149, 13] on b "First Choice Medical Transport" at bounding box center [168, 18] width 118 height 11
drag, startPoint x: 109, startPoint y: 19, endPoint x: 228, endPoint y: 20, distance: 119.0
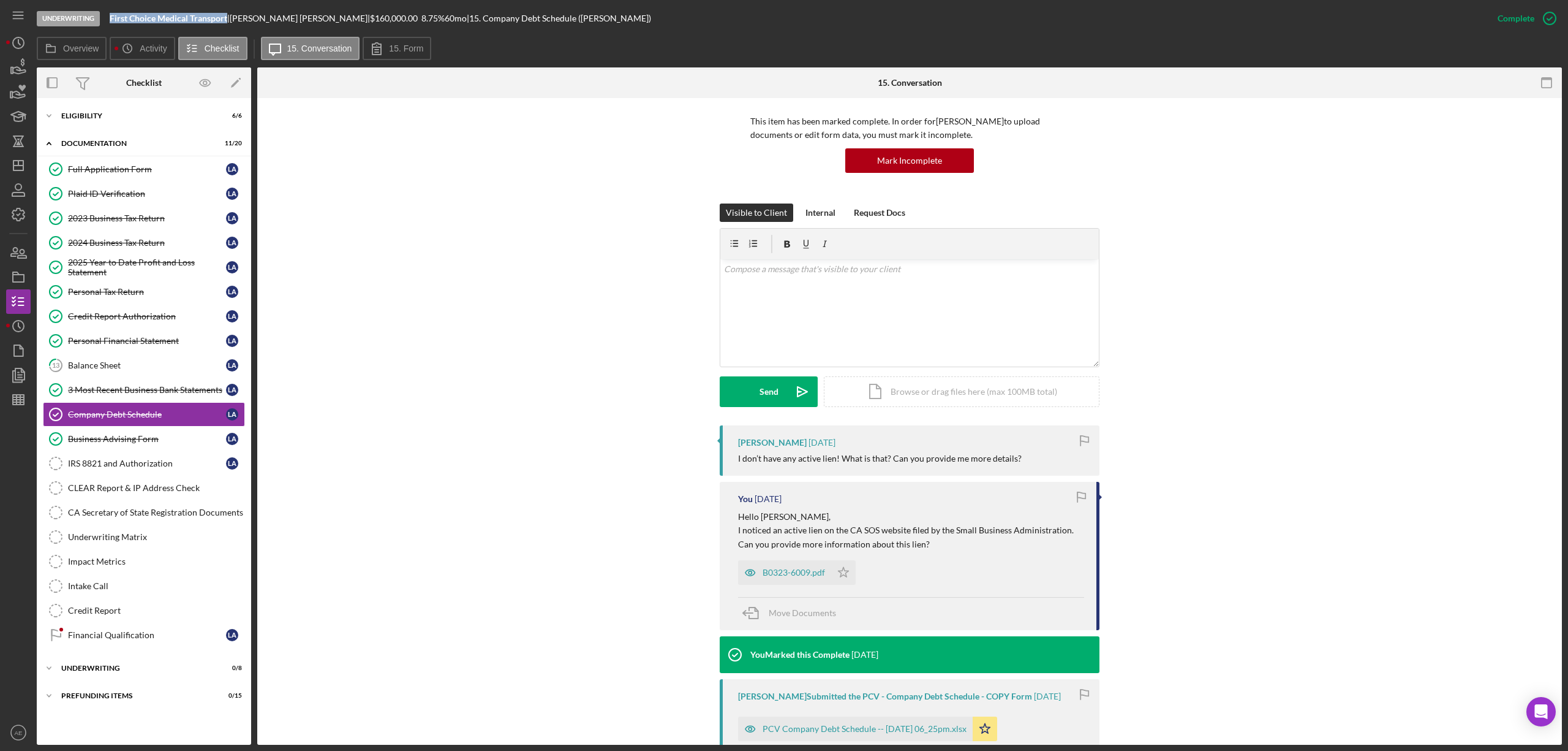
click at [228, 20] on div "Underwriting First Choice Medical Transport | [PERSON_NAME] | $160,000.00 8.75 …" at bounding box center [761, 18] width 1449 height 37
copy b "First Choice Medical Transport"
click at [892, 266] on p at bounding box center [909, 269] width 371 height 14
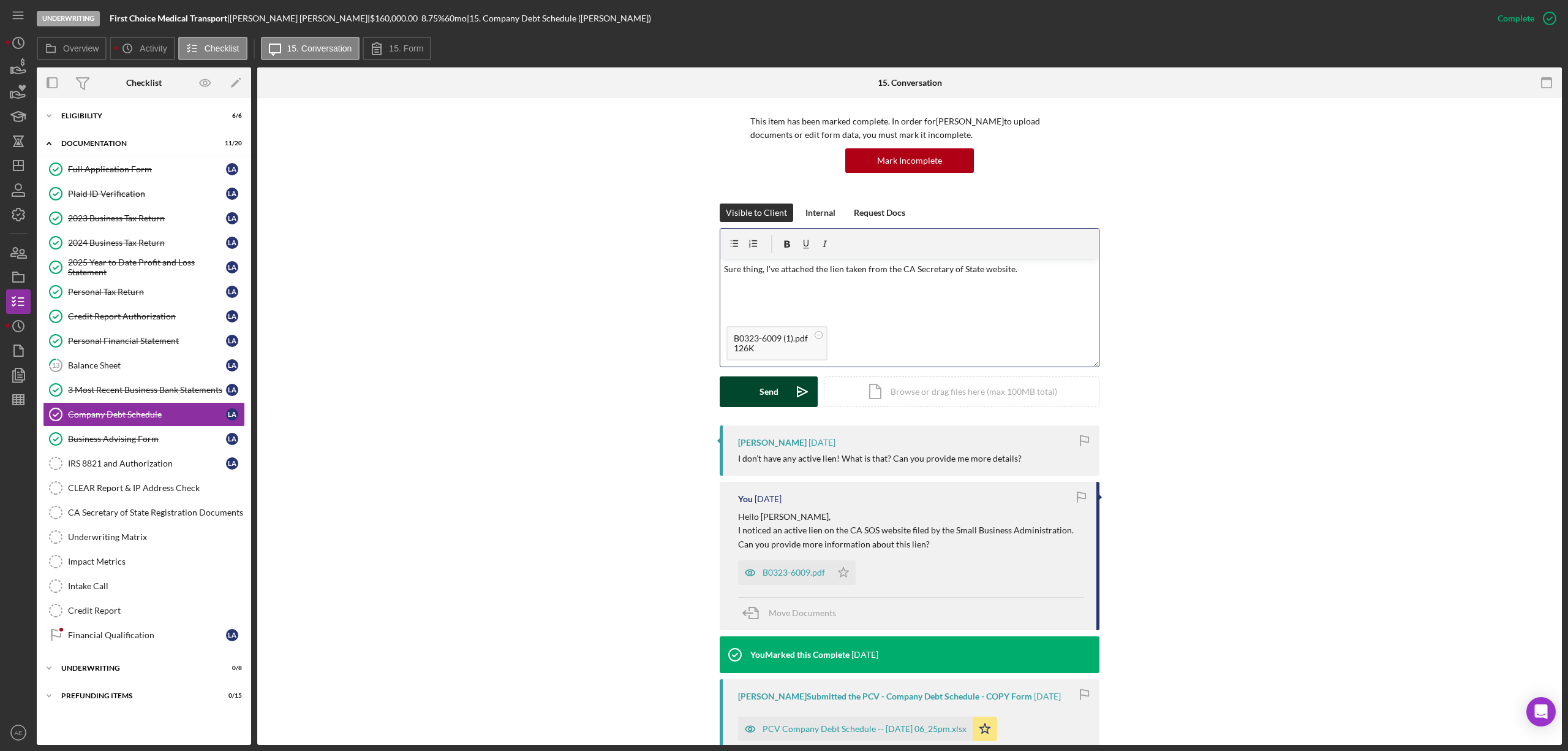
click at [755, 385] on button "Send Icon/icon-invite-send" at bounding box center [769, 391] width 98 height 31
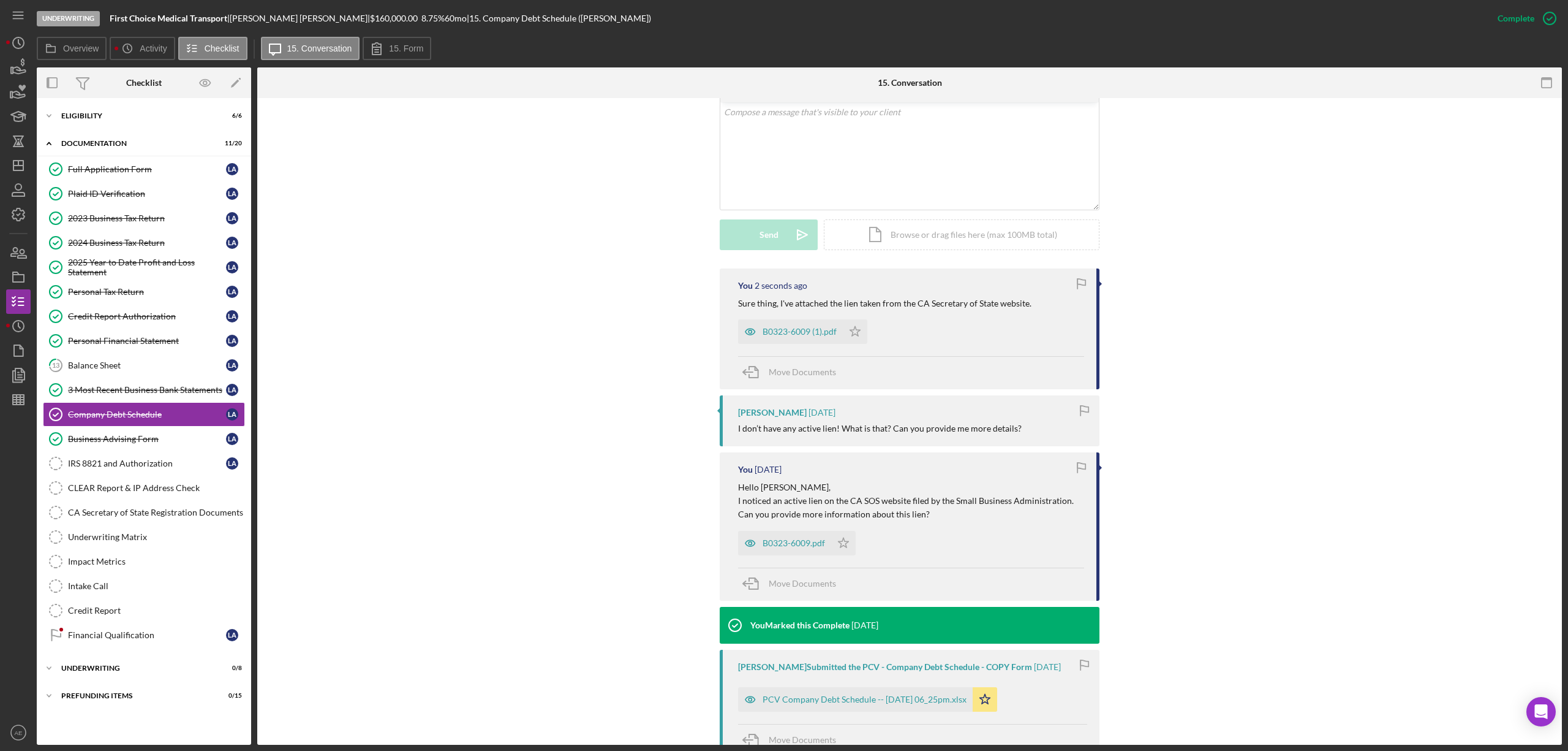
scroll to position [245, 0]
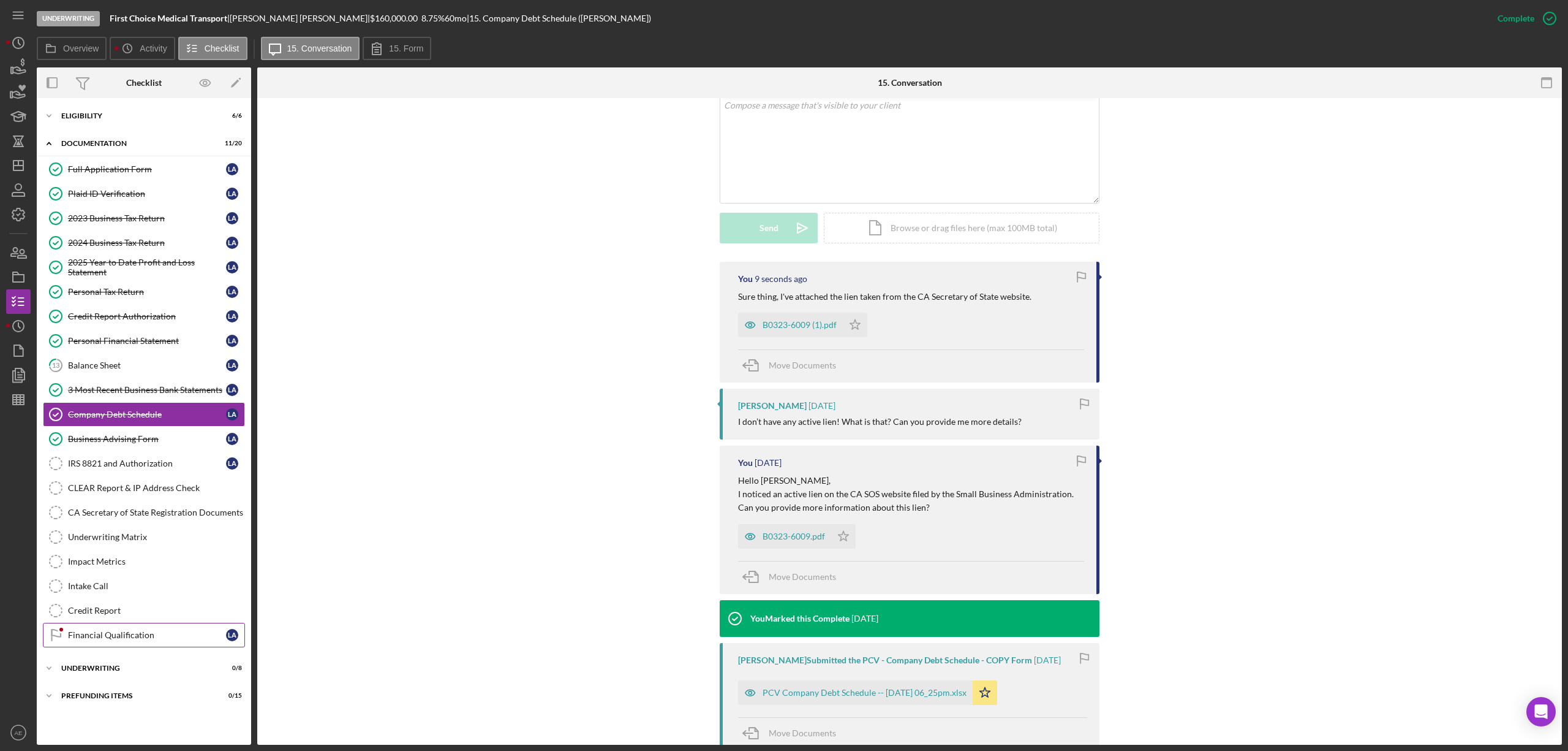
click at [151, 640] on div "Financial Qualification" at bounding box center [148, 635] width 158 height 10
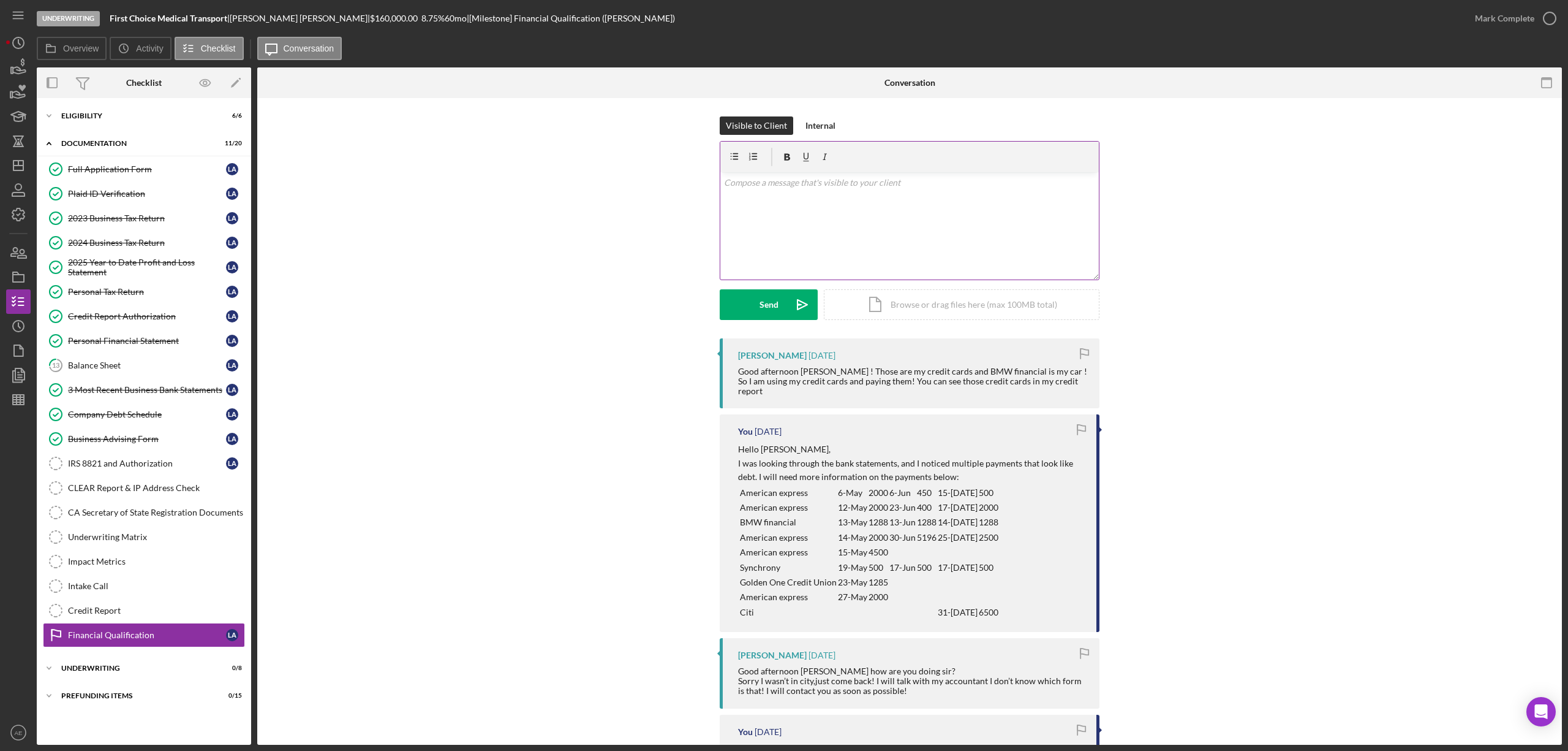
click at [849, 218] on div "v Color teal Color pink Remove color Add row above Add row below Add column bef…" at bounding box center [909, 226] width 378 height 107
click at [767, 314] on div "Send" at bounding box center [769, 304] width 19 height 31
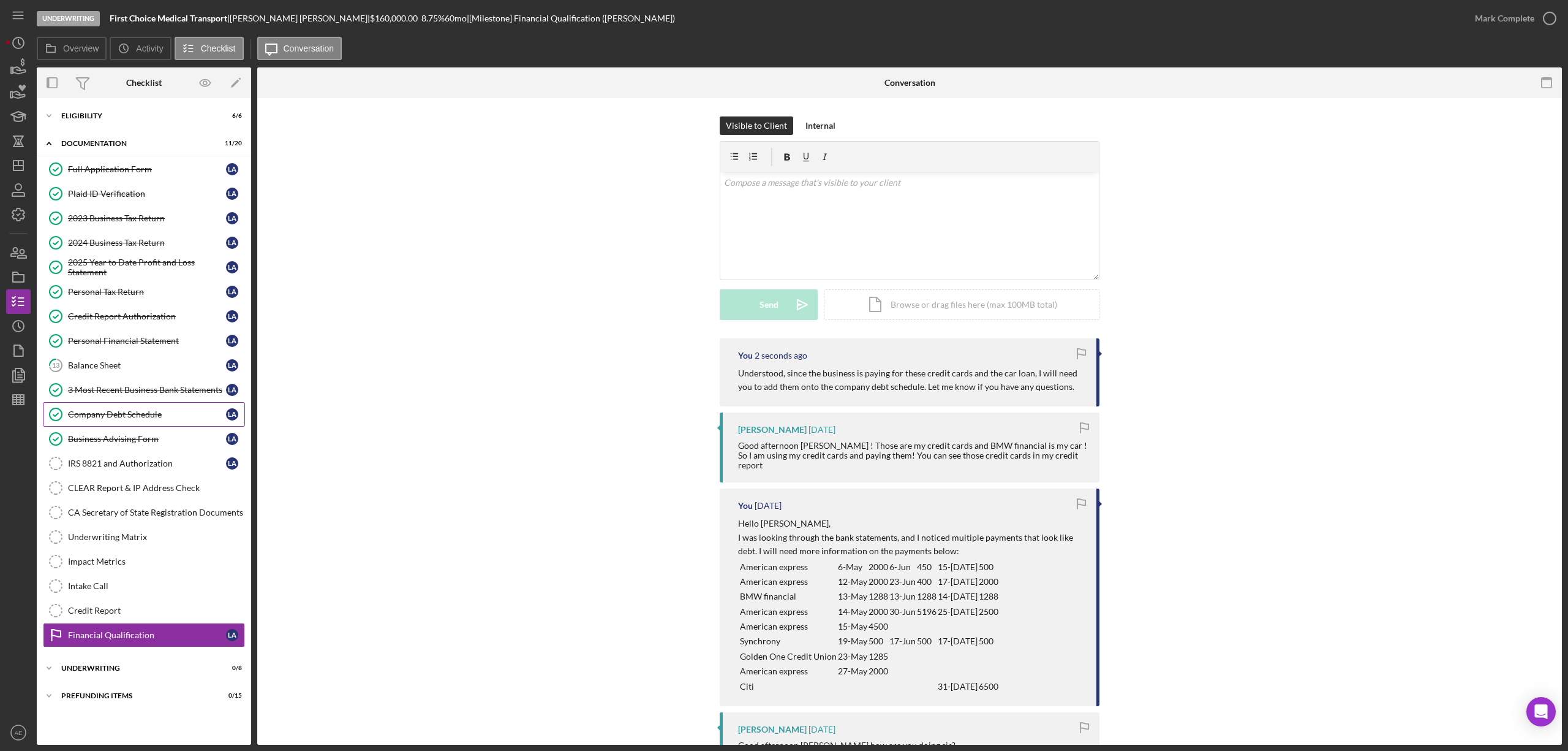
click at [155, 424] on link "Company Debt Schedule Company Debt Schedule L A" at bounding box center [144, 414] width 202 height 25
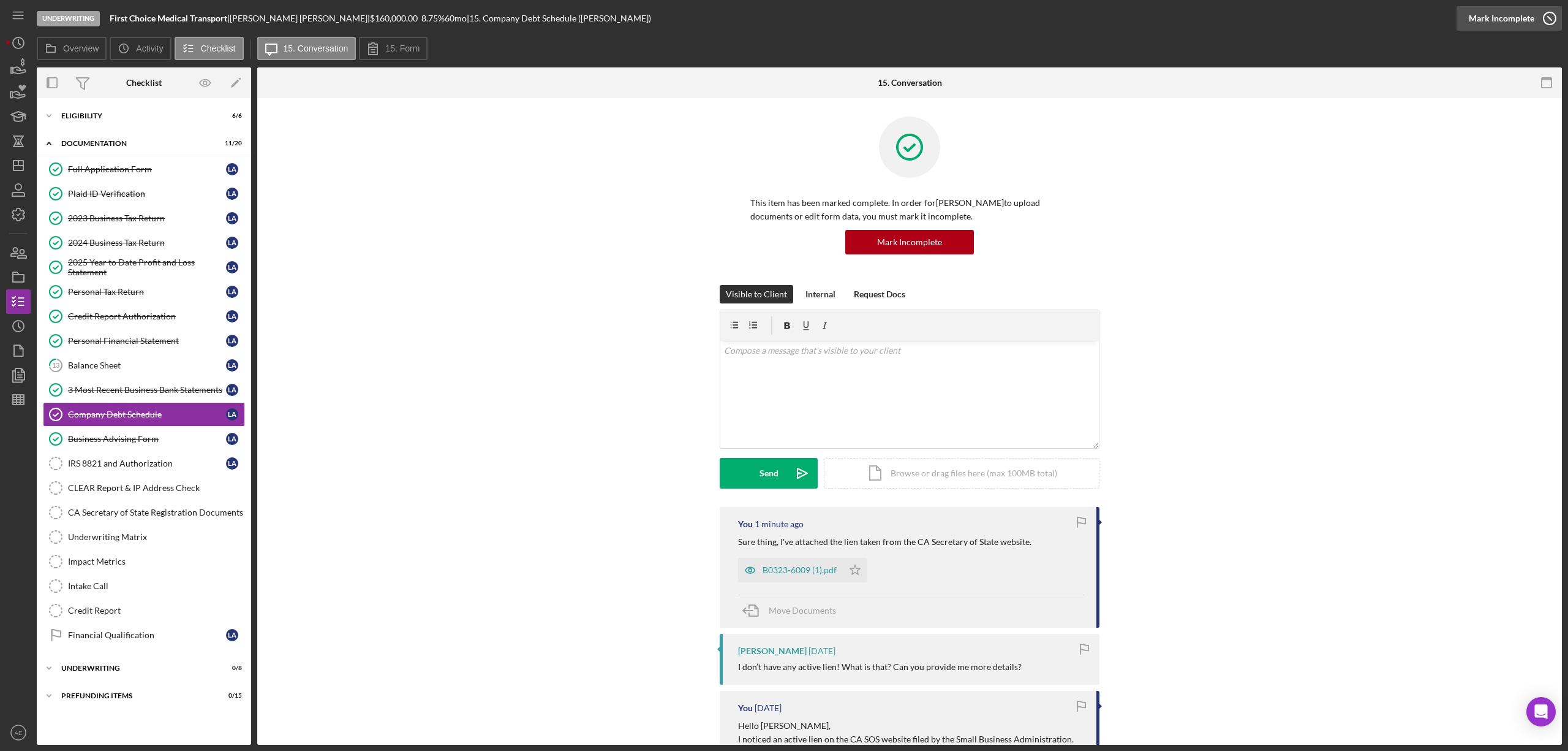
click at [1514, 19] on div "Mark Incomplete" at bounding box center [1502, 18] width 65 height 25
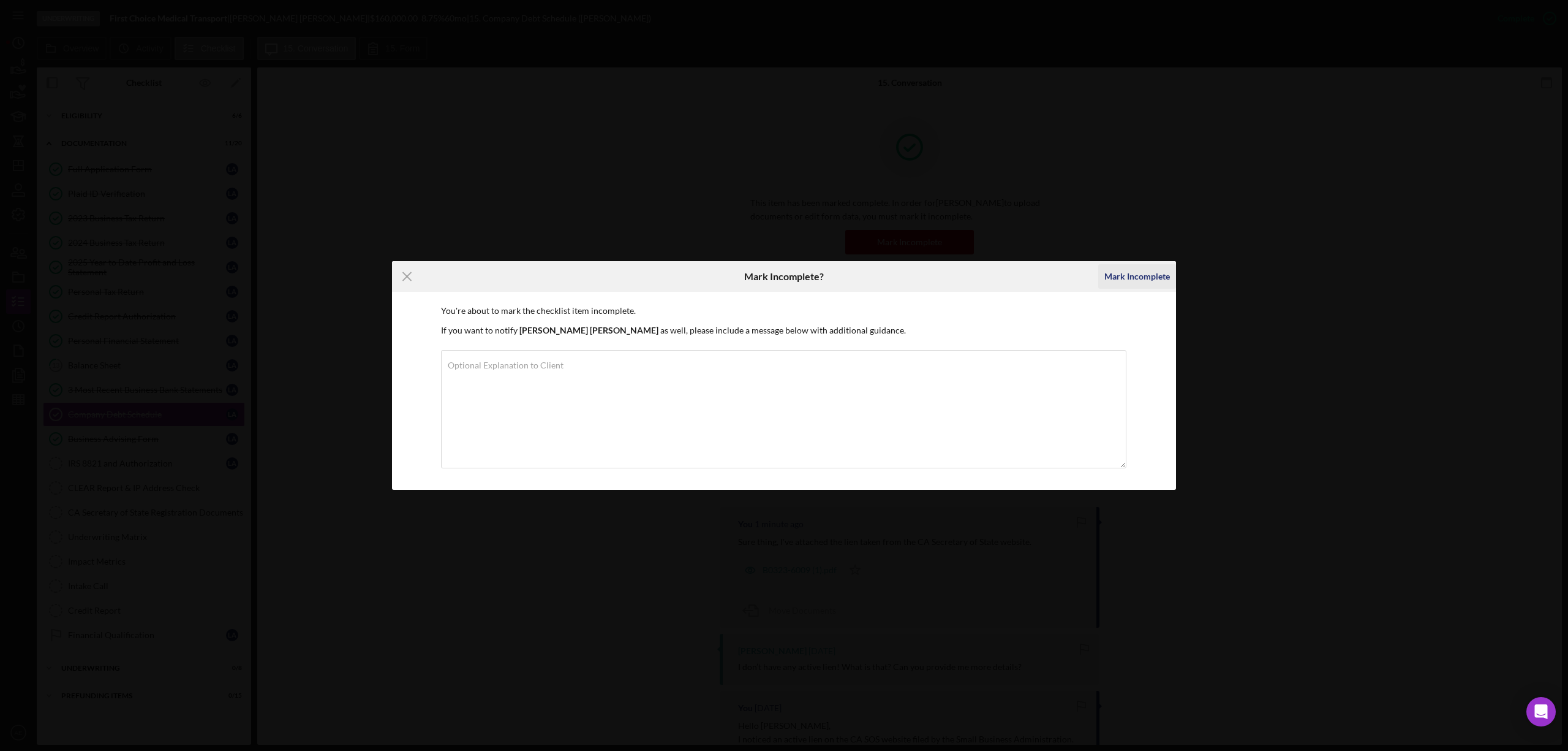
click at [1142, 269] on div "Mark Incomplete" at bounding box center [1137, 276] width 65 height 25
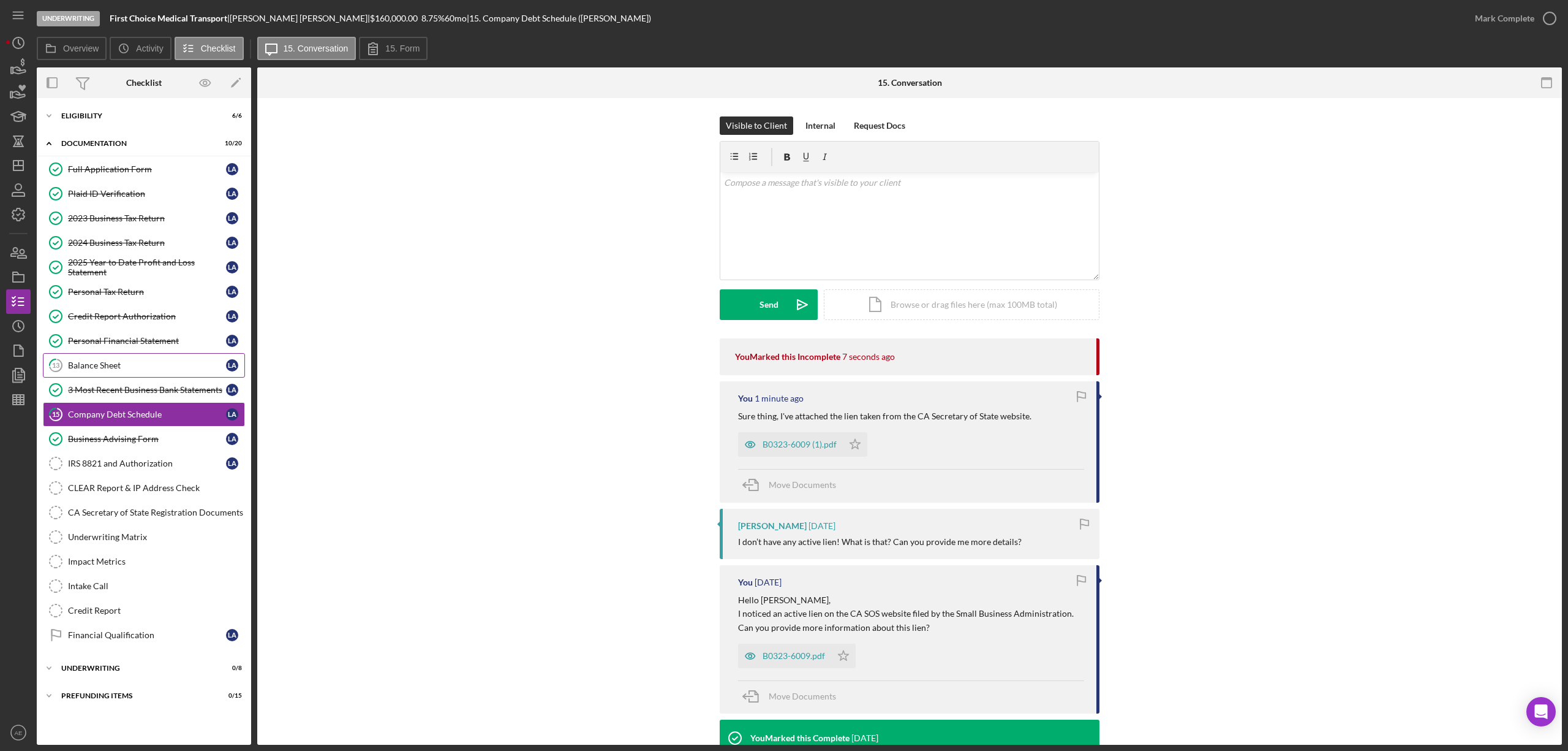
click at [167, 364] on div "Balance Sheet" at bounding box center [148, 366] width 158 height 10
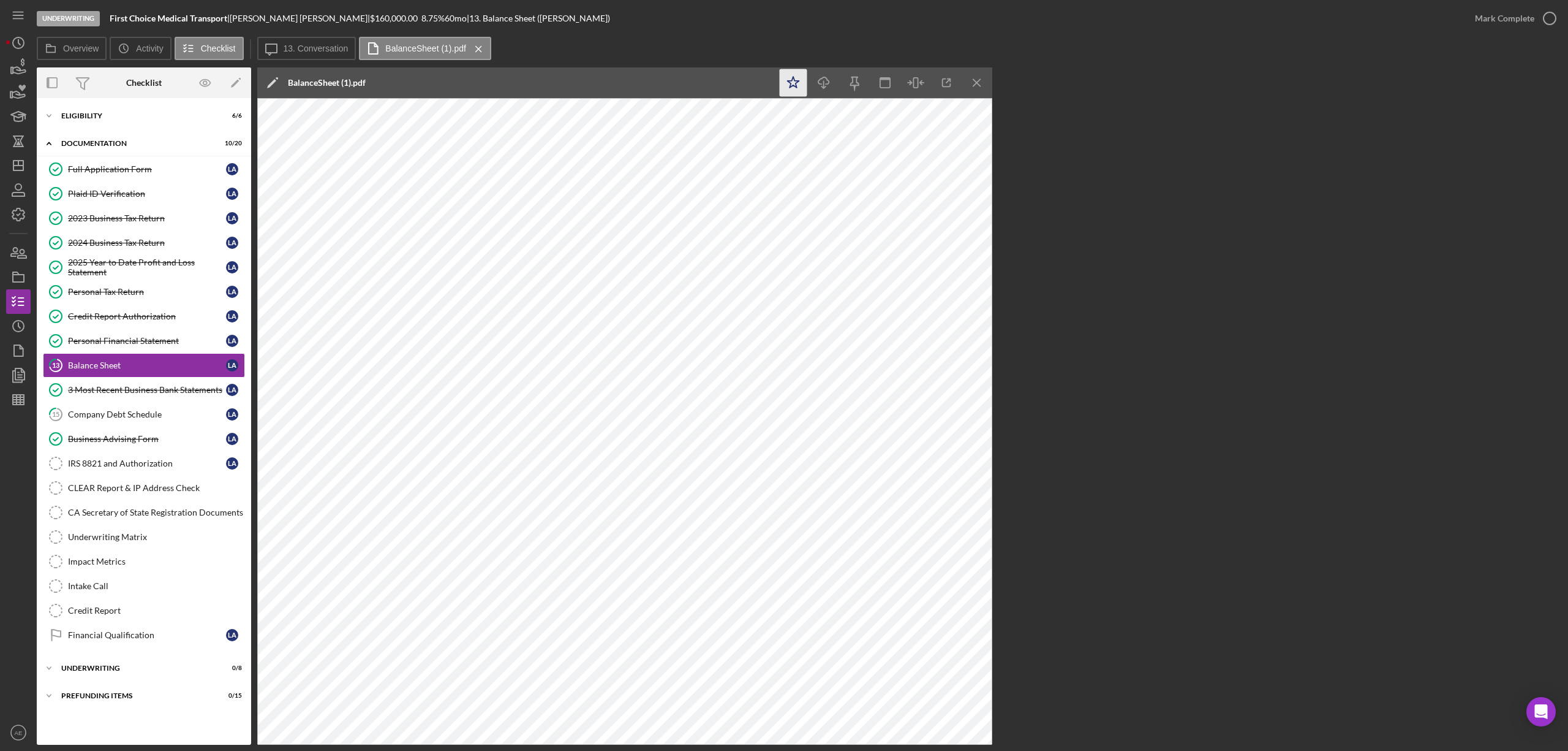
click at [790, 81] on icon "Icon/Star" at bounding box center [793, 83] width 28 height 28
click at [1508, 25] on div "Mark Complete" at bounding box center [1505, 18] width 59 height 25
